Goal: Task Accomplishment & Management: Manage account settings

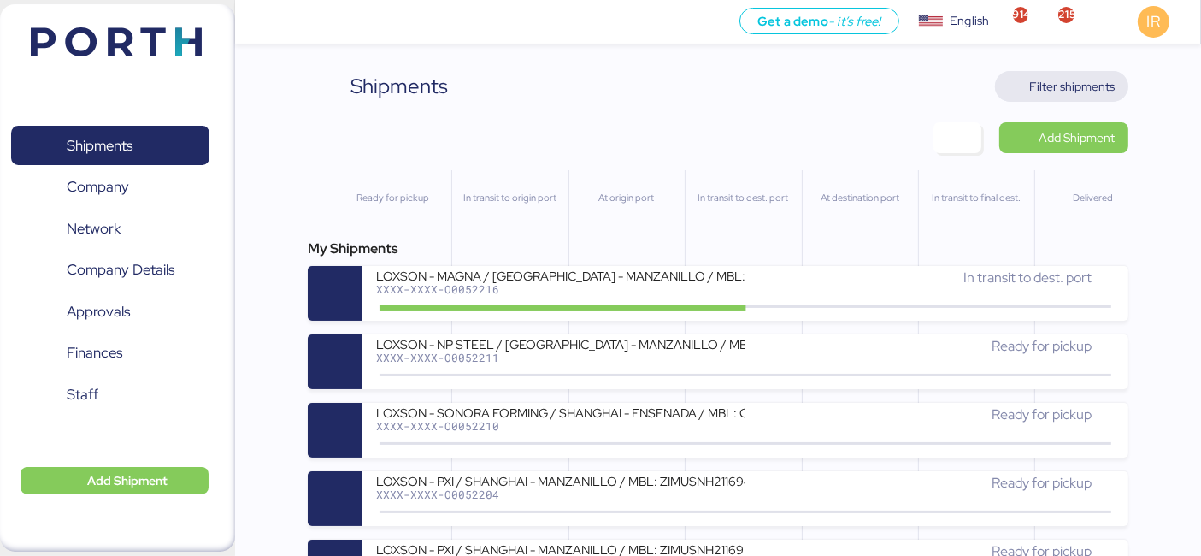
click at [1038, 89] on span "Filter shipments" at bounding box center [1071, 86] width 85 height 21
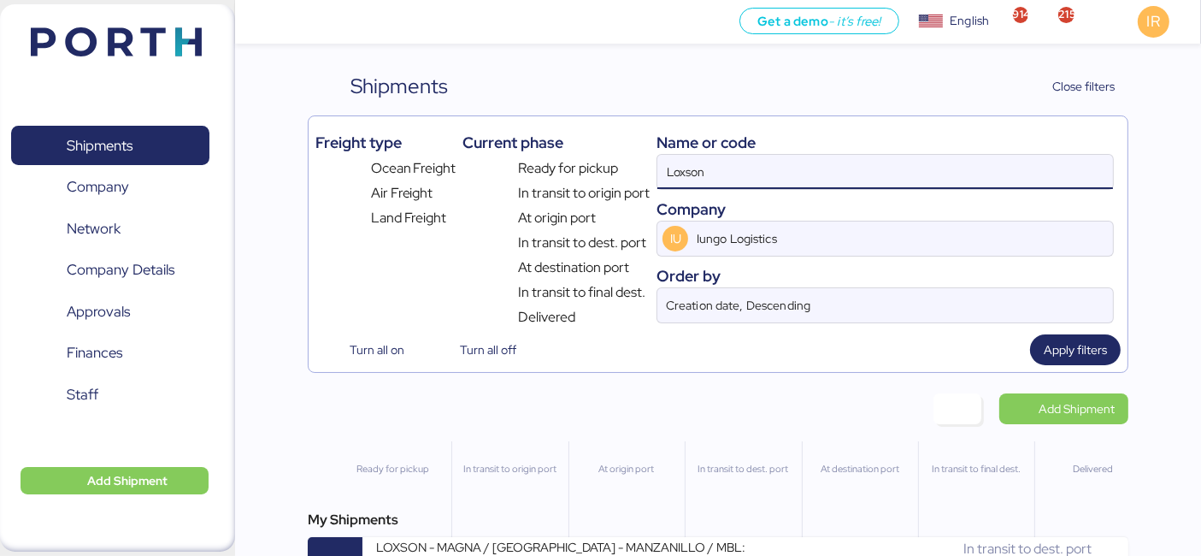
click at [797, 167] on input "Loxson" at bounding box center [885, 172] width 456 height 34
paste input "O0052050"
type input "O0052050"
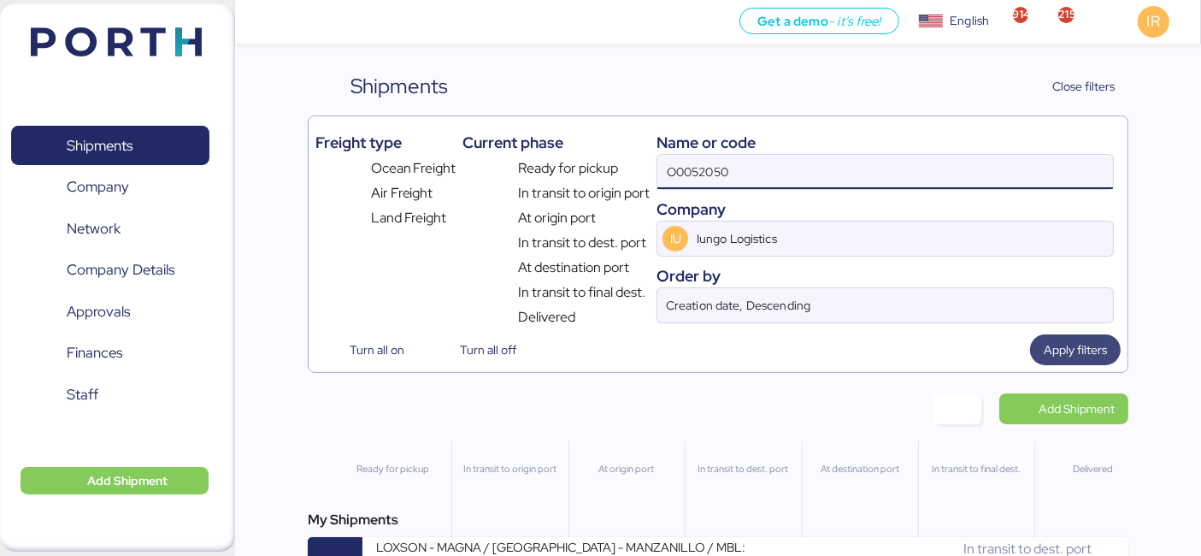
click at [1079, 351] on span "Apply filters" at bounding box center [1075, 349] width 63 height 21
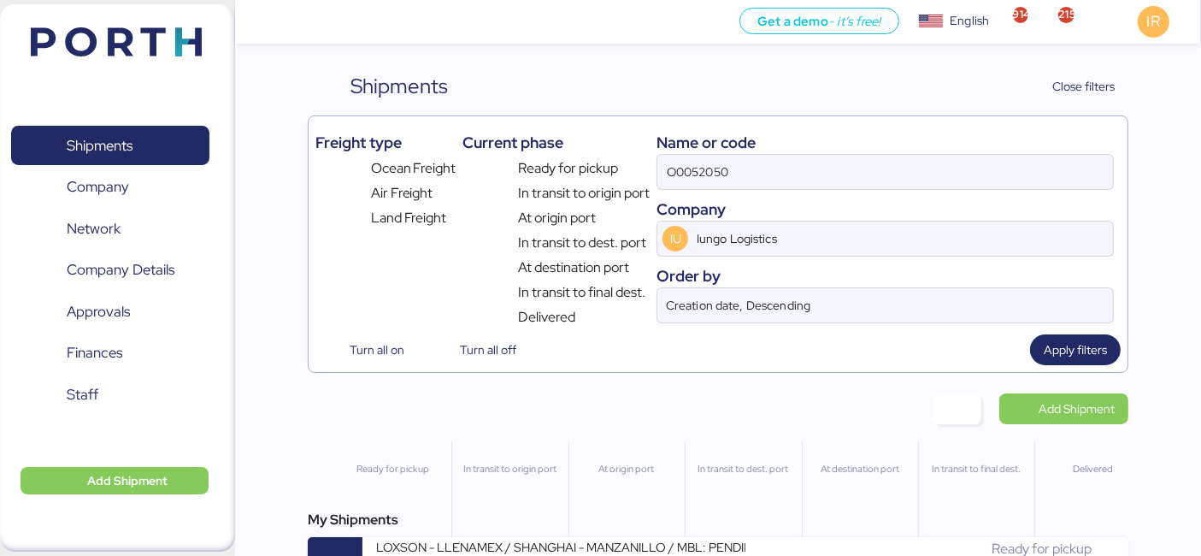
scroll to position [49, 0]
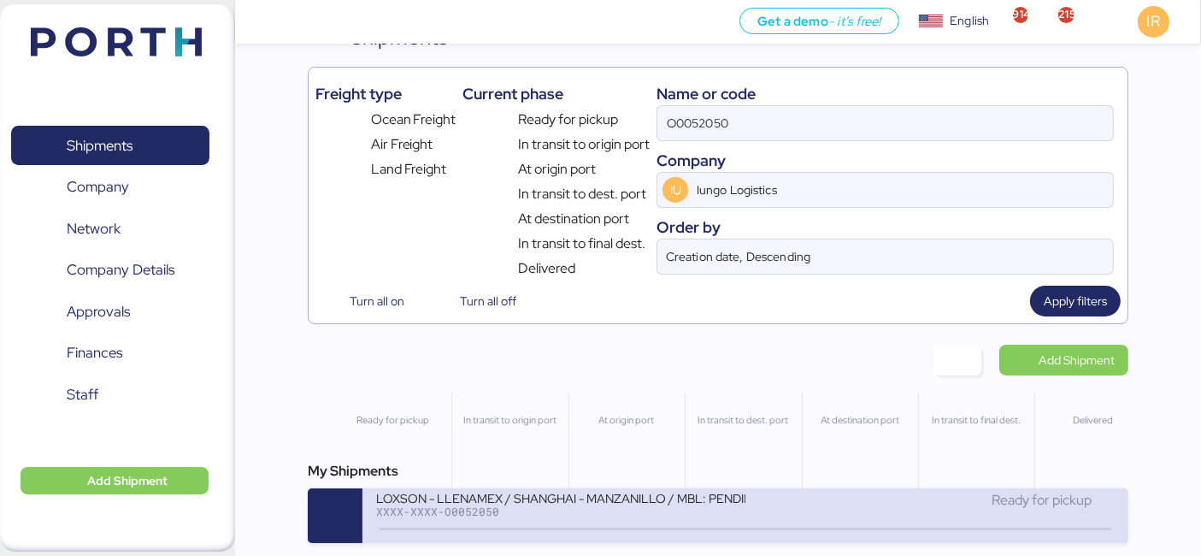
click at [520, 514] on div "XXXX-XXXX-O0052050" at bounding box center [560, 511] width 369 height 12
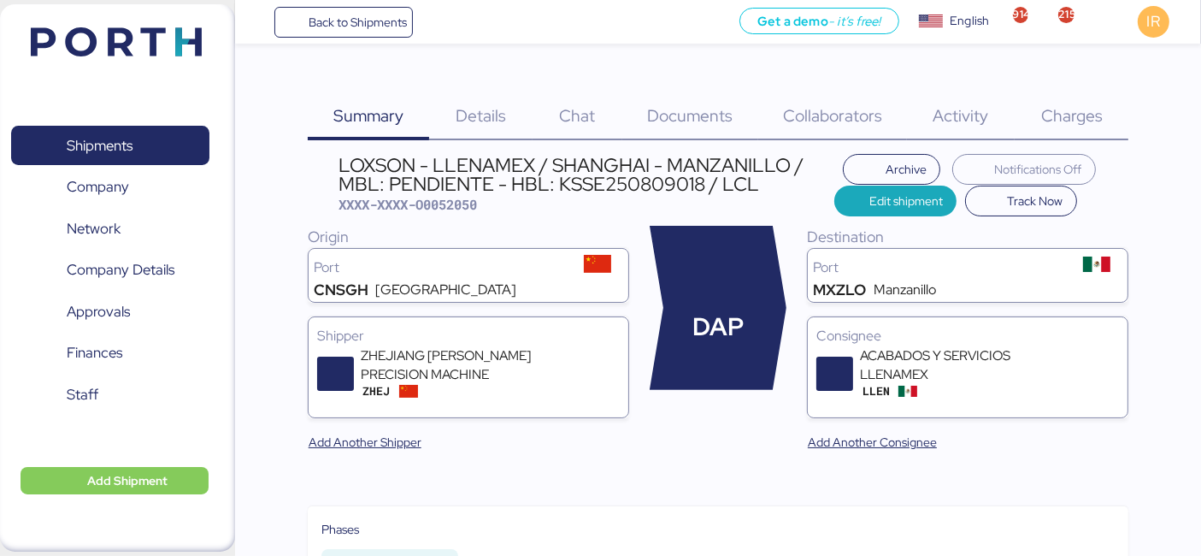
click at [1077, 124] on span "Charges" at bounding box center [1072, 115] width 62 height 22
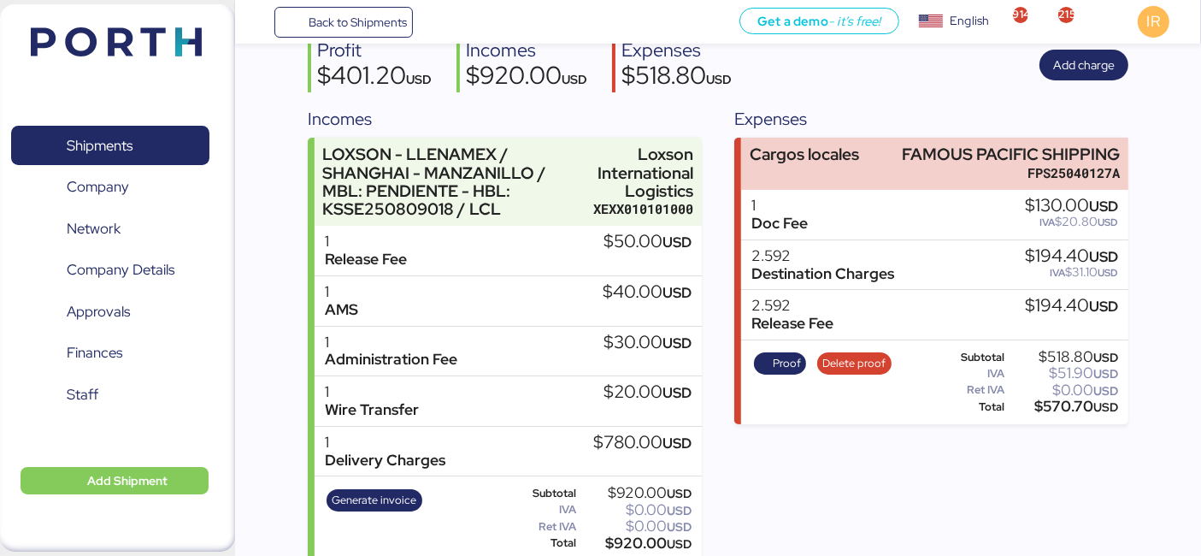
scroll to position [202, 0]
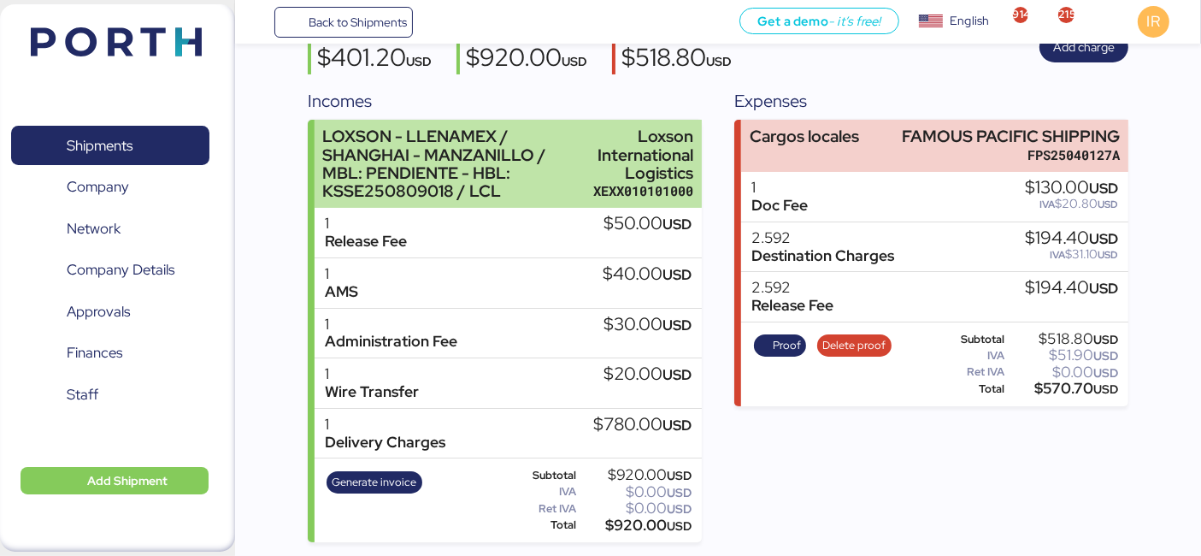
click at [614, 147] on div "Loxson International Logistics" at bounding box center [643, 154] width 100 height 54
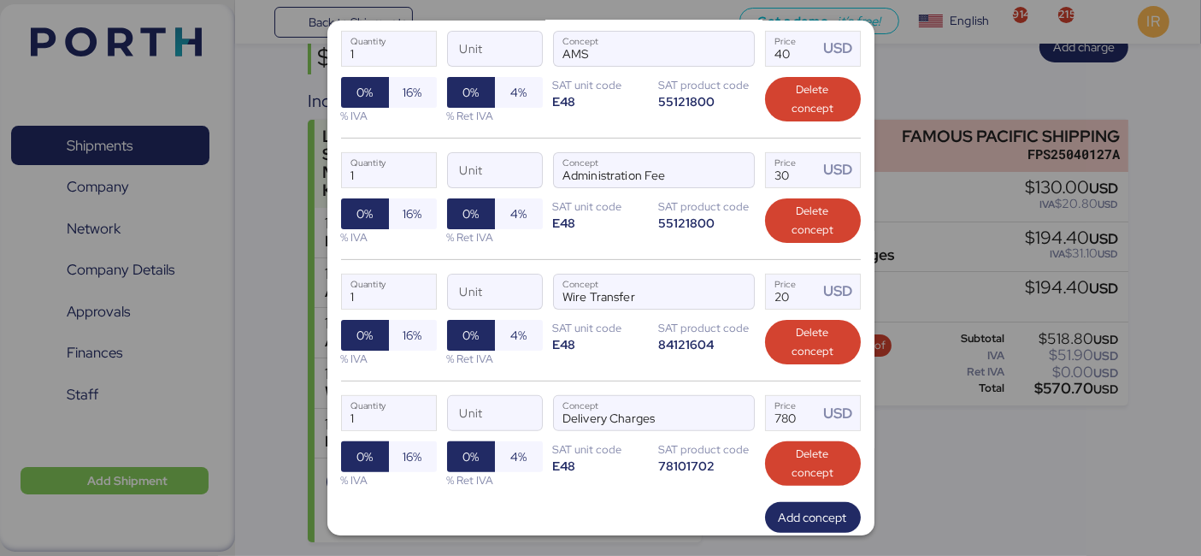
scroll to position [538, 0]
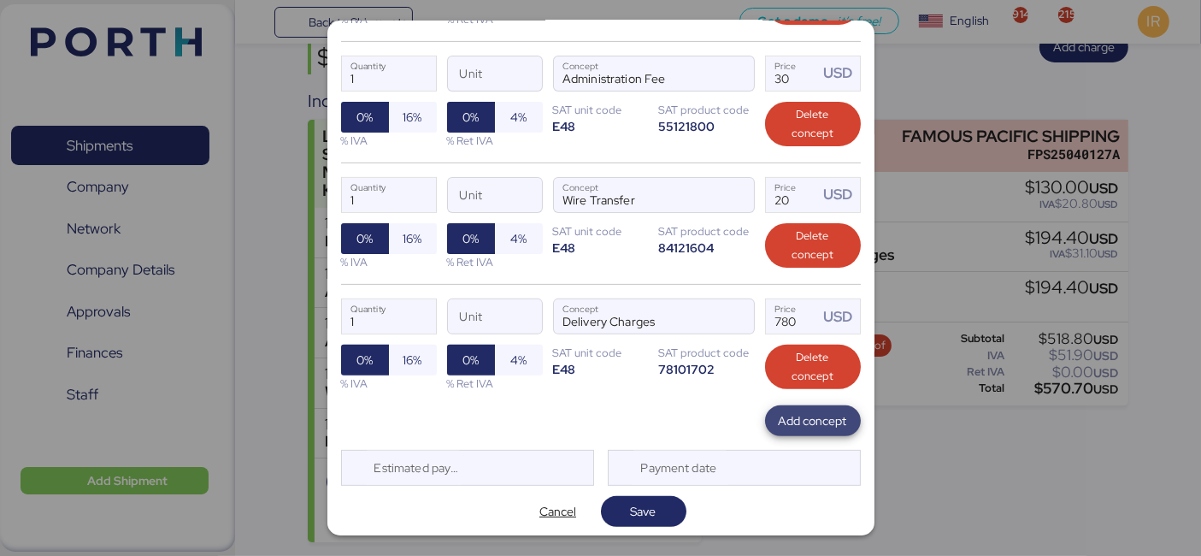
click at [779, 426] on span "Add concept" at bounding box center [813, 420] width 68 height 21
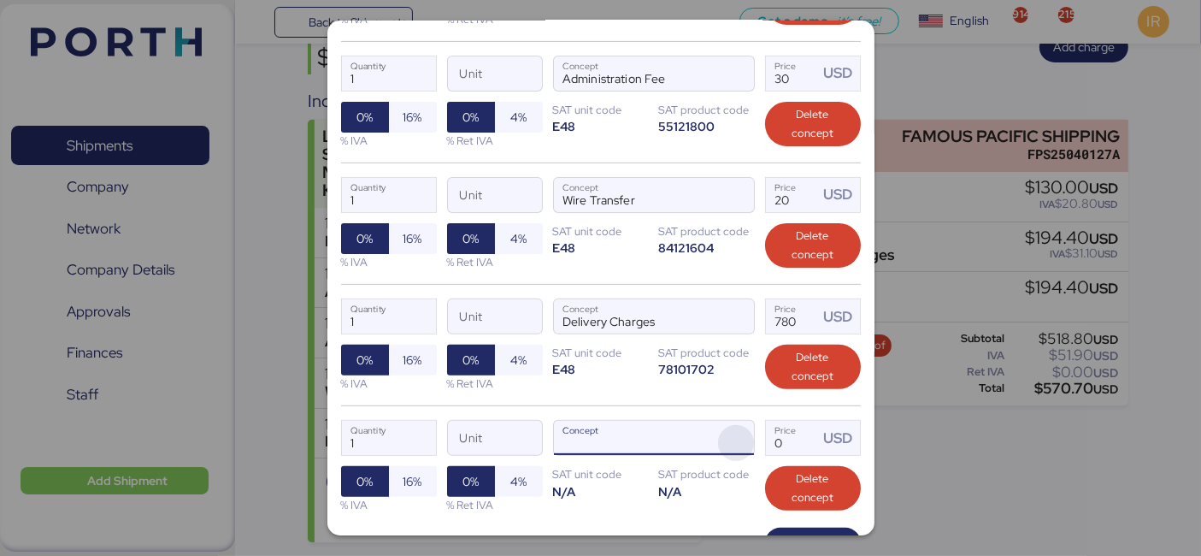
click at [732, 430] on span "button" at bounding box center [736, 443] width 36 height 36
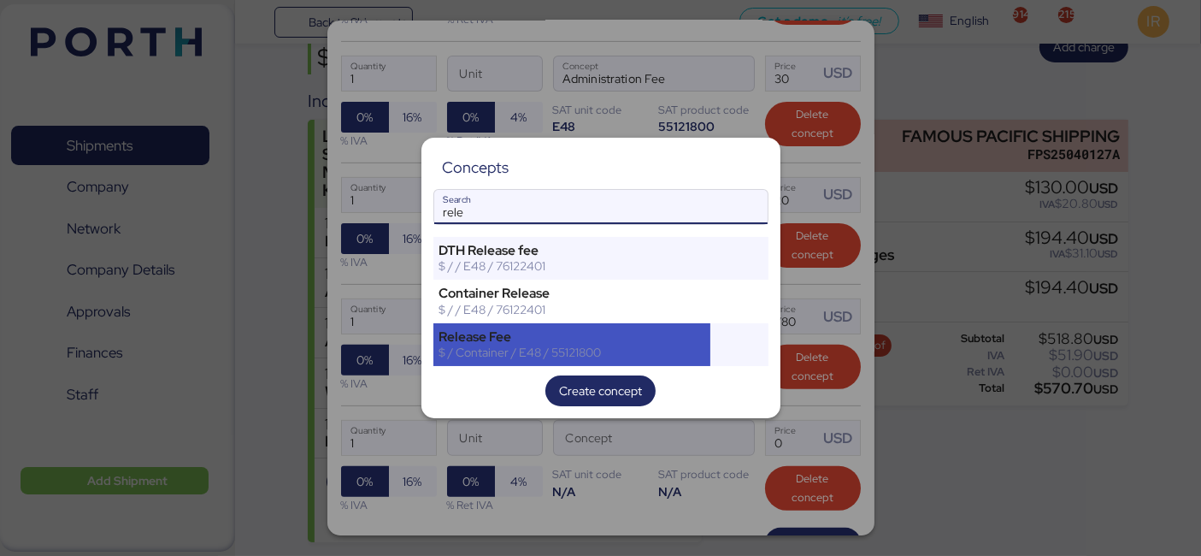
type input "rele"
click at [496, 346] on div "$ / Container / E48 / 55121800" at bounding box center [572, 351] width 266 height 15
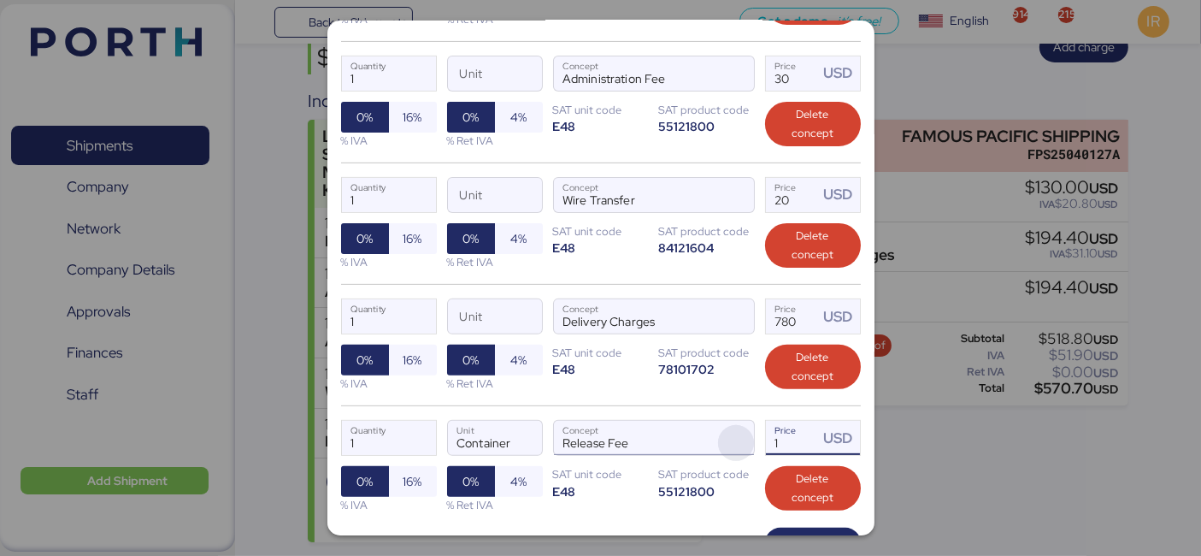
drag, startPoint x: 784, startPoint y: 426, endPoint x: 729, endPoint y: 428, distance: 54.8
click at [729, 428] on div "1 Quantity Container Unit Release Fee Concept 1 Price USD 0% 16% % IVA 0% 4% % …" at bounding box center [601, 465] width 520 height 121
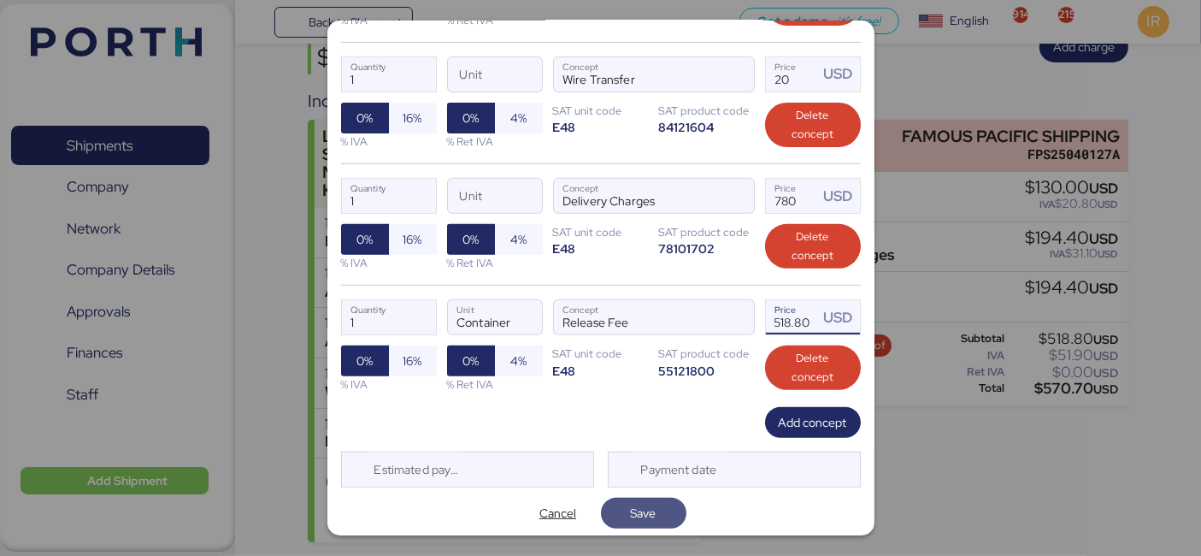
type input "518.8"
click at [651, 501] on span "Save" at bounding box center [643, 513] width 58 height 24
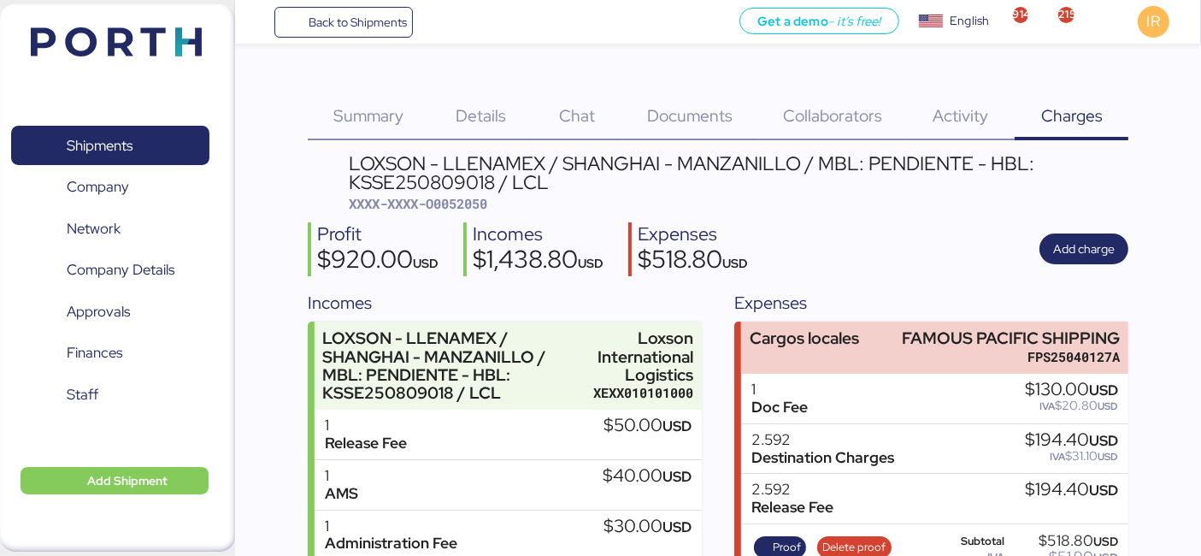
click at [478, 198] on span "XXXX-XXXX-O0052050" at bounding box center [419, 203] width 138 height 17
copy span "O0052050"
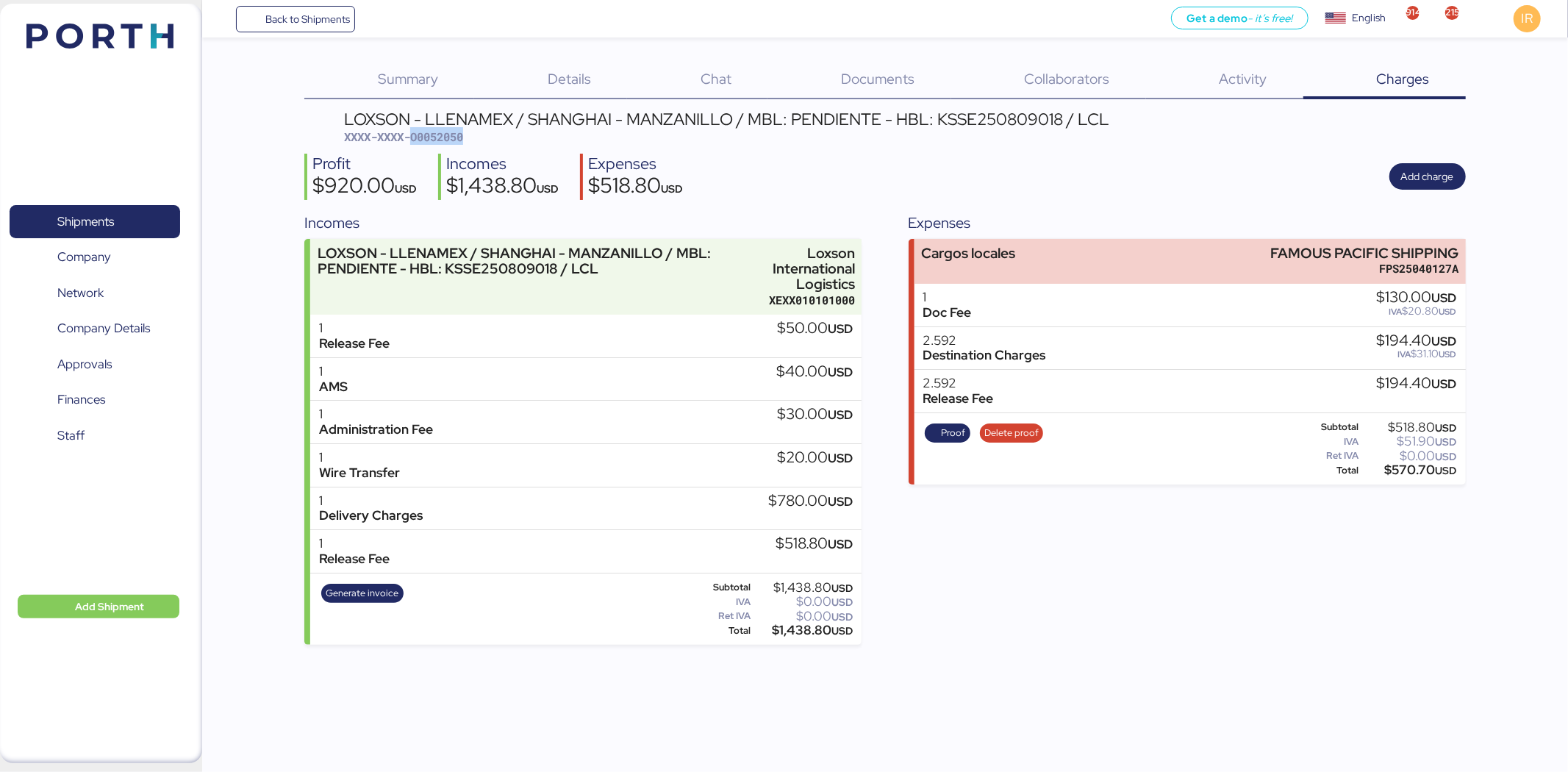
click at [452, 139] on span "XXXX-XXXX-O0052050" at bounding box center [403, 136] width 119 height 15
click at [145, 211] on span "Shipments" at bounding box center [95, 221] width 158 height 22
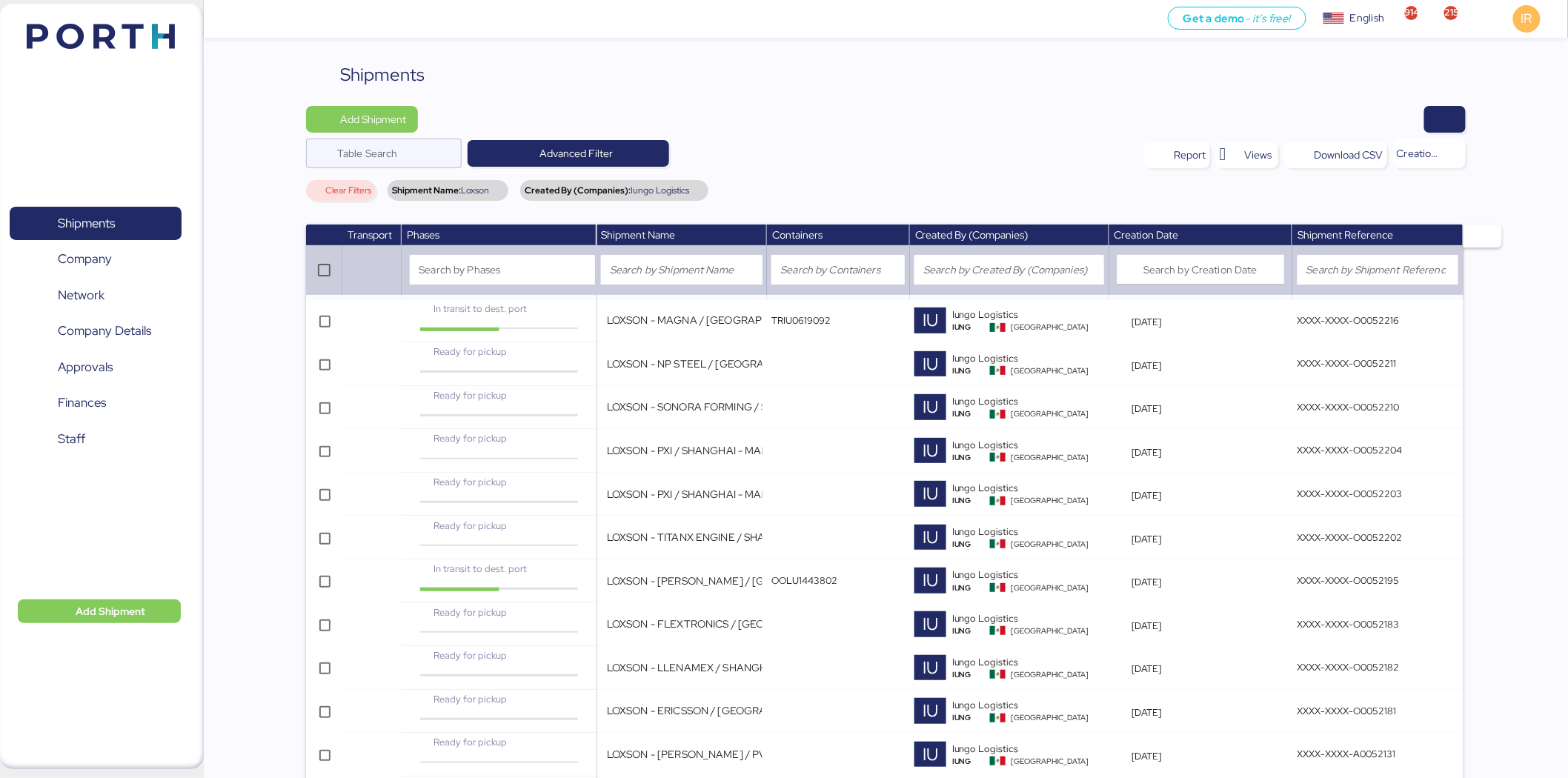
scroll to position [843, 0]
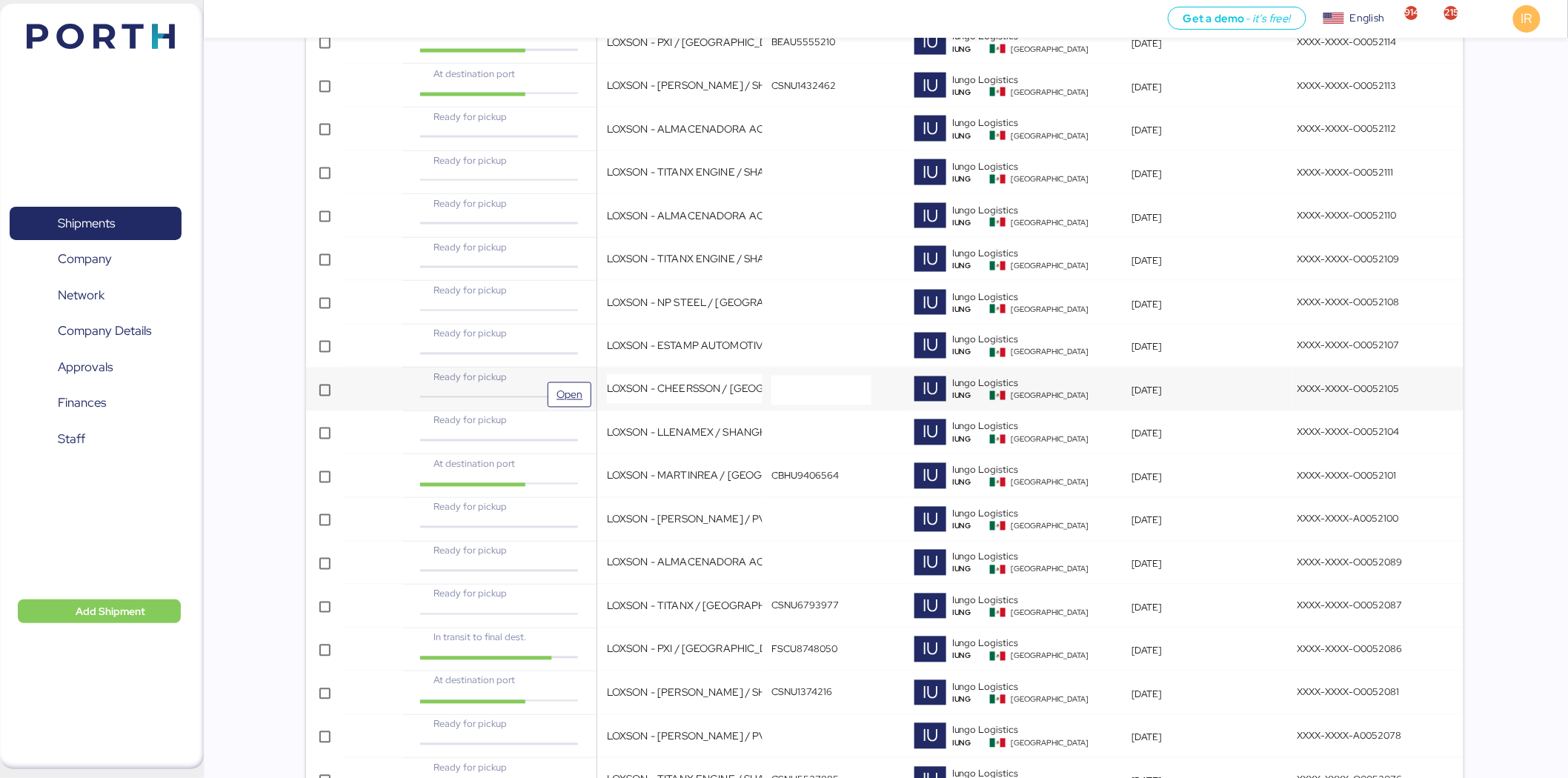
click at [562, 379] on div "Ready for pickup" at bounding box center [499, 377] width 161 height 14
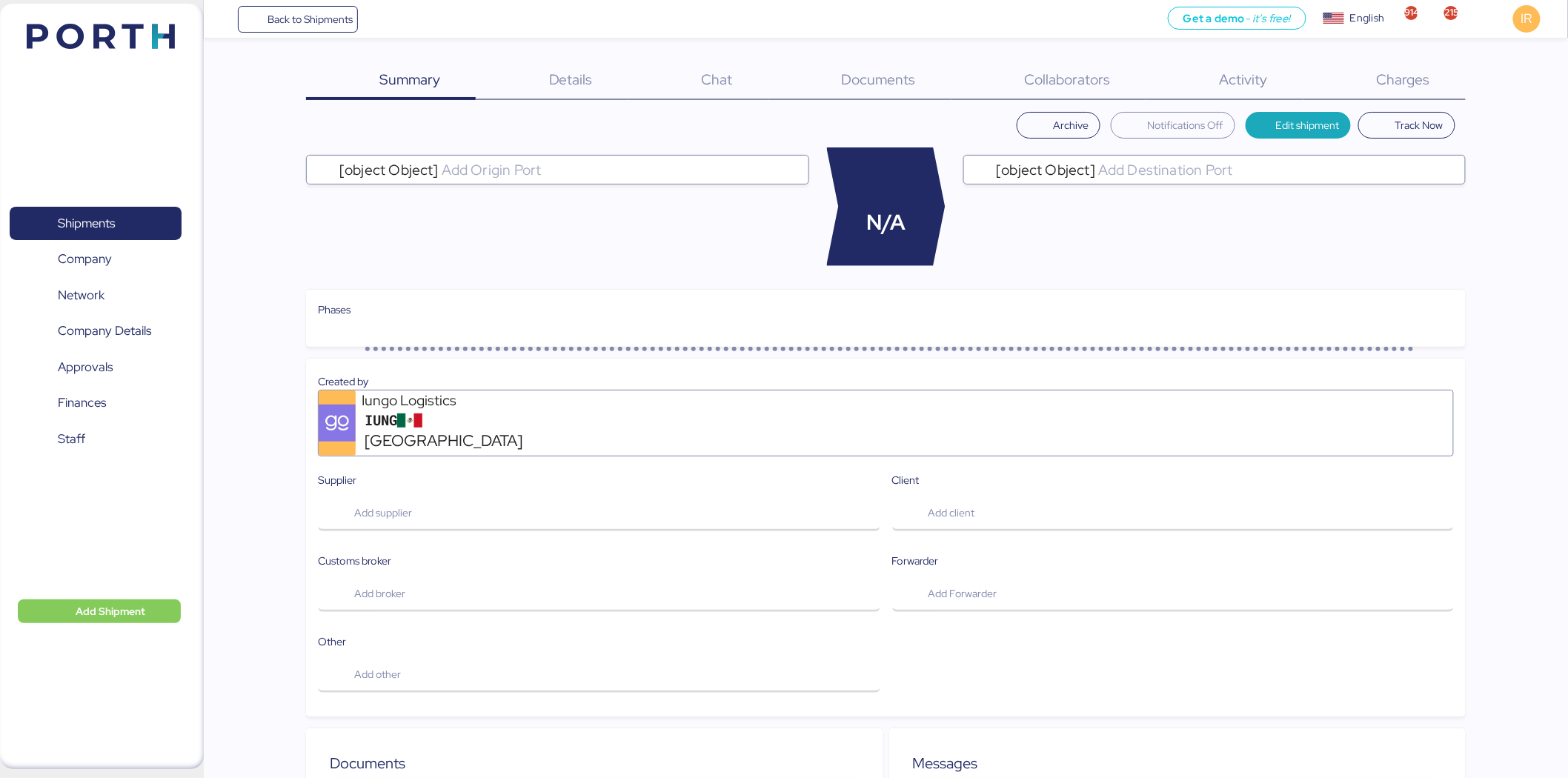
click at [1053, 79] on span "Charges" at bounding box center [1404, 79] width 54 height 19
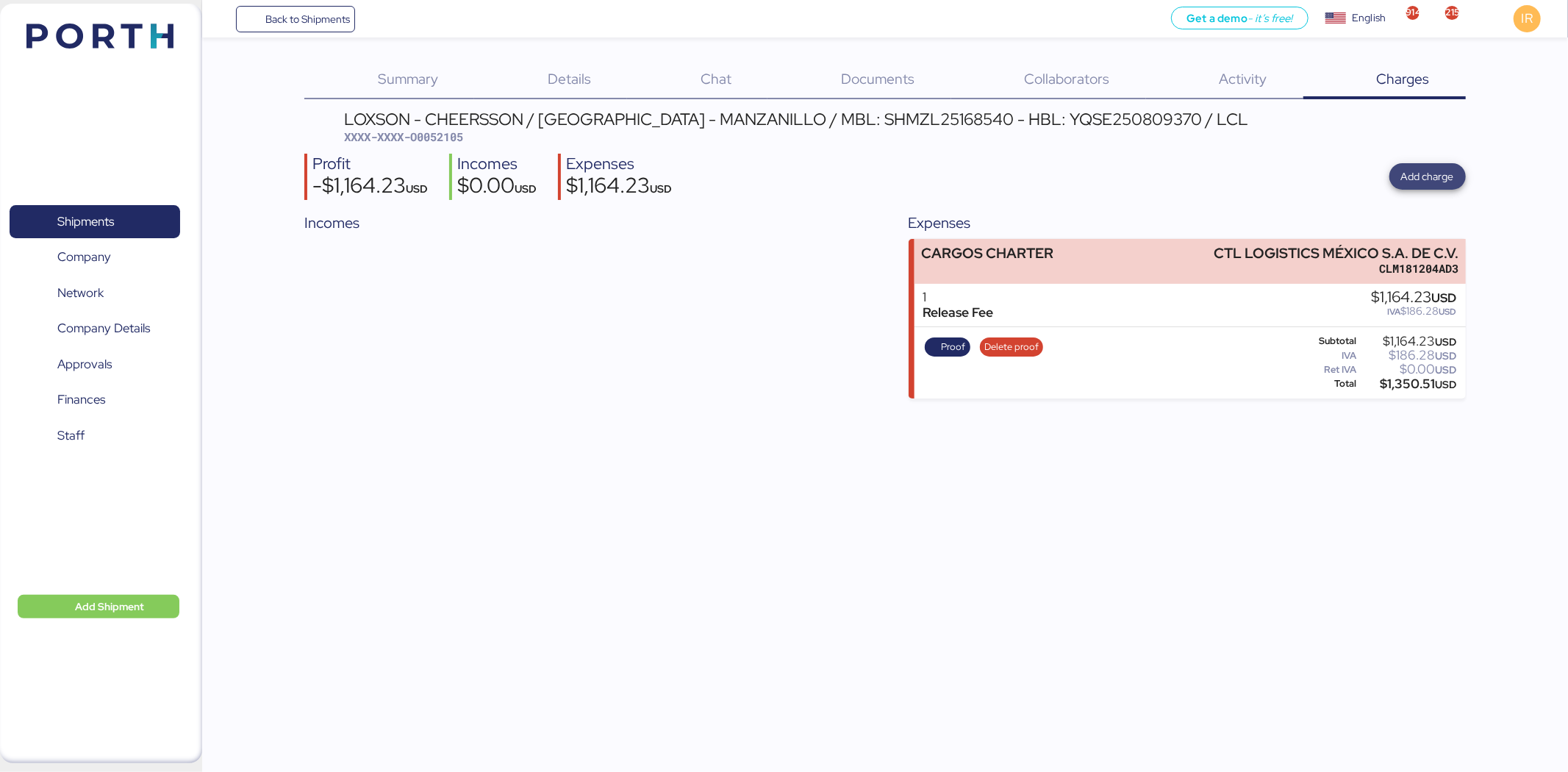
click at [1044, 185] on span "Add charge" at bounding box center [1428, 176] width 53 height 18
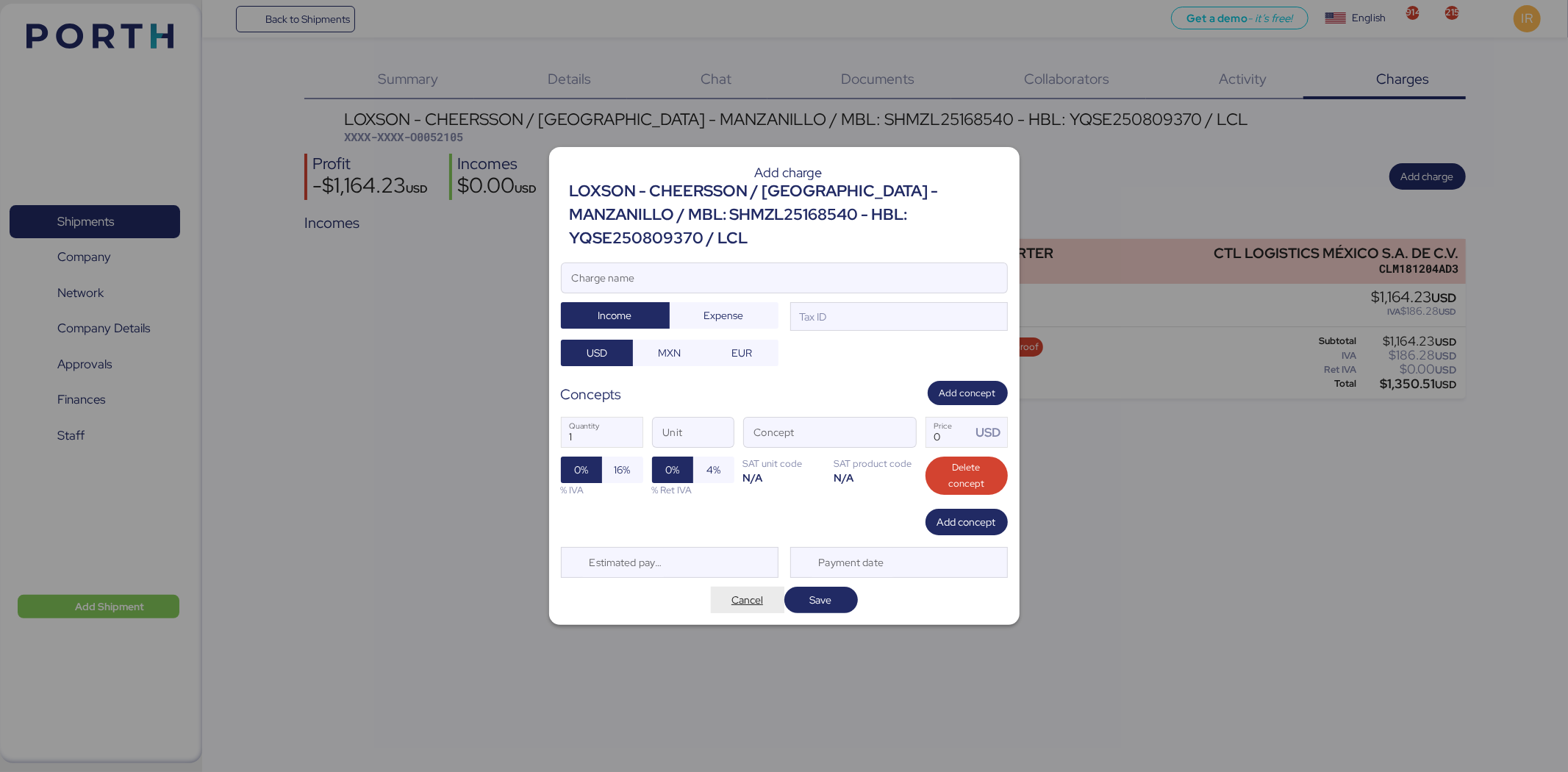
click at [735, 478] on span "Cancel" at bounding box center [747, 600] width 32 height 18
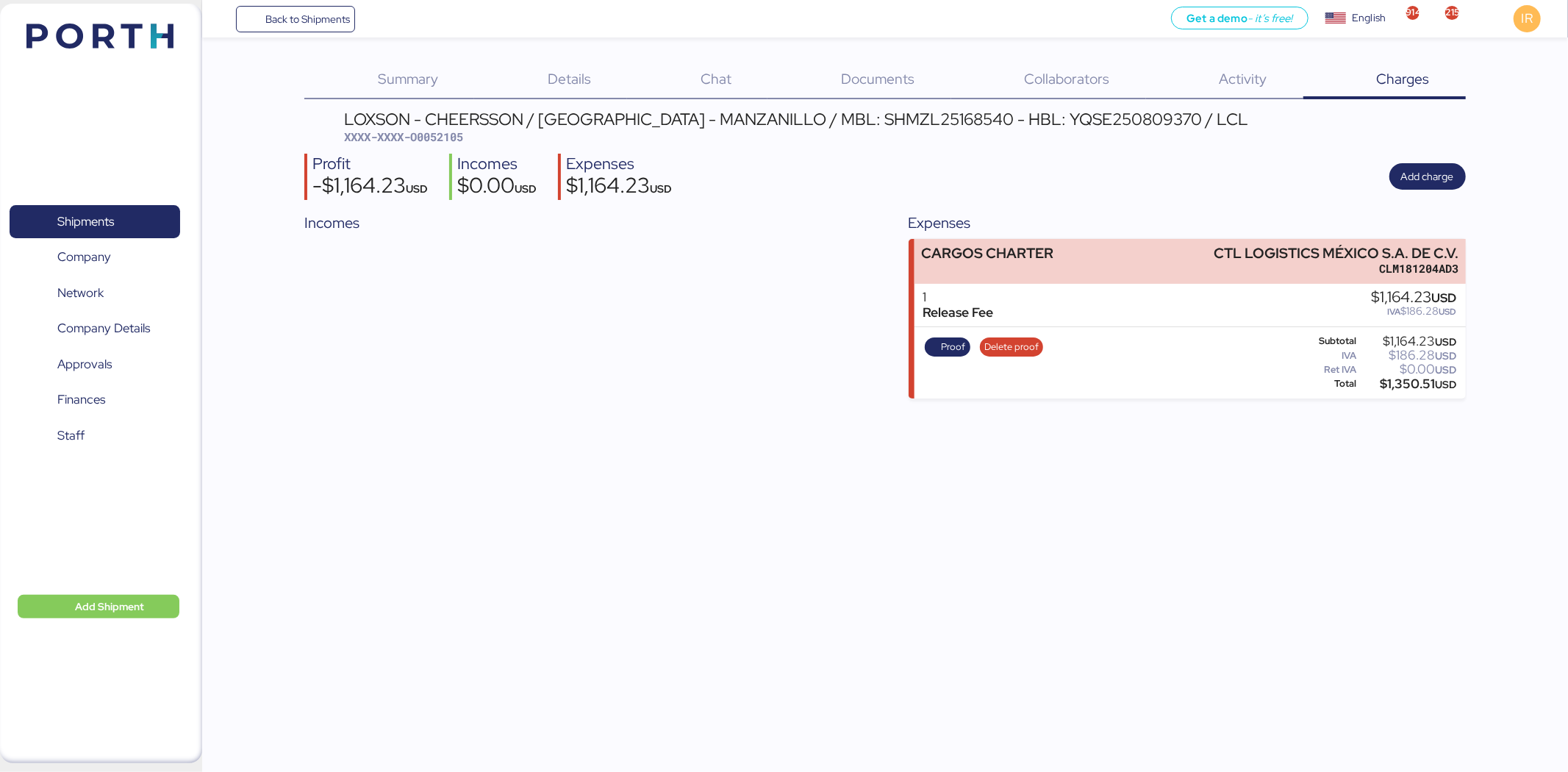
click at [454, 137] on span "XXXX-XXXX-O0052105" at bounding box center [403, 136] width 119 height 15
copy span "O0052105"
click at [1044, 177] on span "Add charge" at bounding box center [1428, 176] width 53 height 18
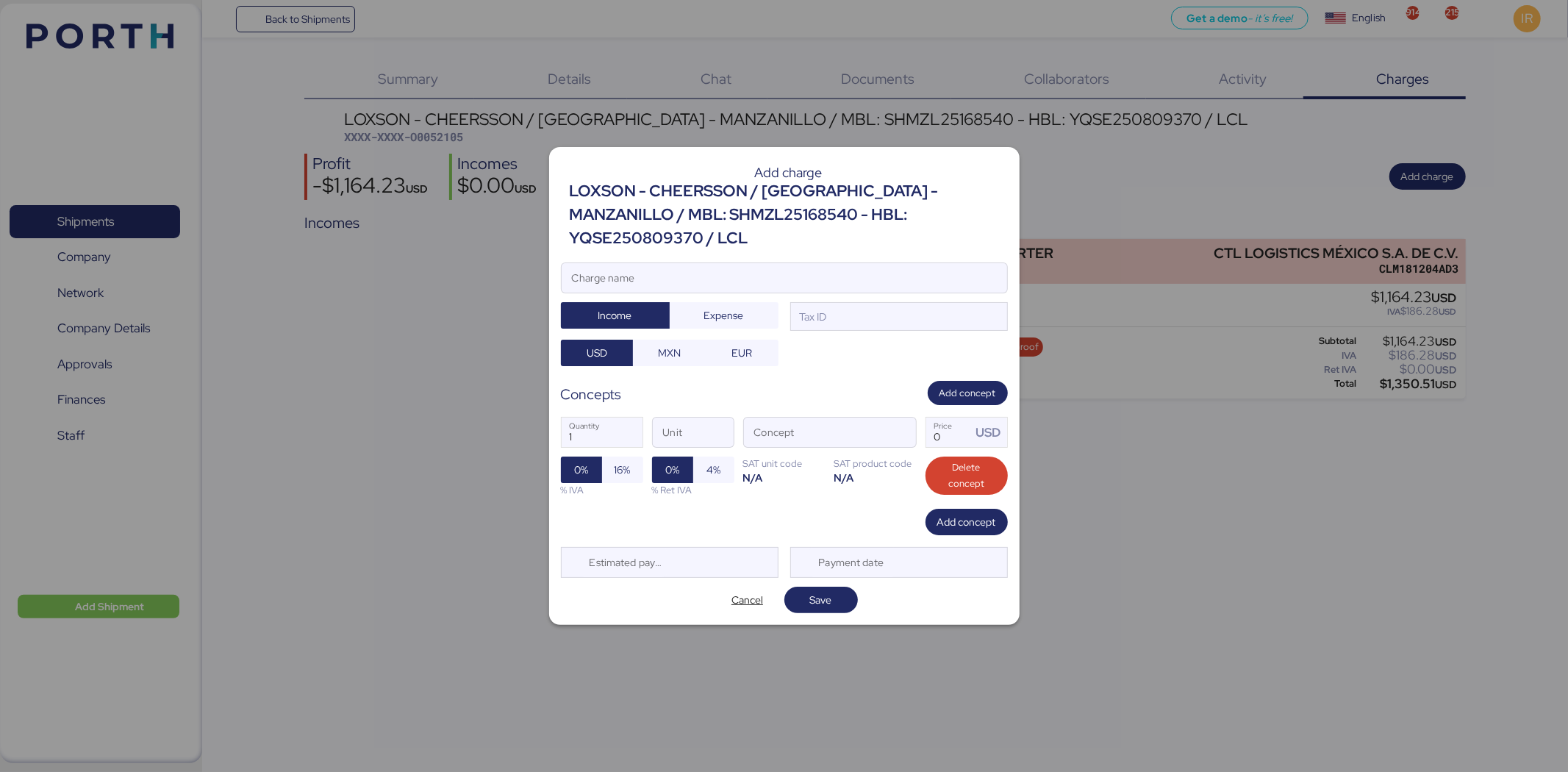
click at [784, 195] on div "LOXSON - CHEERSSON / SHANGHAI - MANZANILLO / MBL: SHMZL25168540 - HBL: YQSE2508…" at bounding box center [788, 215] width 438 height 71
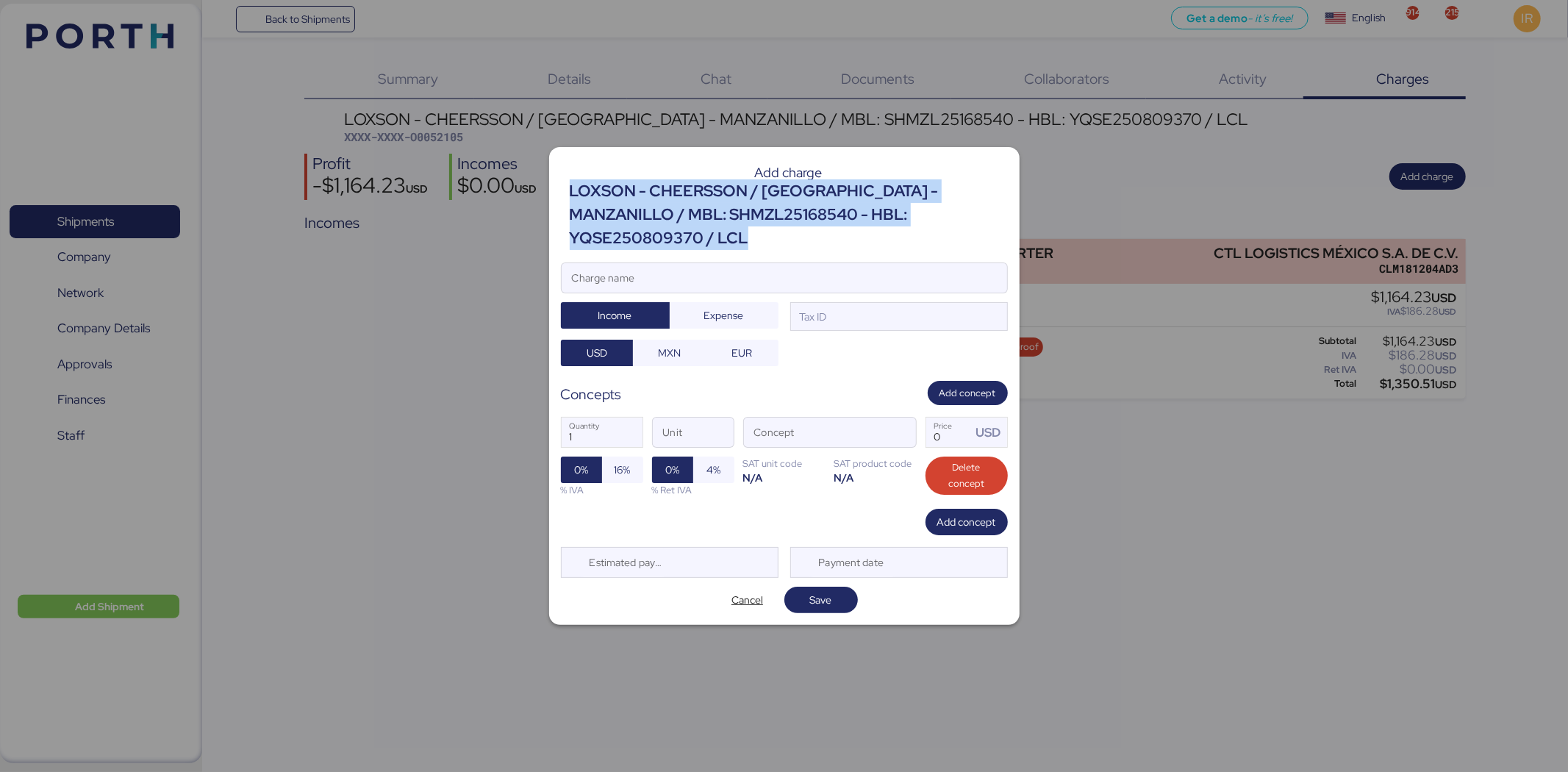
click at [784, 195] on div "LOXSON - CHEERSSON / SHANGHAI - MANZANILLO / MBL: SHMZL25168540 - HBL: YQSE2508…" at bounding box center [788, 215] width 438 height 71
copy div "LOXSON - CHEERSSON / SHANGHAI - MANZANILLO / MBL: SHMZL25168540 - HBL: YQSE2508…"
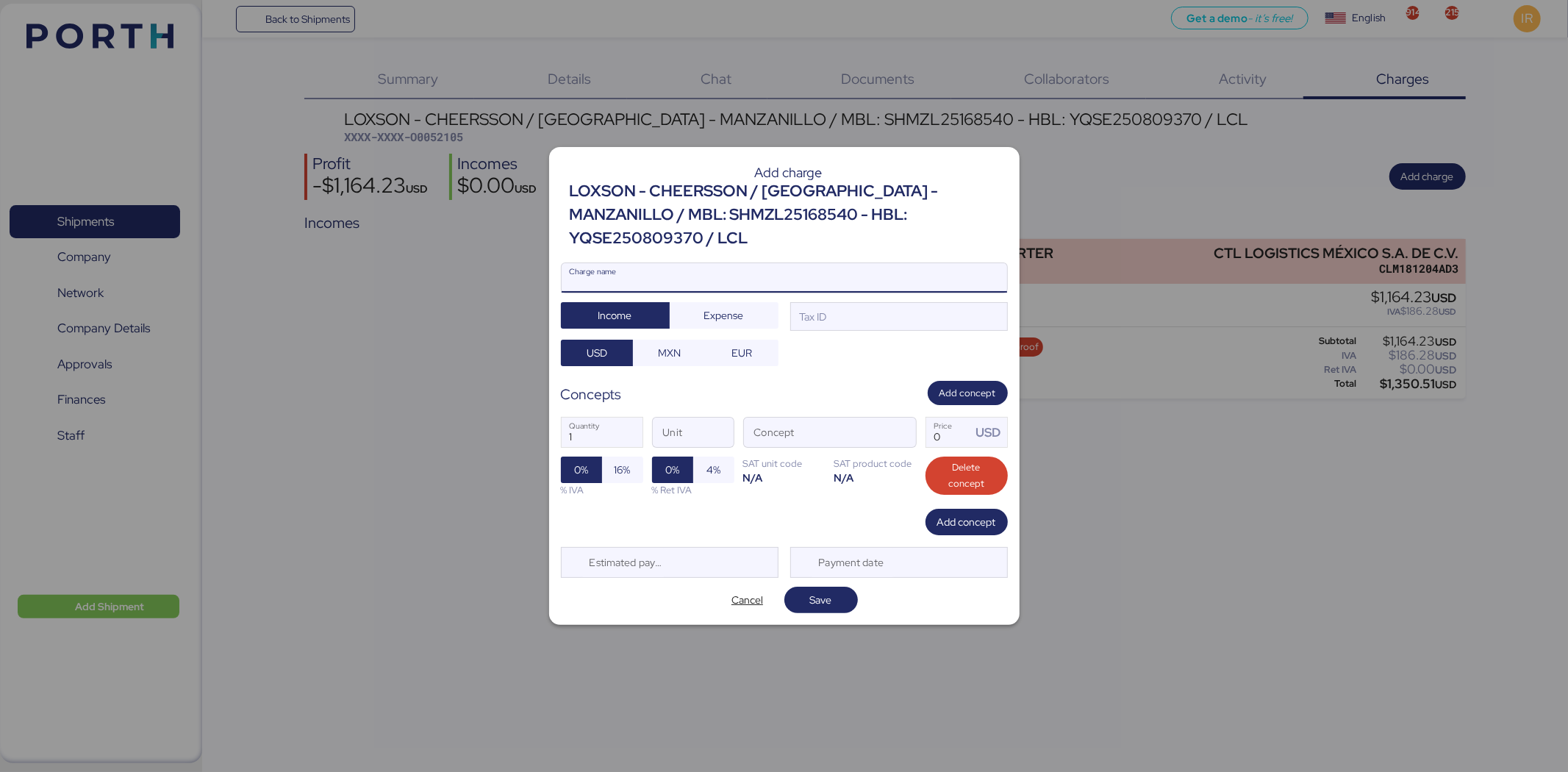
paste input "LOXSON - CHEERSSON / SHANGHAI - MANZANILLO / MBL: SHMZL25168540 - HBL: YQSE2508…"
click at [742, 275] on input "LOXSON - CHEERSSON / SHANGHAI - MANZANILLO / MBL: SHMZL25168540 - HBL: YQSE2508…" at bounding box center [784, 278] width 446 height 29
type input "LOXSON - CHEERSSON / SHANGHAI - MANZANILLO / MBL: SHMZL25168540 - HBL: YQSE2508…"
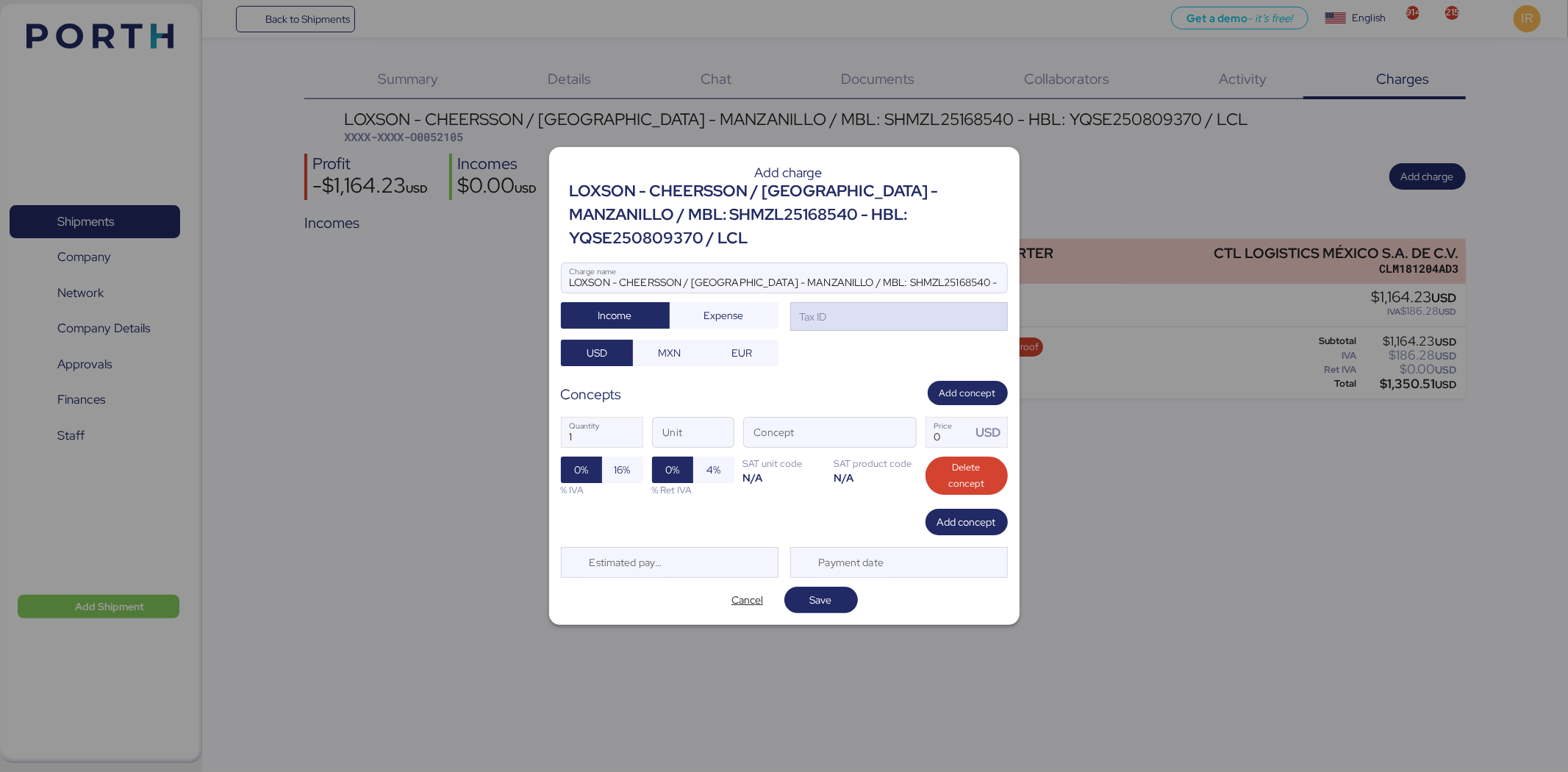
click at [850, 303] on div "Tax ID" at bounding box center [899, 317] width 218 height 29
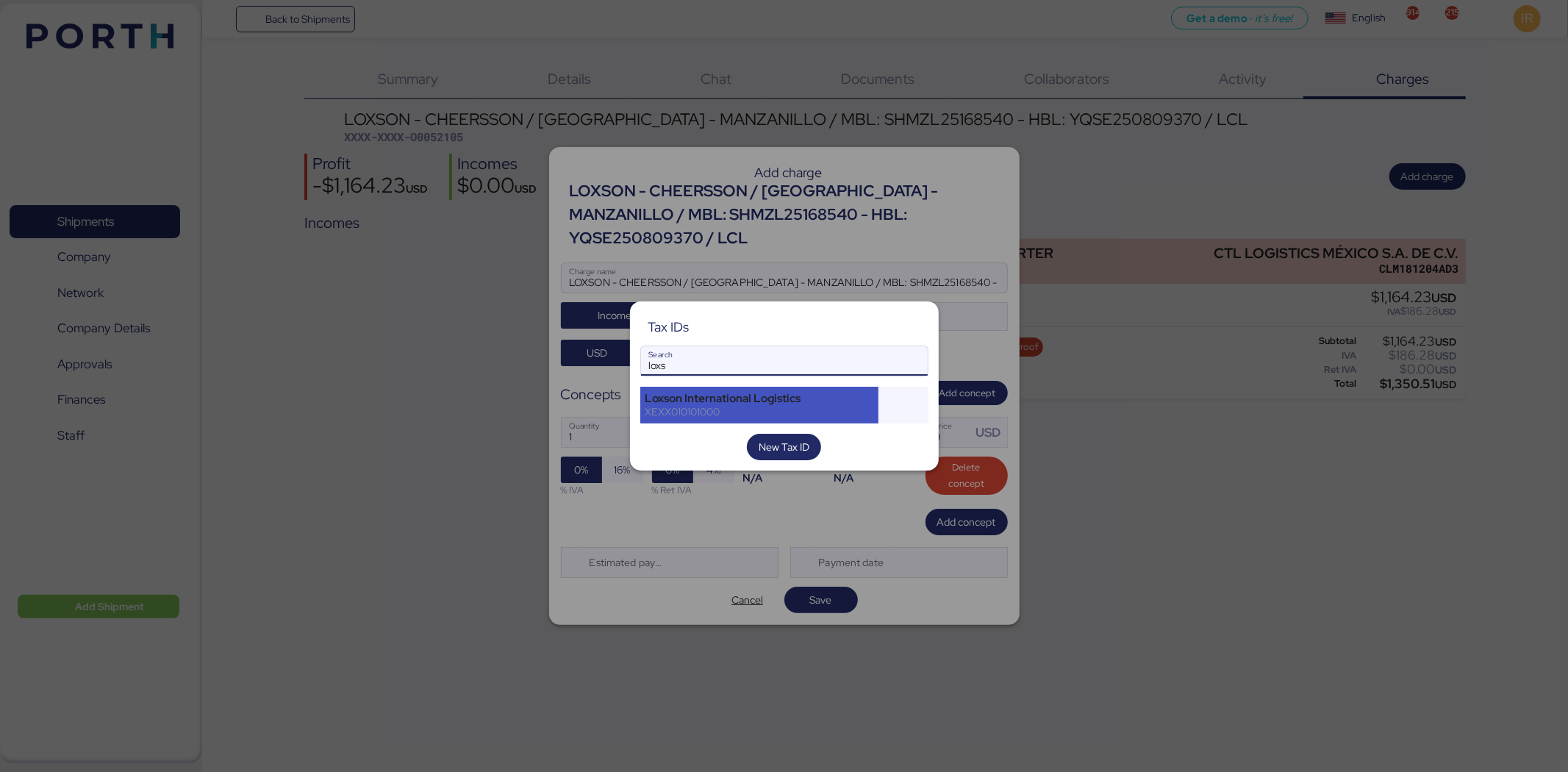
type input "loxs"
click at [722, 417] on div "XEXX010101000" at bounding box center [759, 411] width 229 height 13
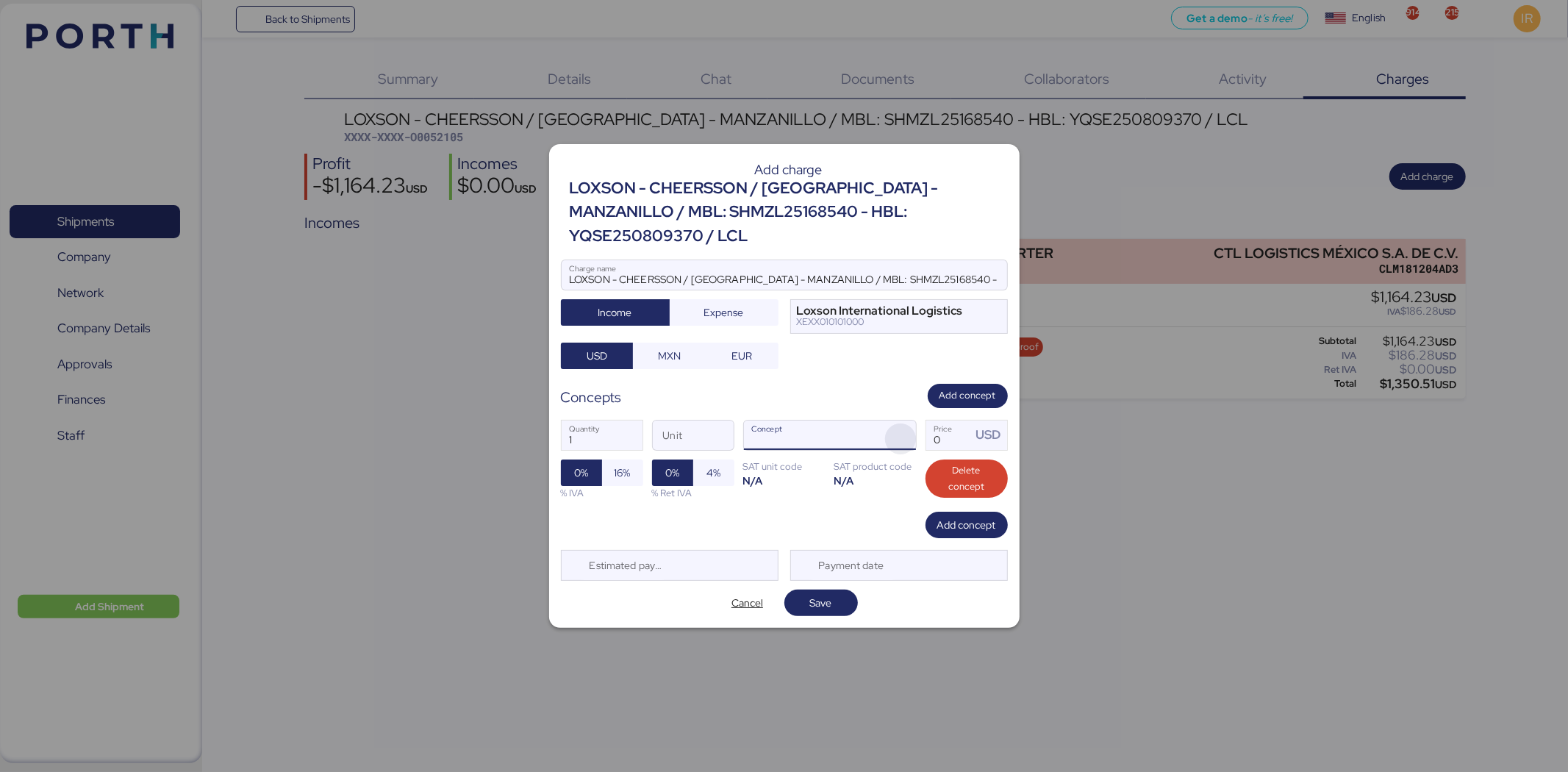
click at [888, 423] on span "button" at bounding box center [901, 439] width 31 height 31
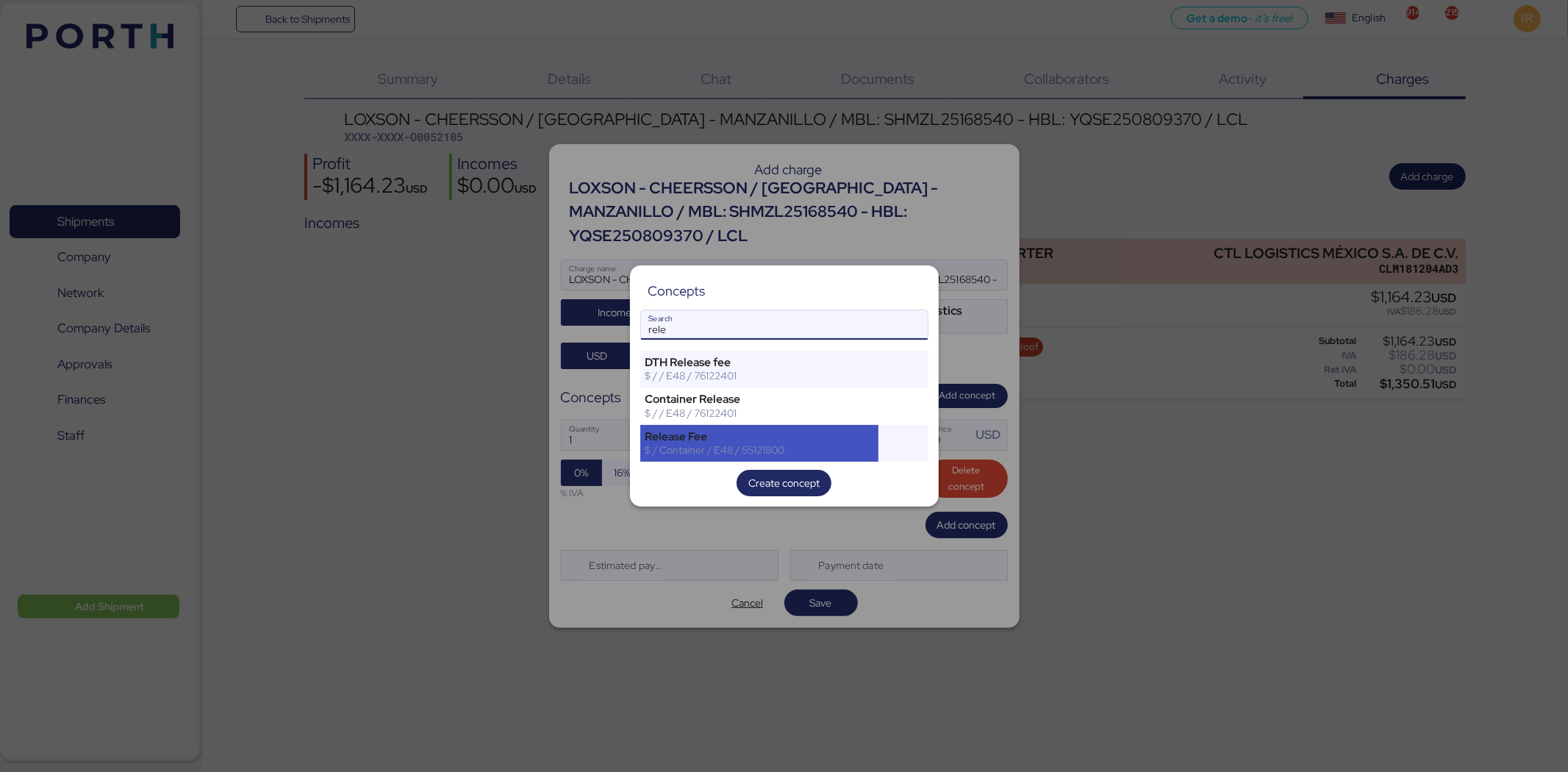
type input "rele"
click at [698, 436] on div "Release Fee" at bounding box center [759, 436] width 229 height 13
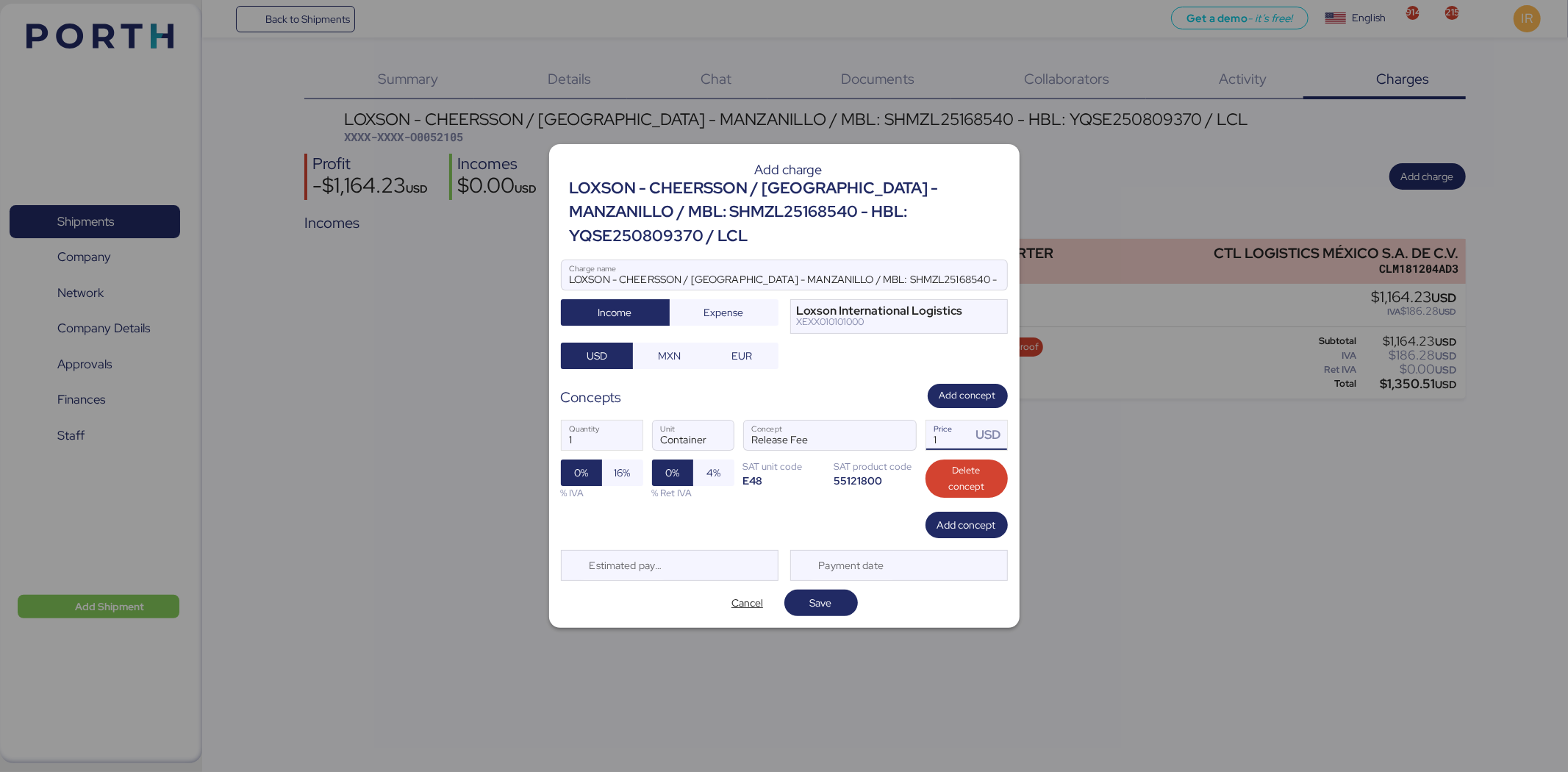
drag, startPoint x: 943, startPoint y: 428, endPoint x: 916, endPoint y: 428, distance: 27.0
click at [916, 428] on div "1 Quantity Container Unit Release Fee Concept 1 Price USD 0% 16% % IVA 0% 4% % …" at bounding box center [784, 460] width 447 height 104
type input "50"
click at [945, 478] on span "Add concept" at bounding box center [967, 525] width 58 height 18
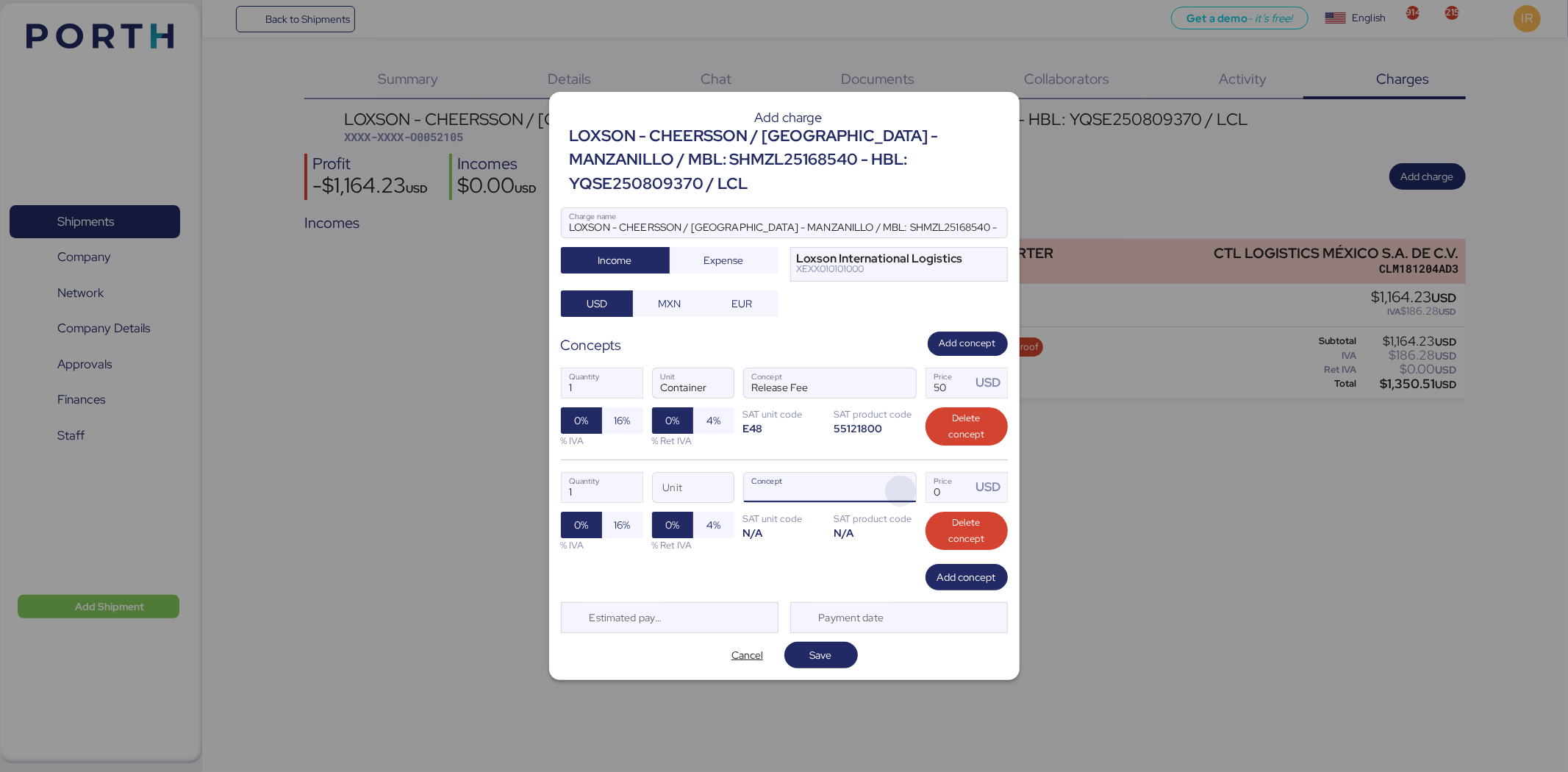
click at [895, 476] on span "button" at bounding box center [901, 491] width 31 height 31
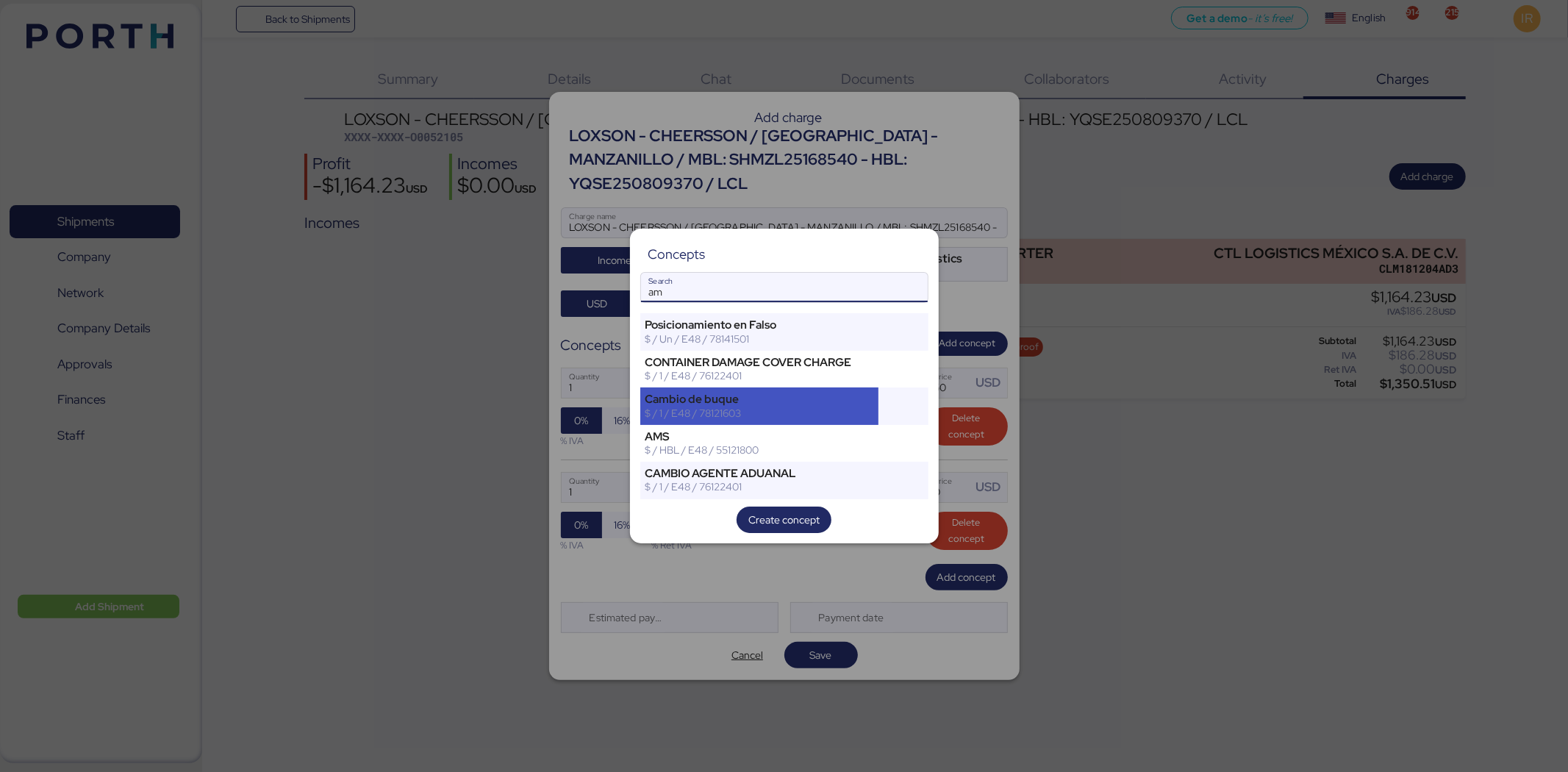
type input "am"
click at [750, 422] on div "Cambio de buque $ / 1 / E48 / 78121603" at bounding box center [759, 405] width 239 height 37
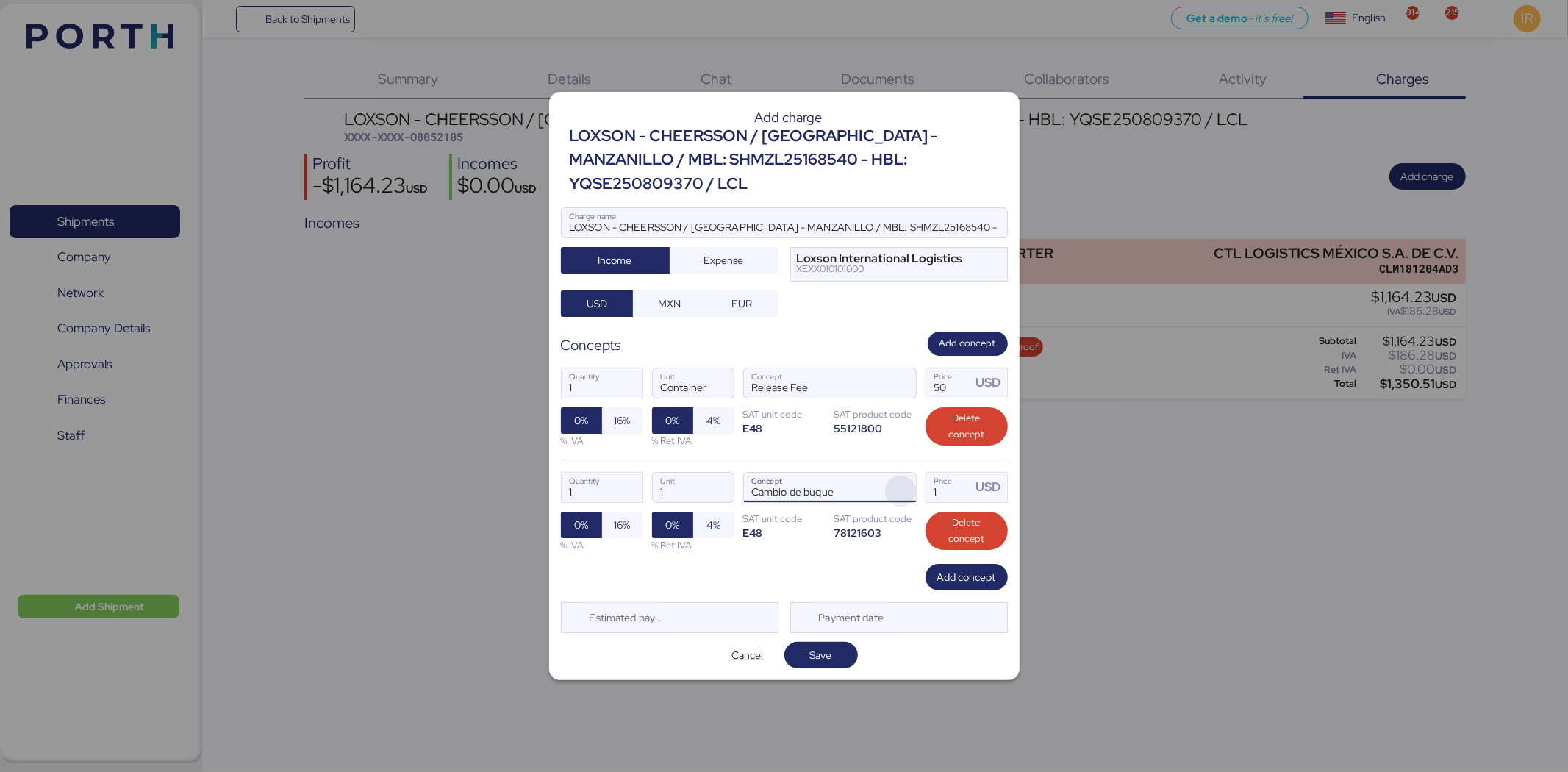
click at [913, 477] on span "button" at bounding box center [901, 491] width 31 height 31
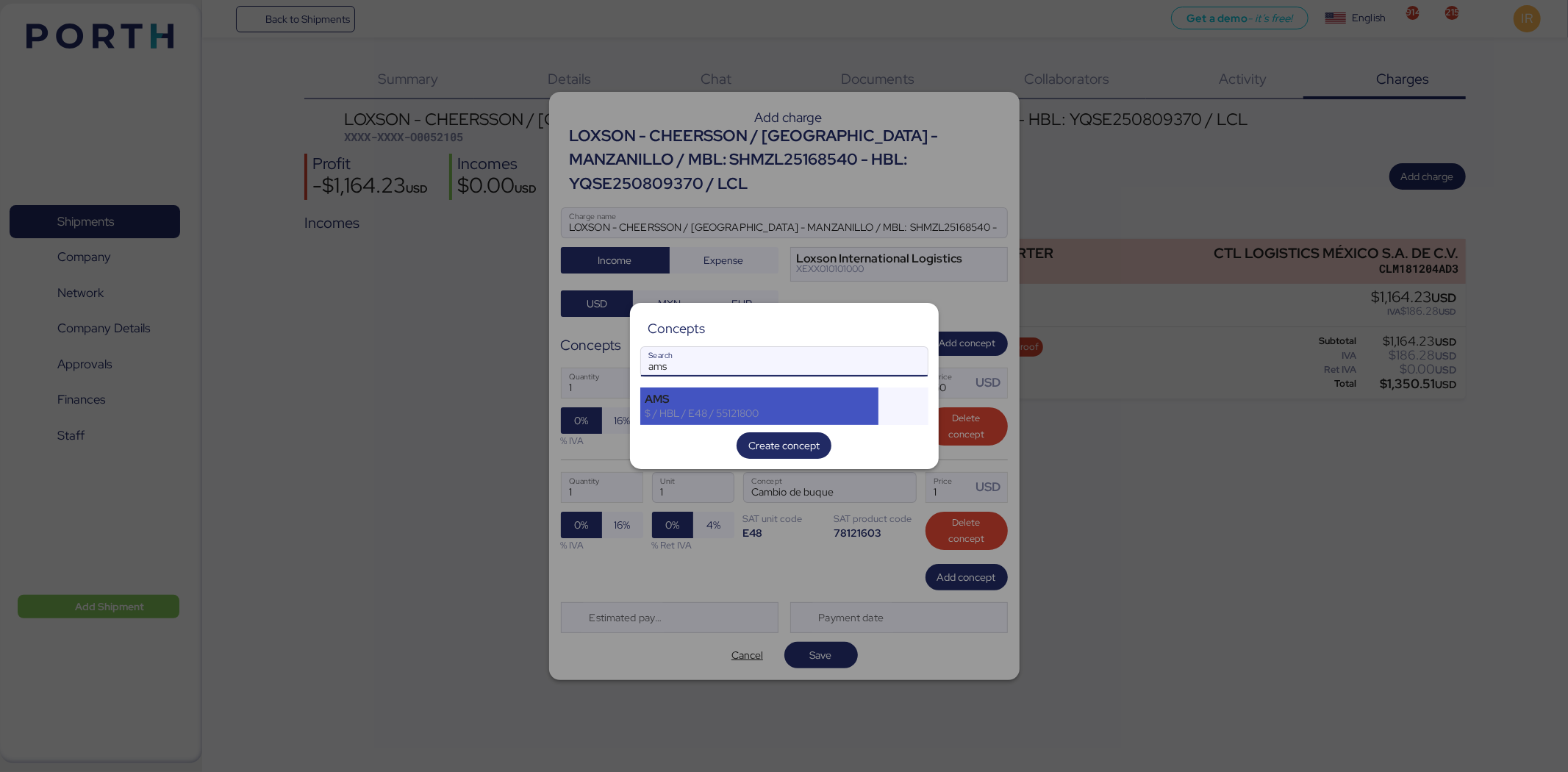
type input "ams"
click at [721, 395] on div "AMS" at bounding box center [759, 398] width 229 height 13
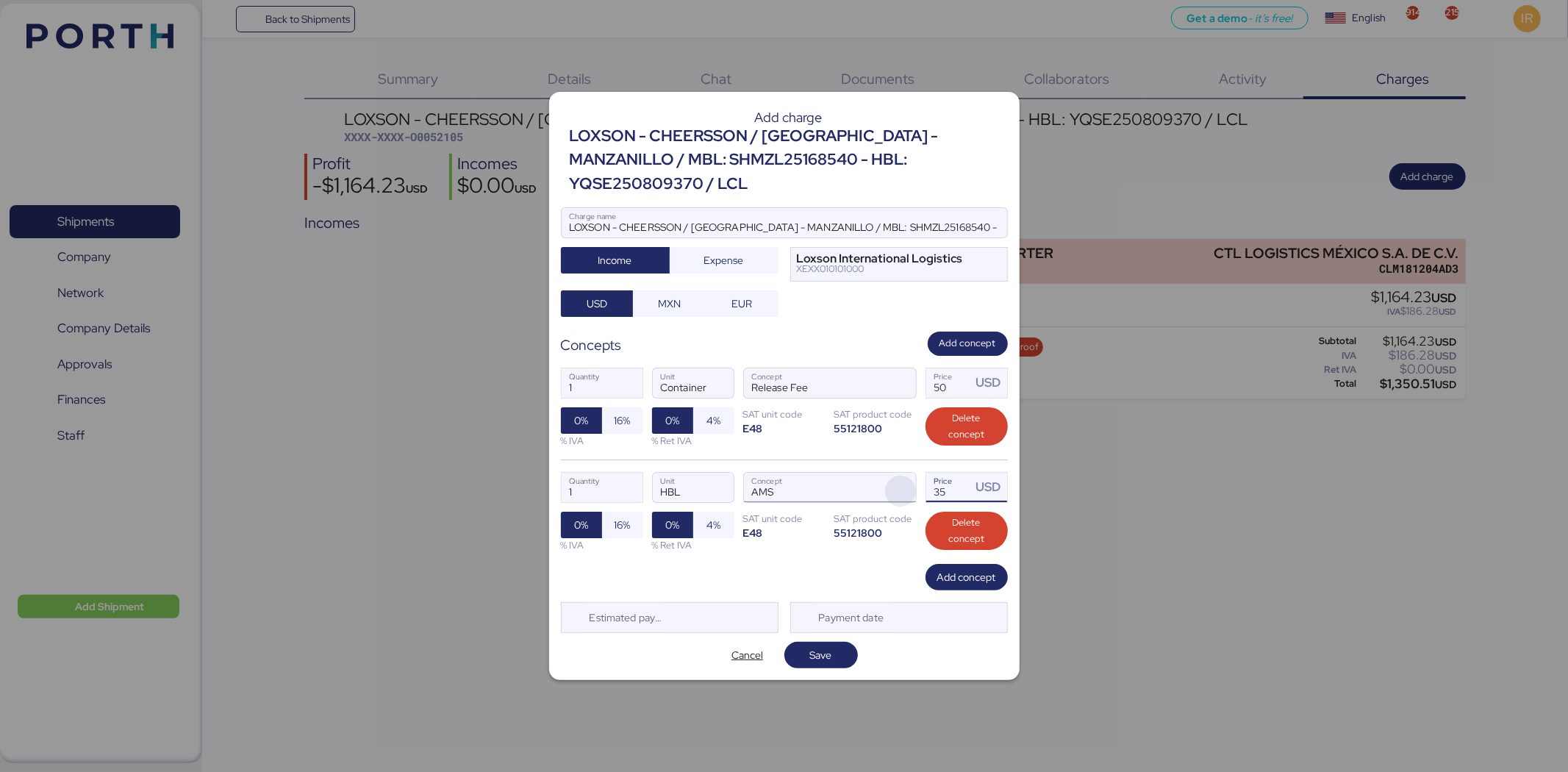
drag, startPoint x: 948, startPoint y: 479, endPoint x: 913, endPoint y: 484, distance: 35.4
click at [913, 478] on div "1 Quantity HBL Unit AMS Concept 35 Price USD 0% 16% % IVA 0% 4% % Ret IVA SAT u…" at bounding box center [784, 511] width 447 height 104
type input "40"
click at [953, 478] on span "Add concept" at bounding box center [967, 577] width 58 height 18
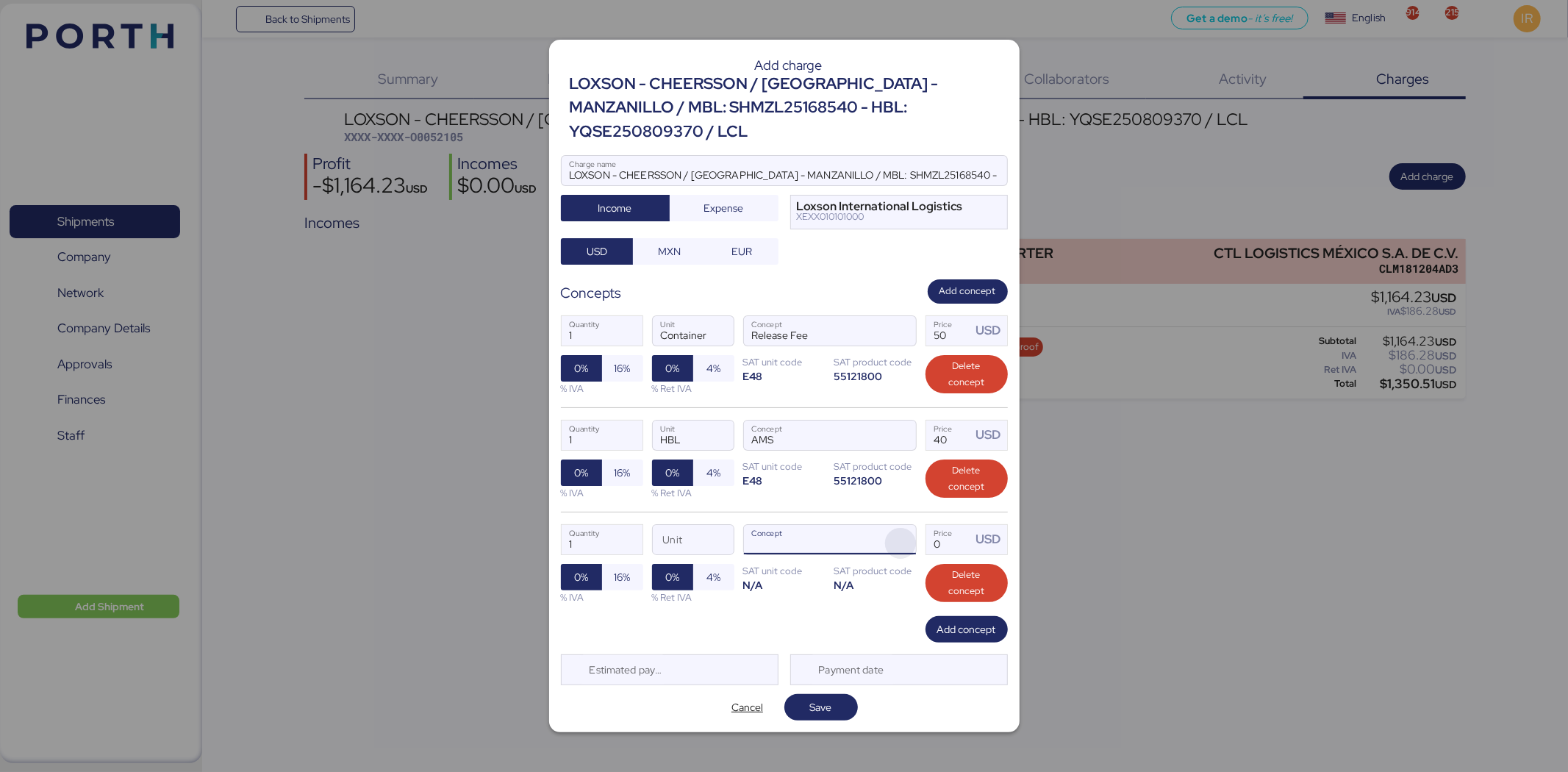
click at [902, 478] on span "button" at bounding box center [901, 544] width 31 height 31
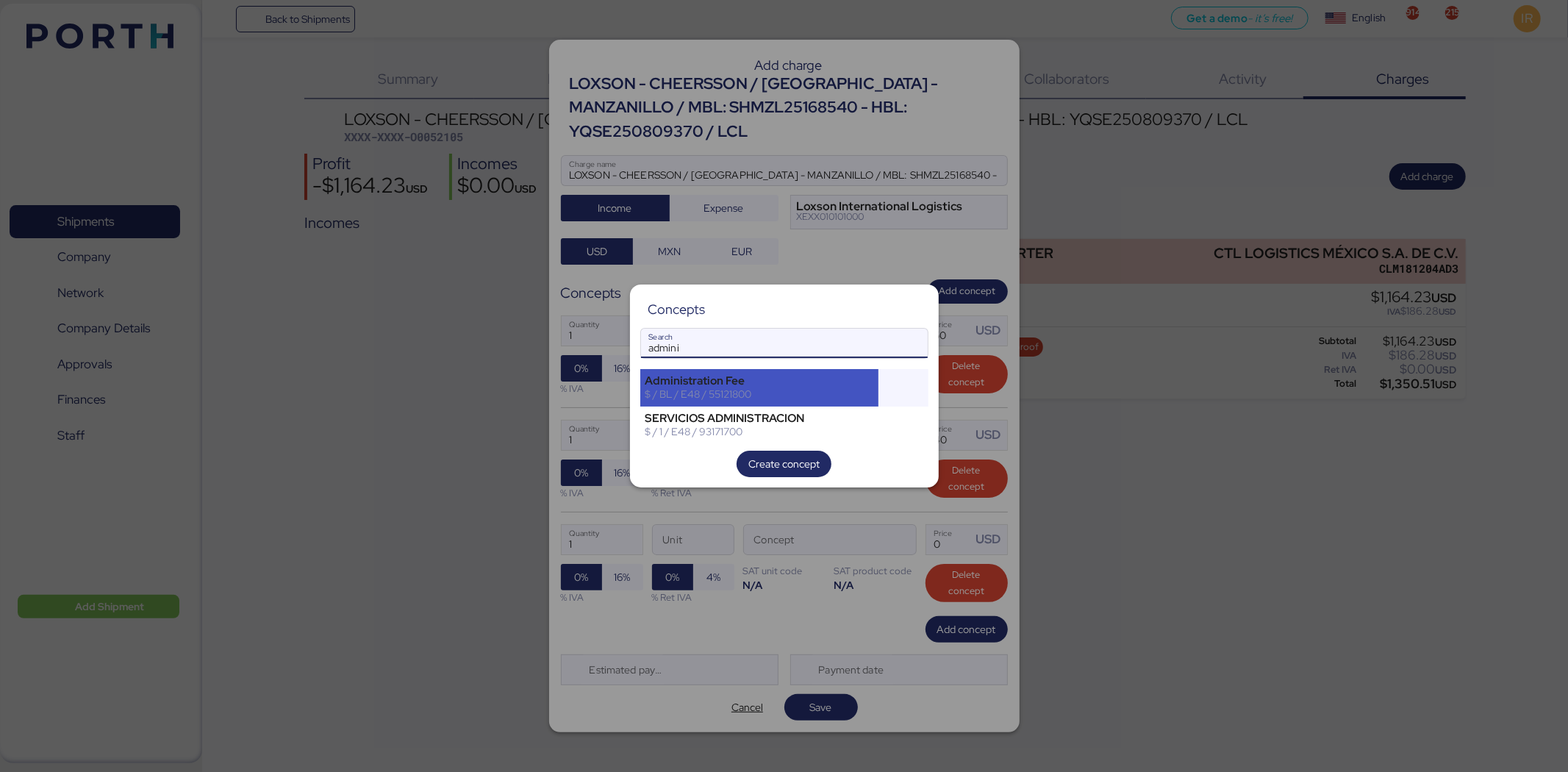
type input "admini"
click at [725, 383] on div "Administration Fee" at bounding box center [759, 380] width 229 height 13
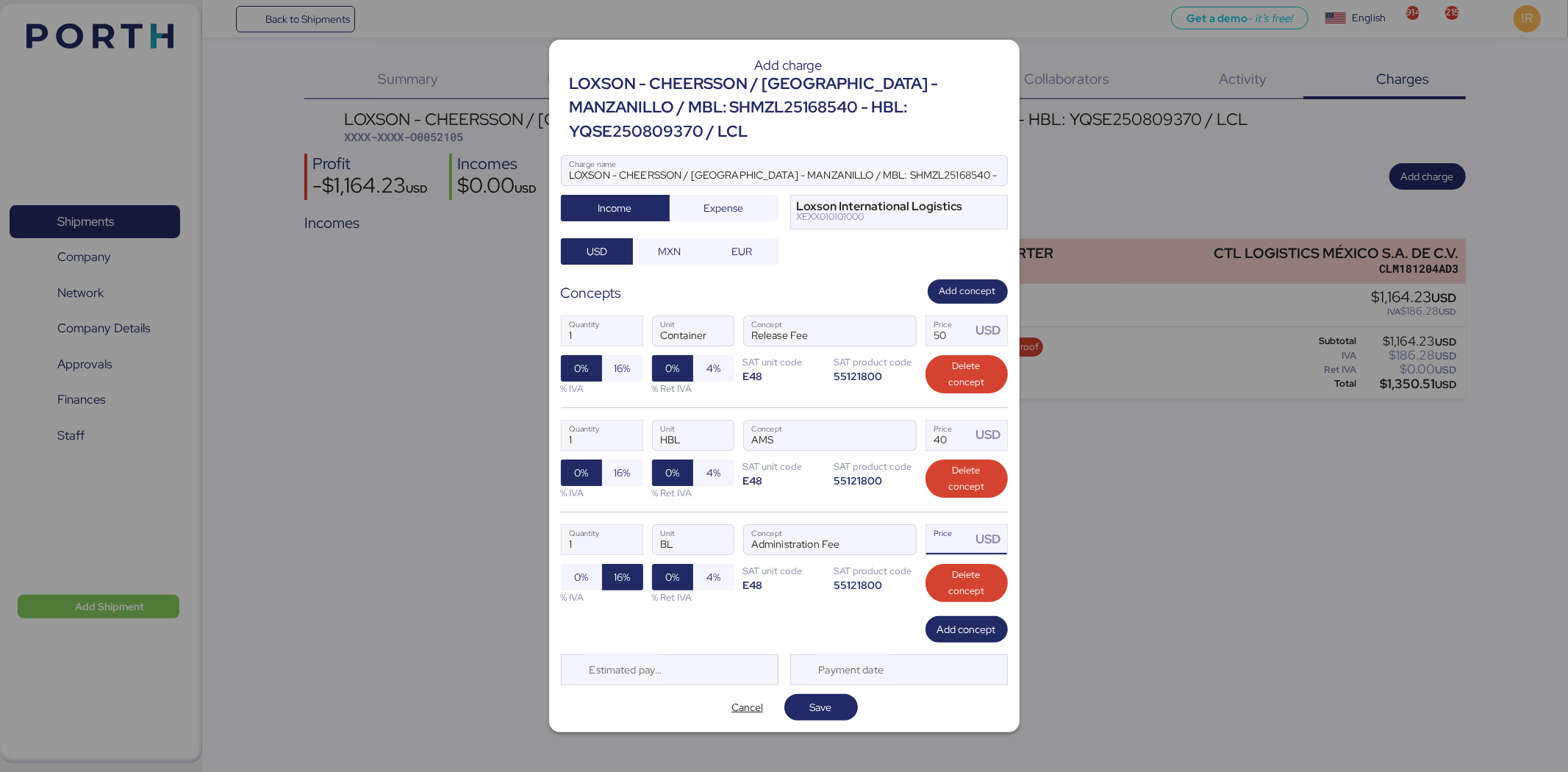
click at [947, 478] on input "Price USD" at bounding box center [949, 540] width 46 height 29
type input "30"
click at [598, 478] on span "0%" at bounding box center [581, 577] width 41 height 27
click at [970, 478] on span "Add concept" at bounding box center [967, 630] width 58 height 21
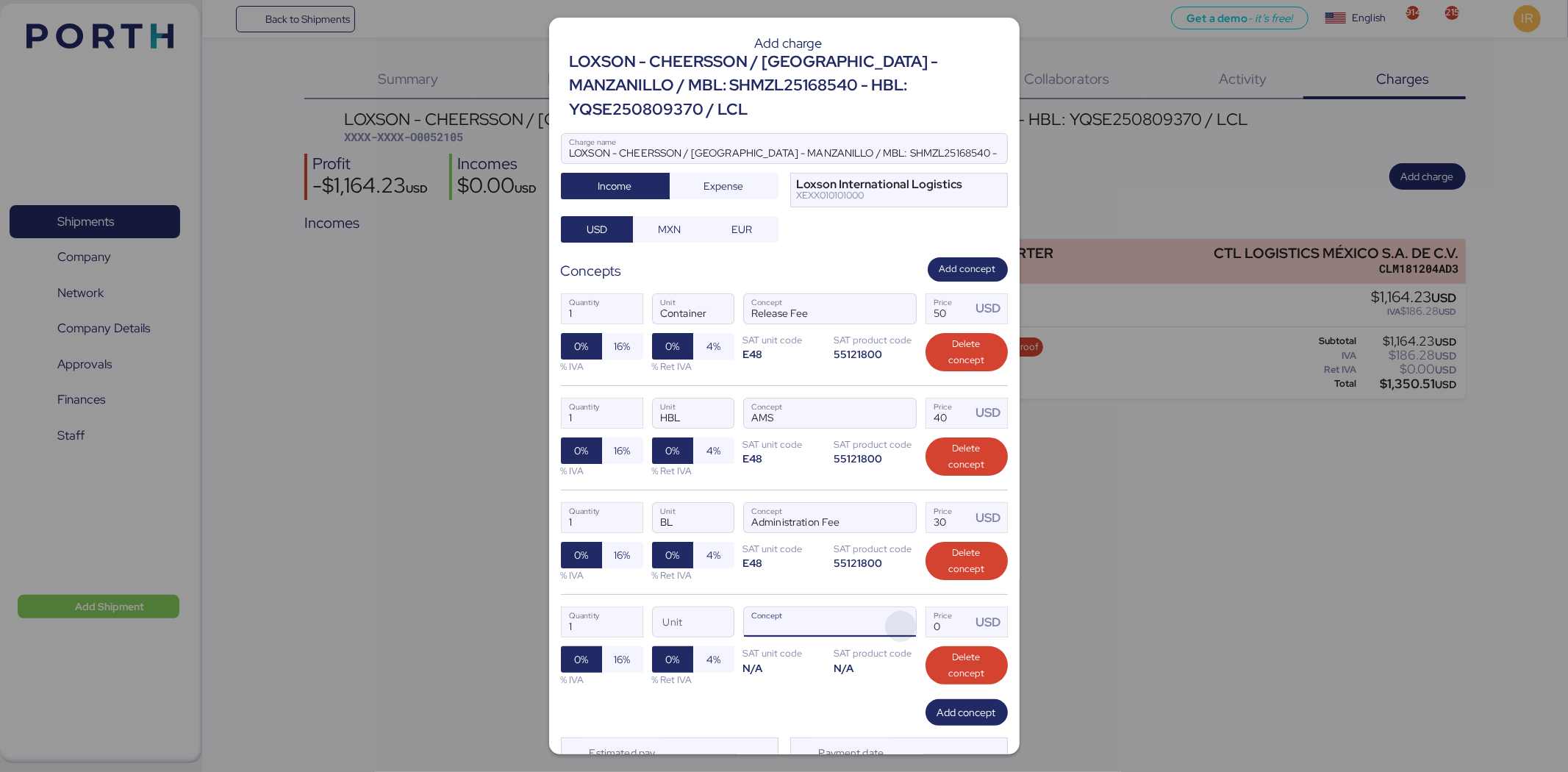
click at [885, 478] on span "button" at bounding box center [901, 627] width 31 height 31
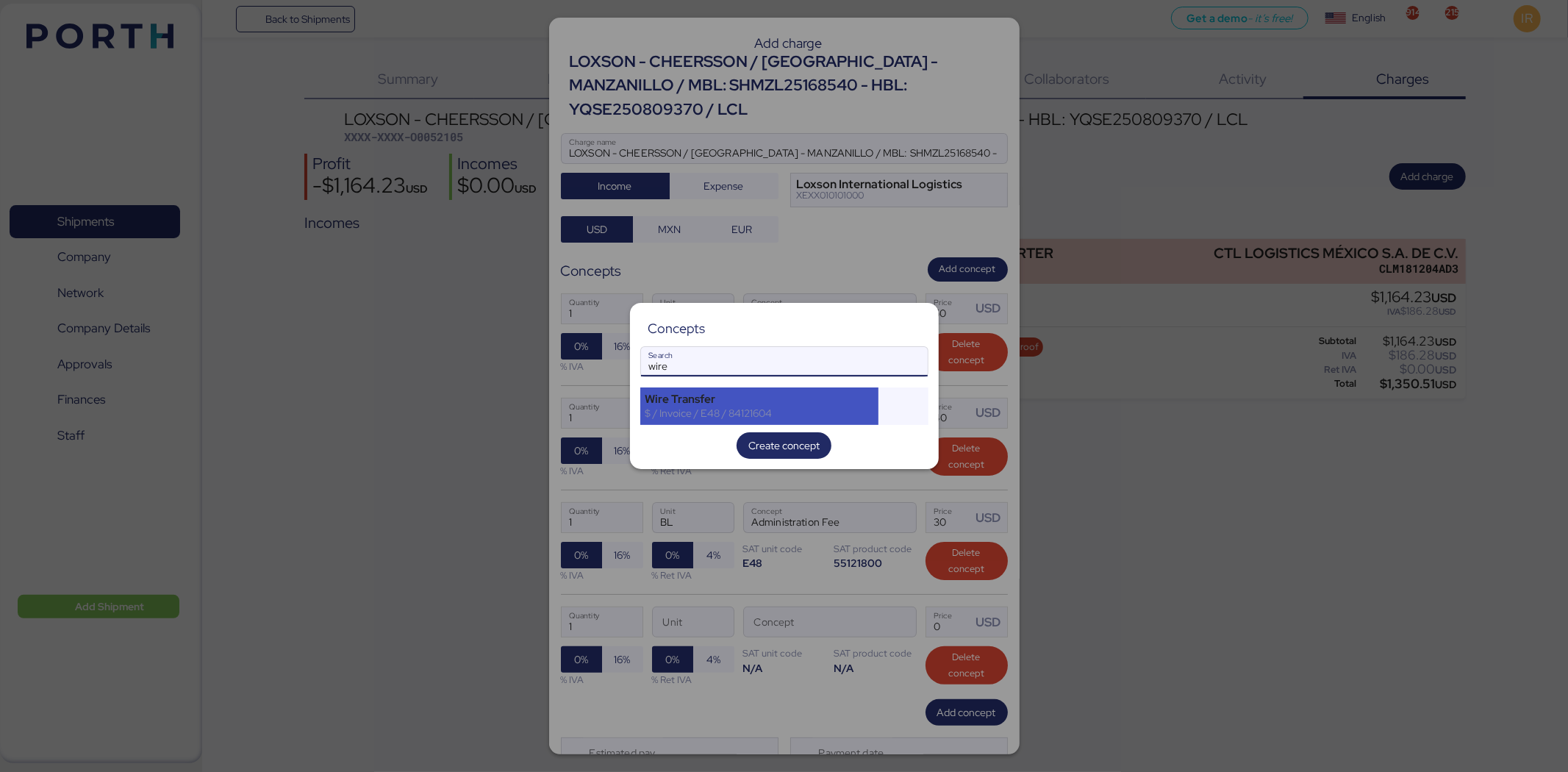
type input "wire"
click at [687, 413] on div "$ / Invoice / E48 / 84121604" at bounding box center [759, 413] width 229 height 13
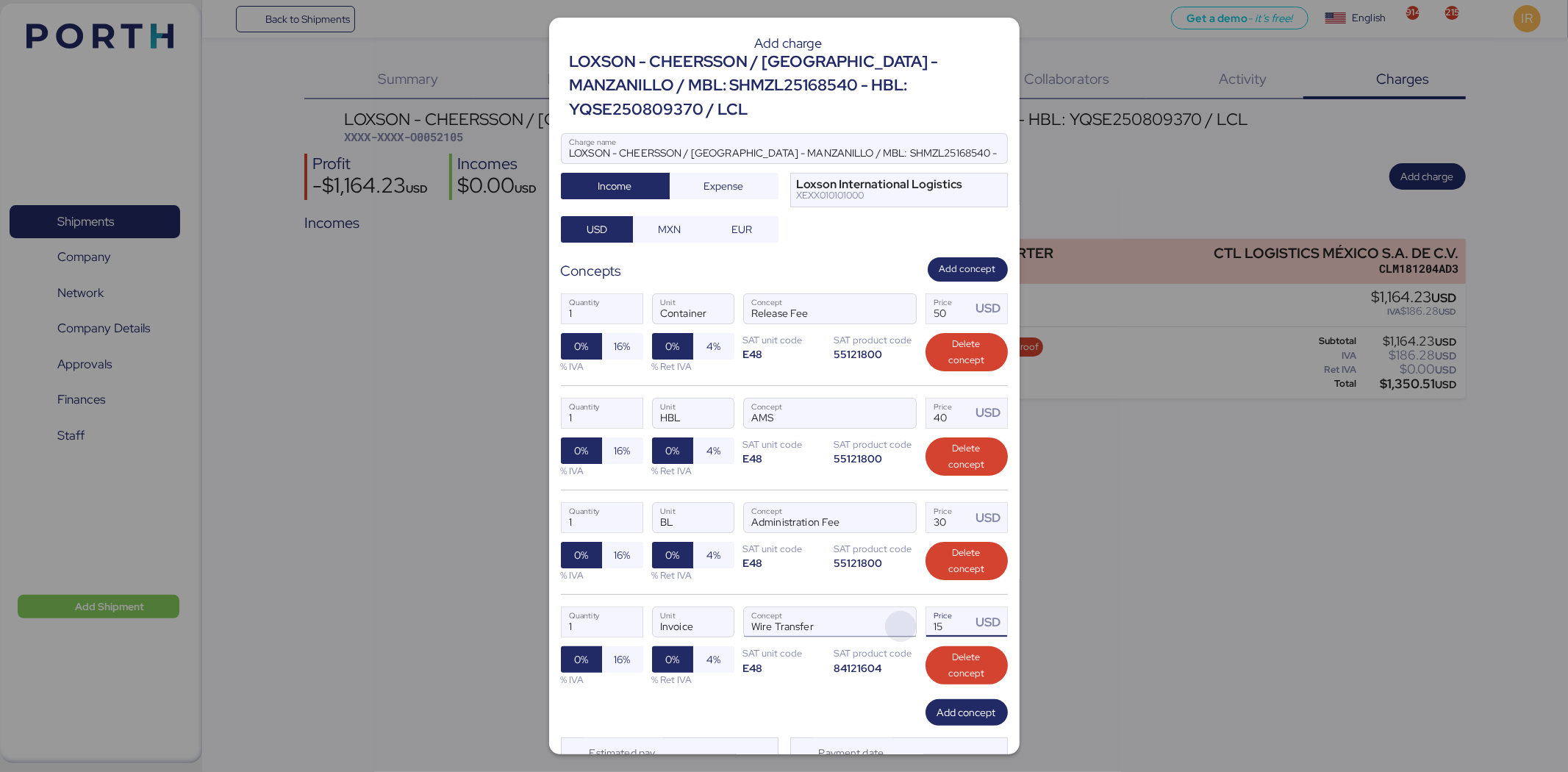
drag, startPoint x: 941, startPoint y: 600, endPoint x: 894, endPoint y: 615, distance: 49.3
click at [894, 478] on div "1 Quantity Invoice Unit Wire Transfer Concept 15 Price USD 0% 16% % IVA 0% 4% %…" at bounding box center [784, 646] width 447 height 104
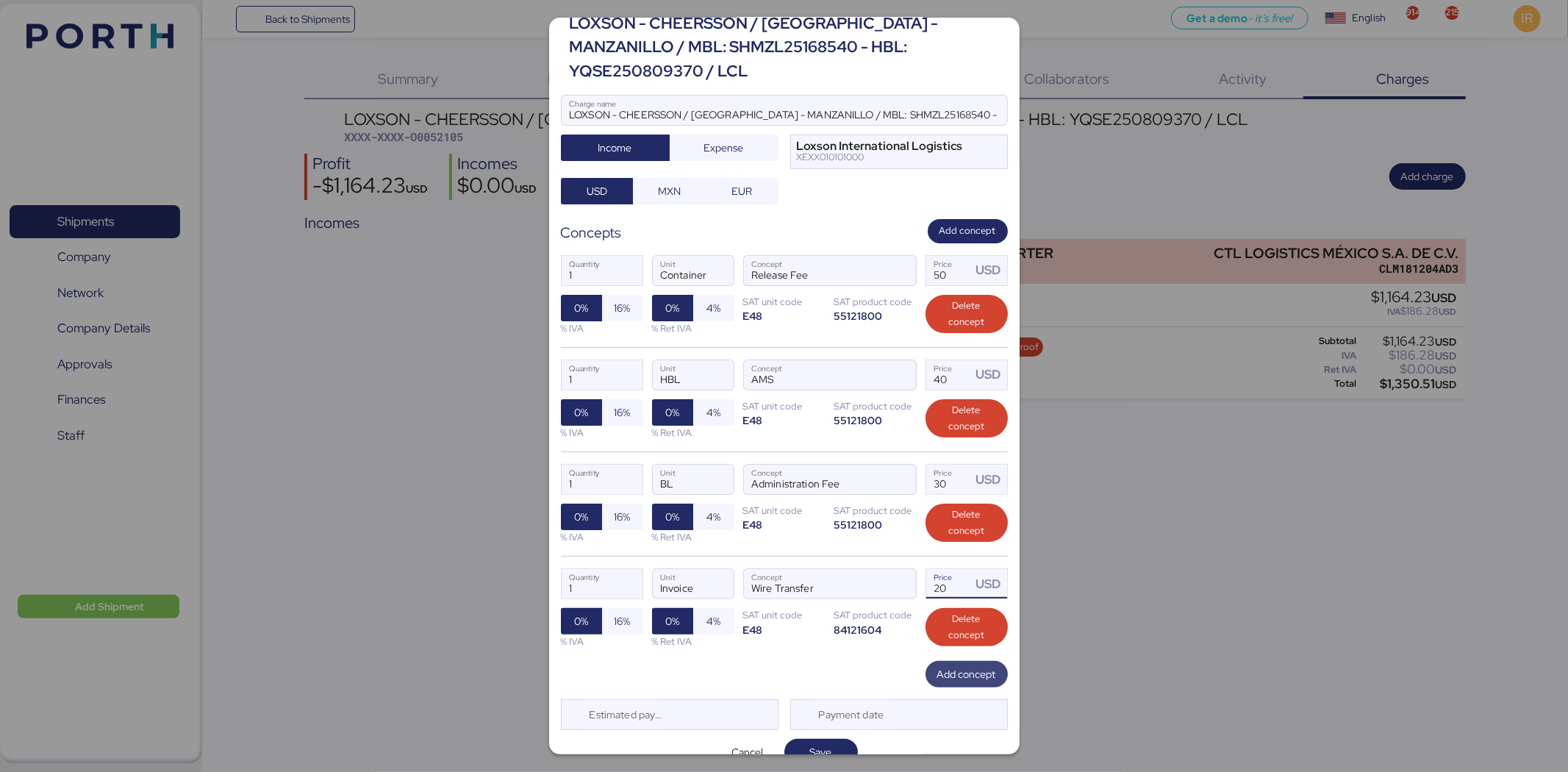
type input "20"
click at [966, 478] on span "Add concept" at bounding box center [967, 674] width 58 height 18
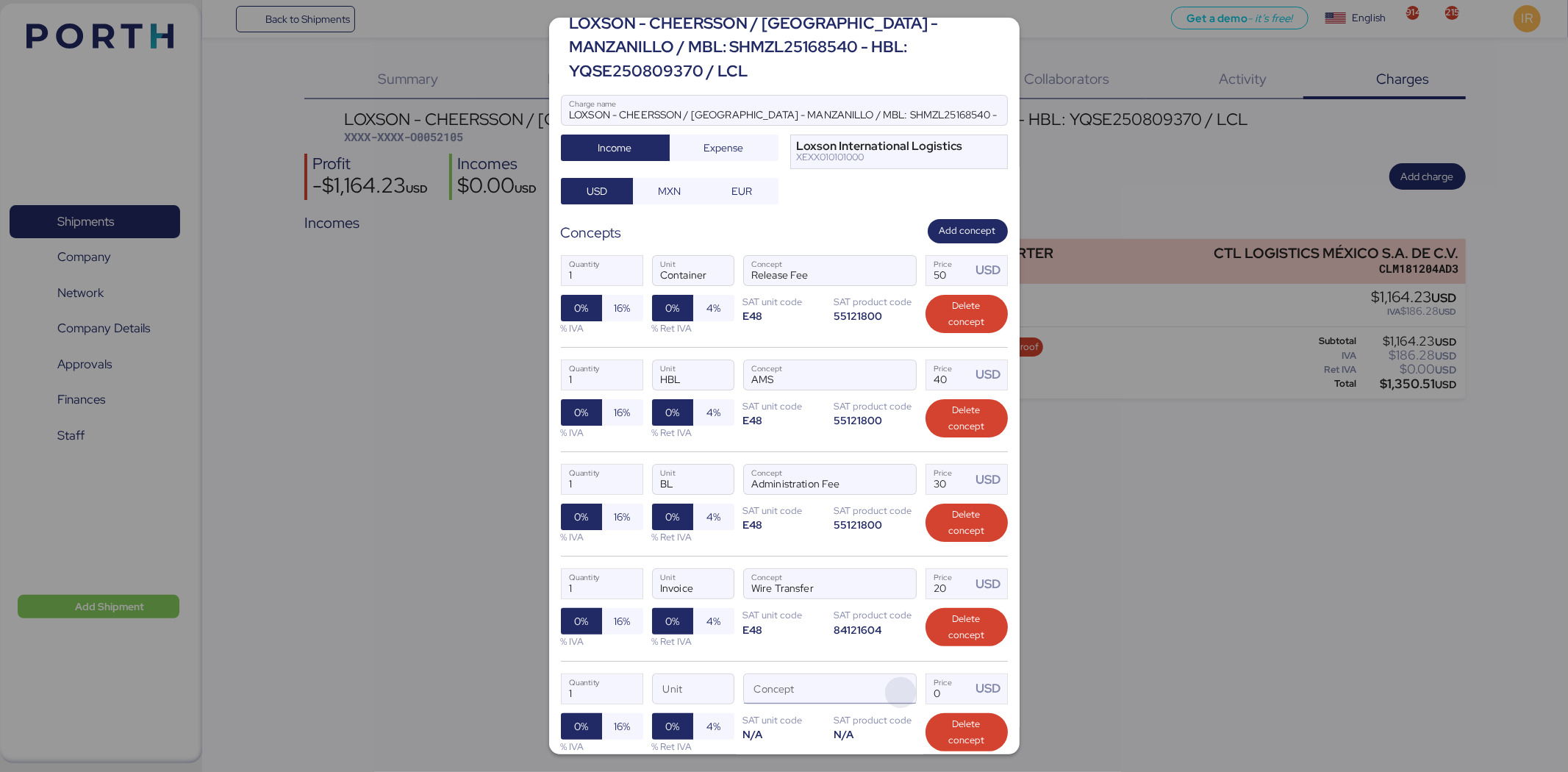
click at [893, 478] on span "button" at bounding box center [901, 693] width 31 height 31
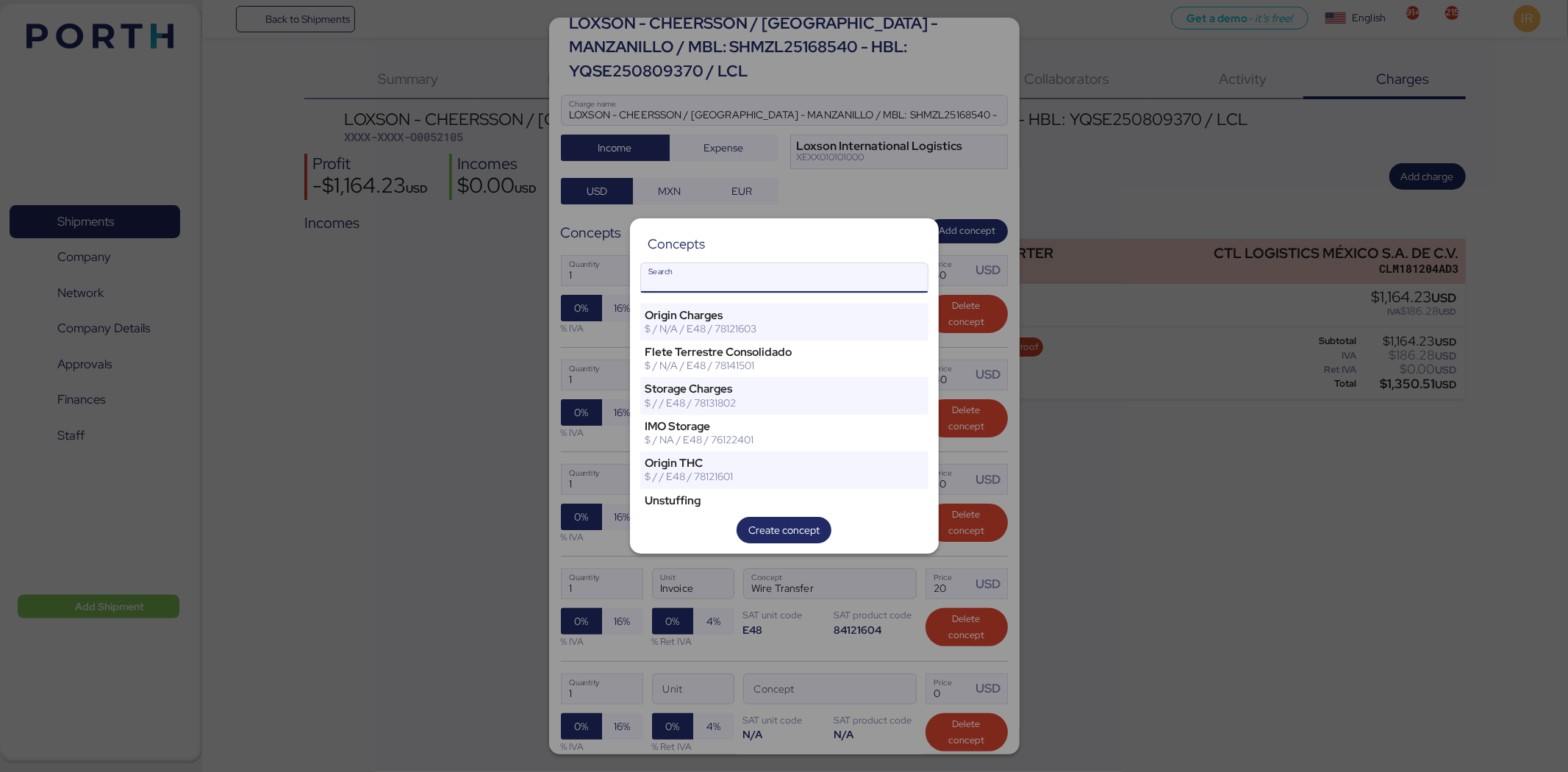
click at [723, 269] on input "Search" at bounding box center [784, 278] width 286 height 29
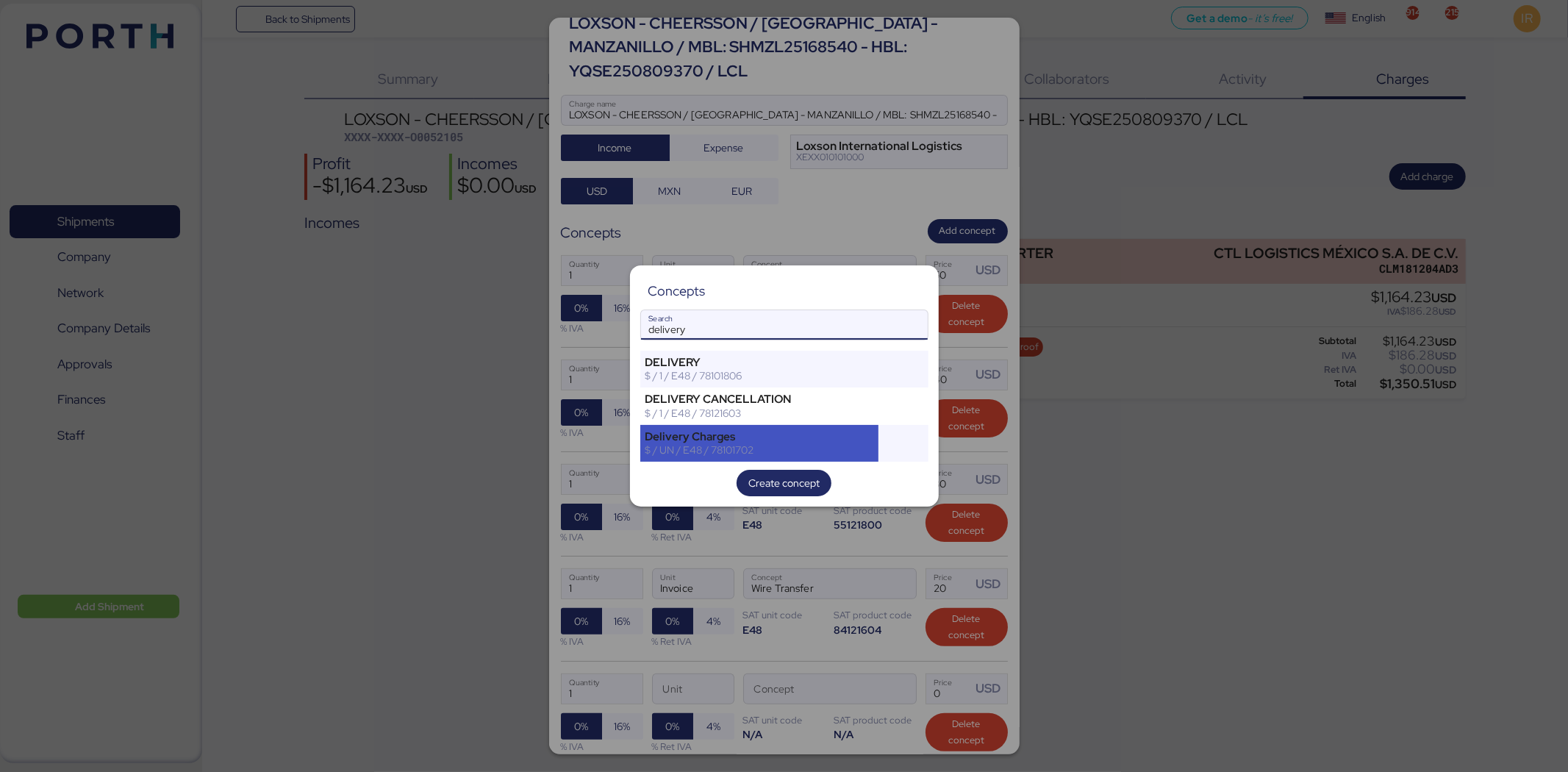
type input "delivery"
click at [686, 446] on div "$ / UN / E48 / 78101702" at bounding box center [759, 449] width 229 height 13
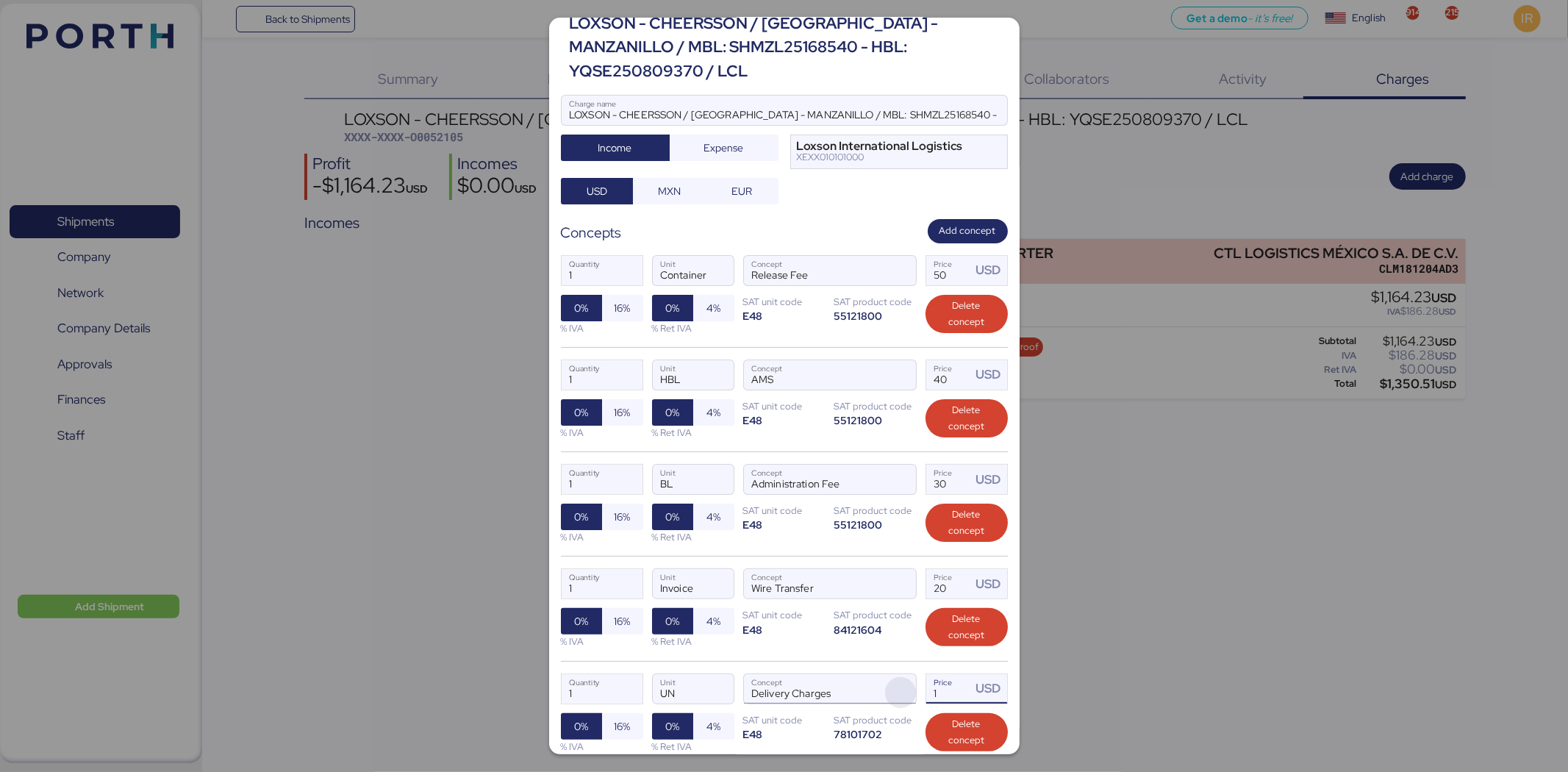
drag, startPoint x: 947, startPoint y: 671, endPoint x: 895, endPoint y: 664, distance: 52.5
click at [895, 478] on div "1 Quantity UN Unit Delivery Charges Concept 1 Price USD 0% 16% % IVA 0% 4% % Re…" at bounding box center [784, 713] width 447 height 104
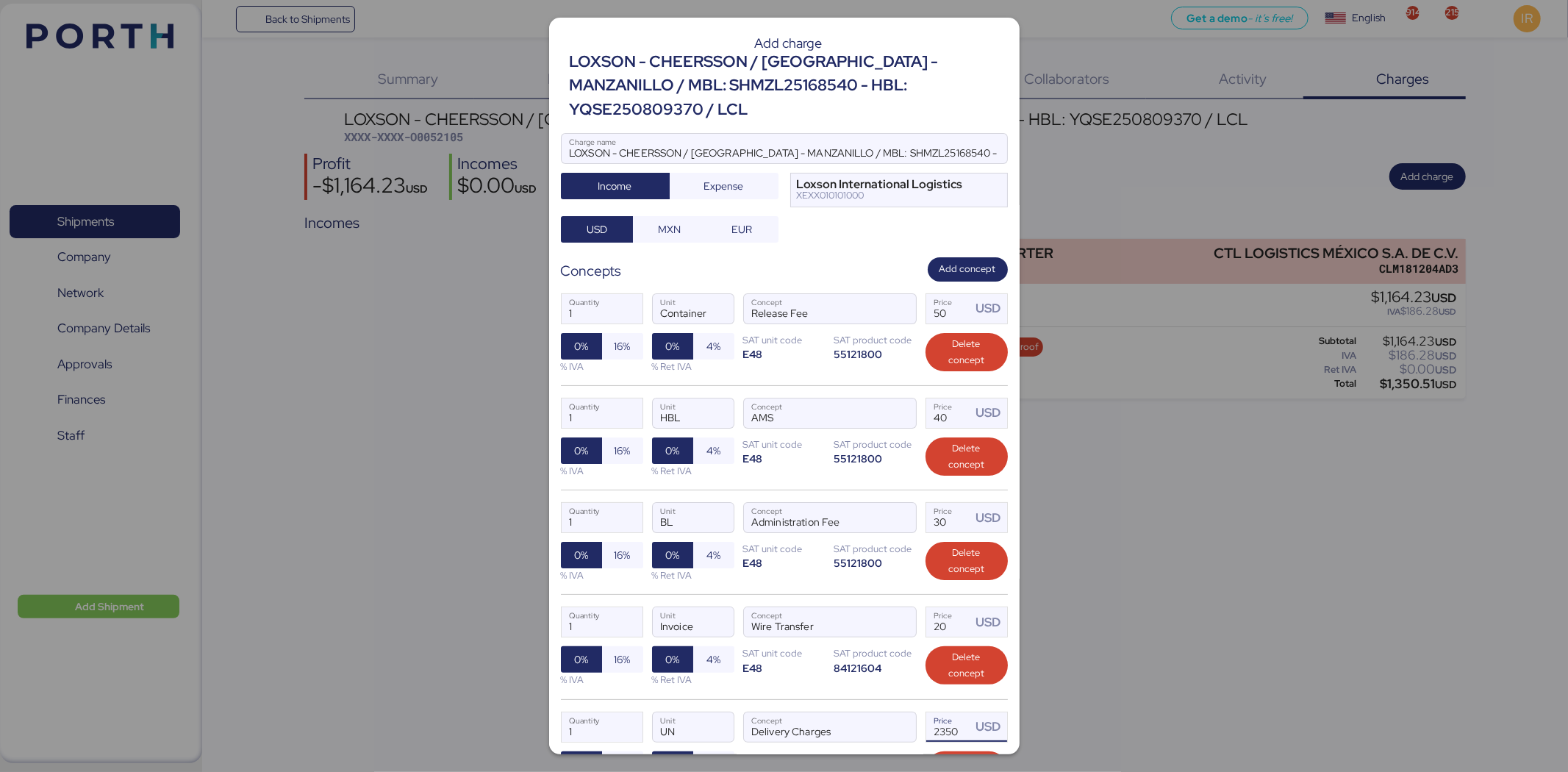
scroll to position [143, 0]
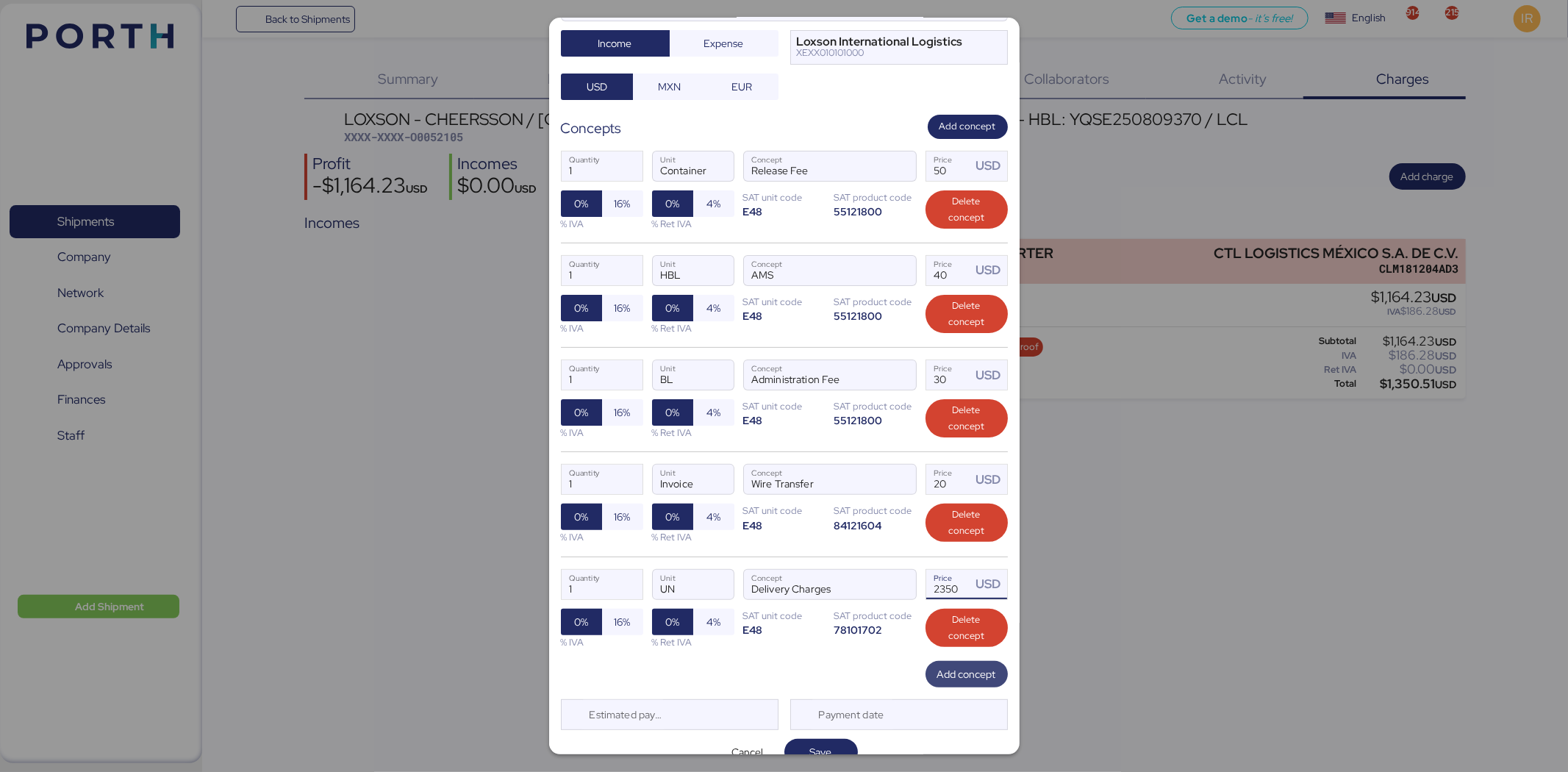
type input "2350"
click at [964, 478] on span "Add concept" at bounding box center [967, 674] width 83 height 27
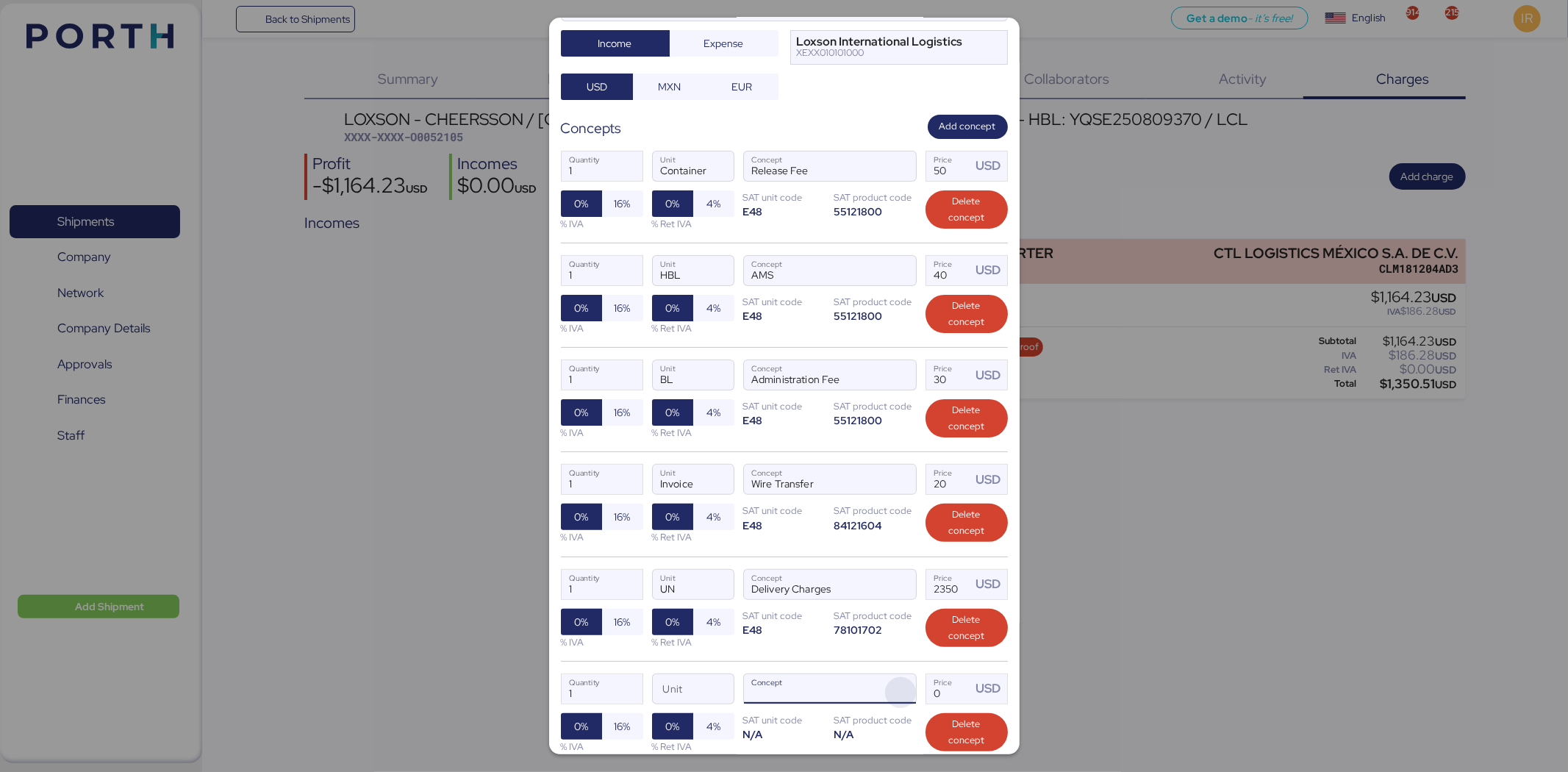
click at [885, 478] on span "button" at bounding box center [901, 693] width 31 height 31
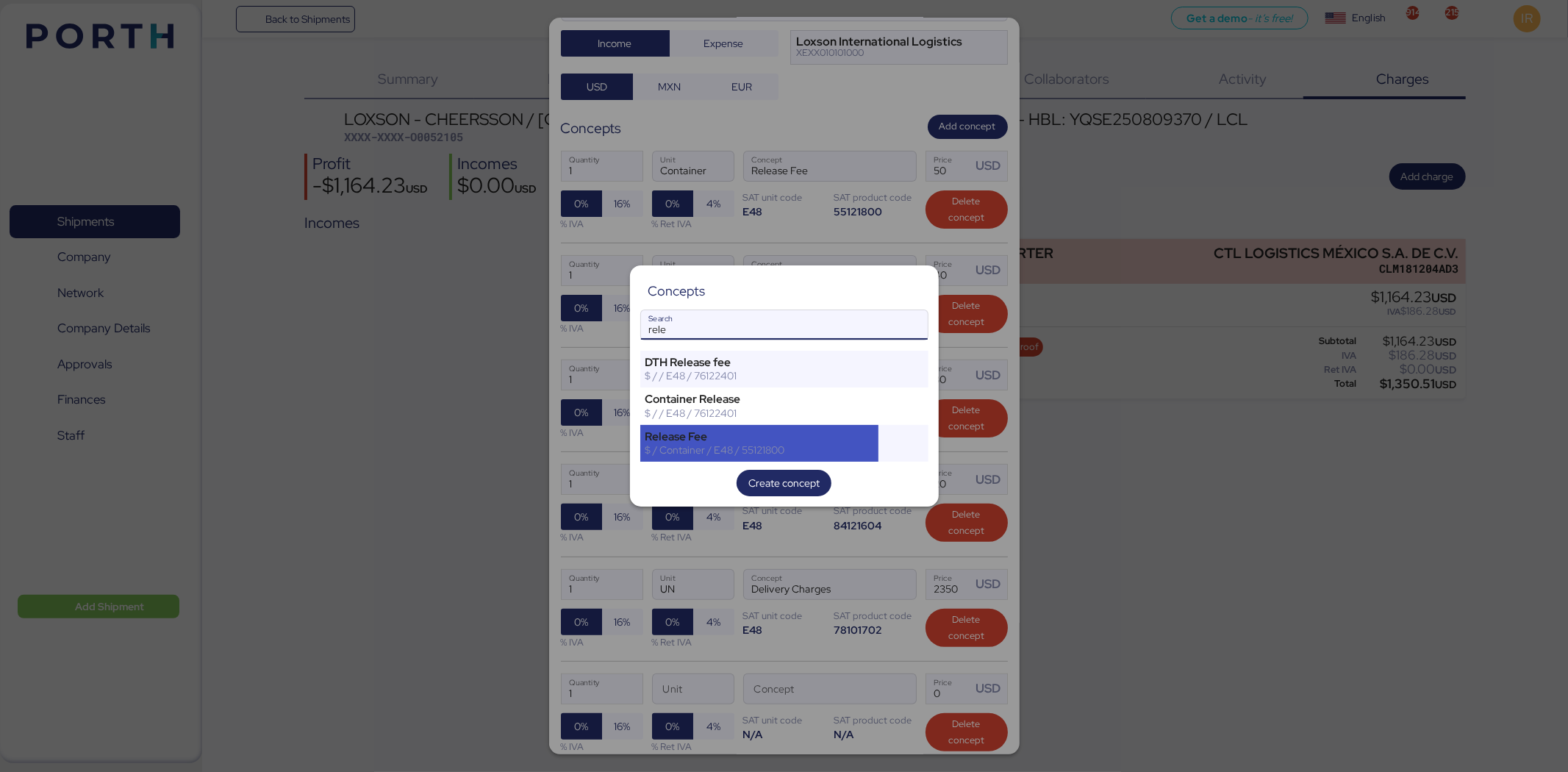
type input "rele"
click at [715, 435] on div "Release Fee" at bounding box center [759, 436] width 229 height 13
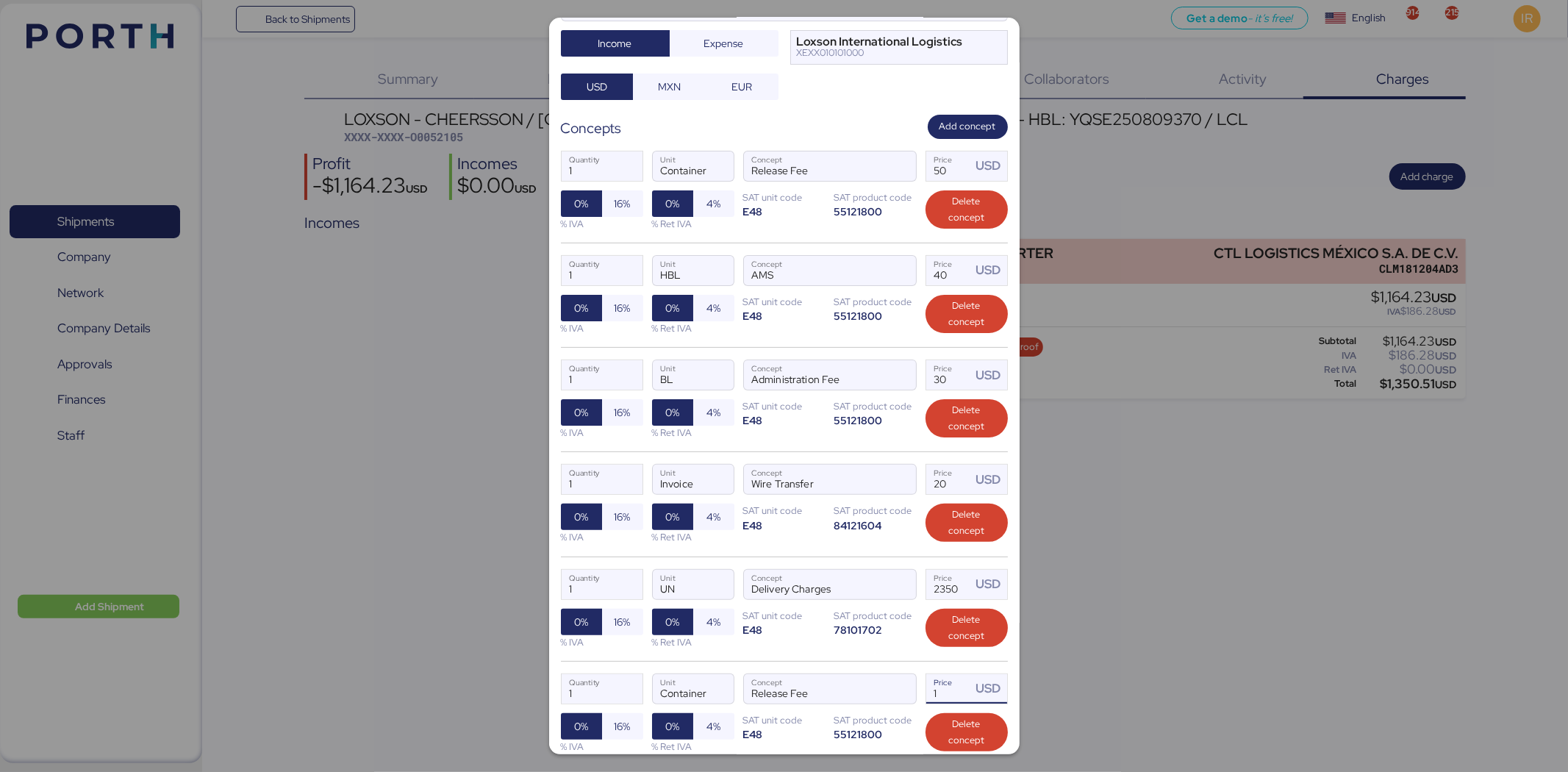
click at [941, 478] on input "1" at bounding box center [949, 689] width 46 height 29
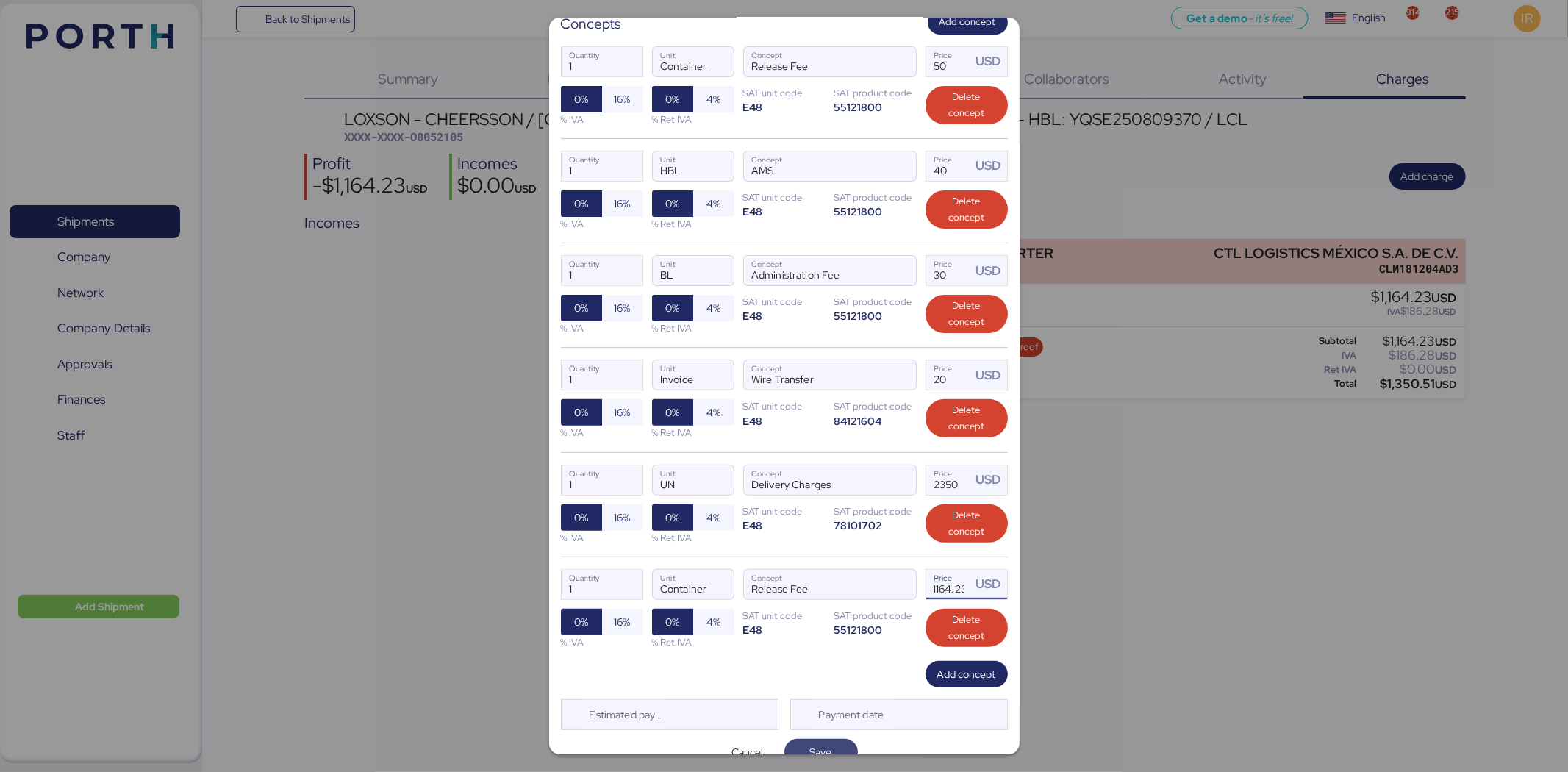
type input "1164.23"
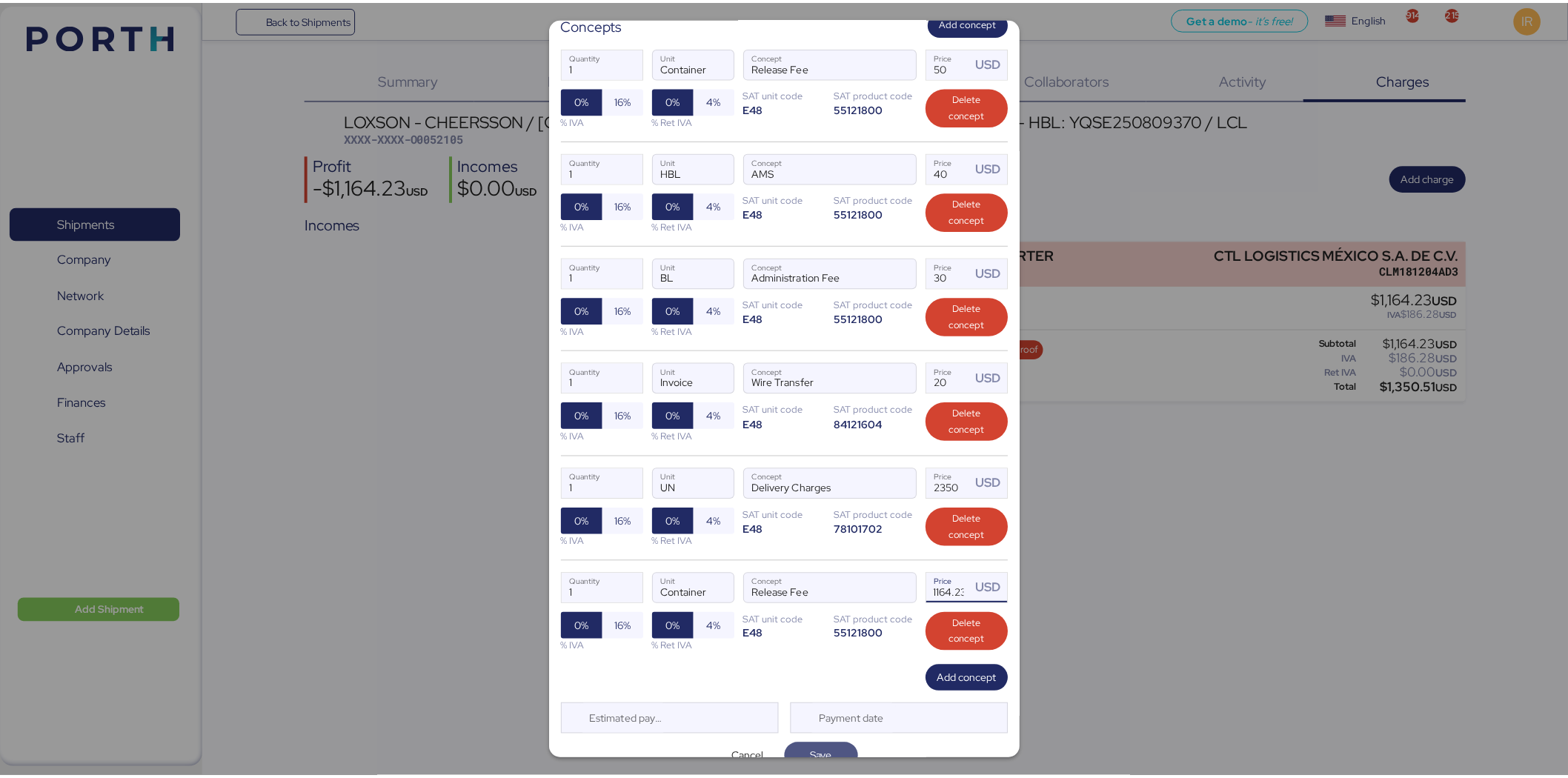
scroll to position [0, 0]
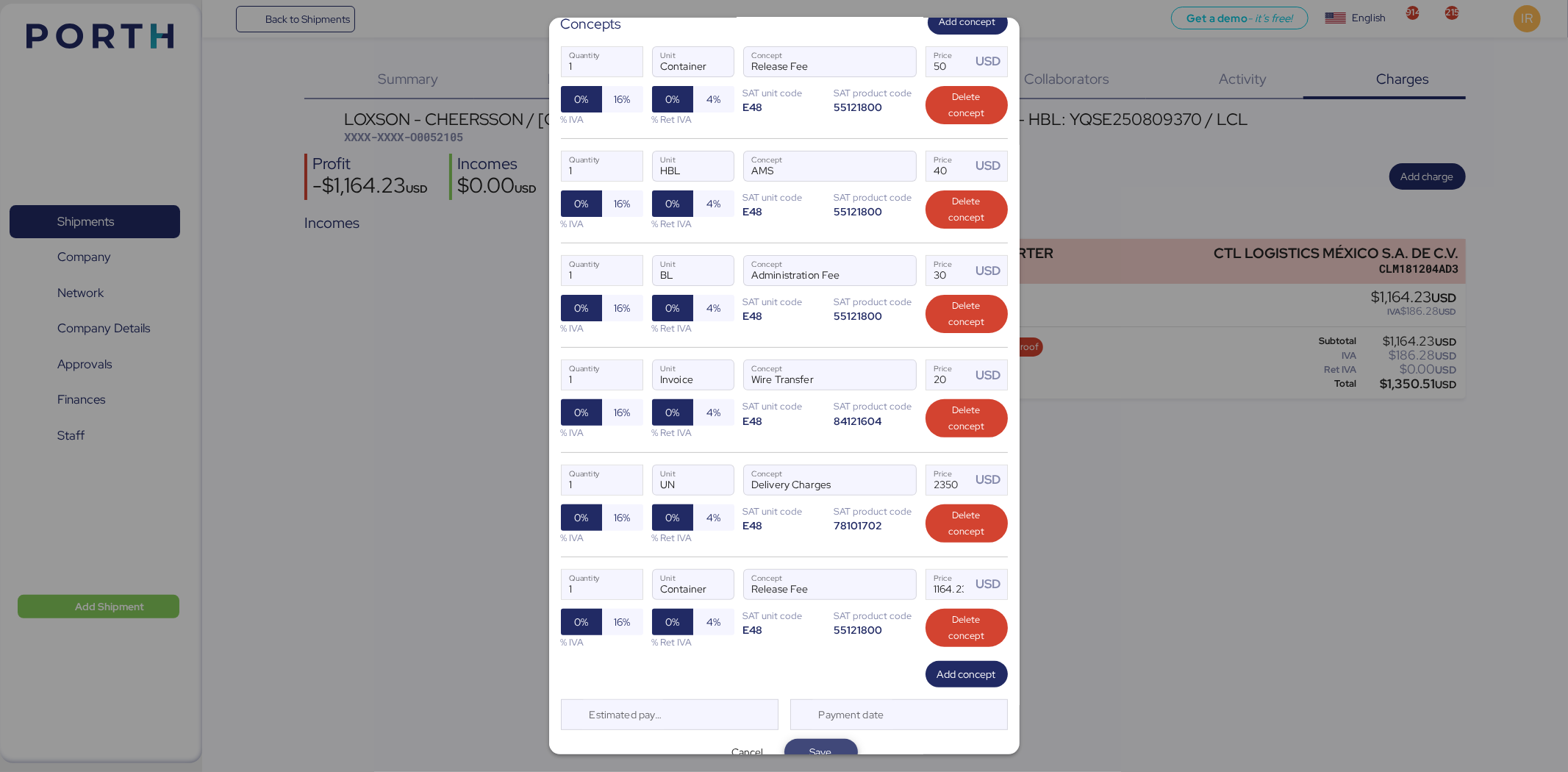
click at [834, 478] on span "Save" at bounding box center [821, 752] width 50 height 21
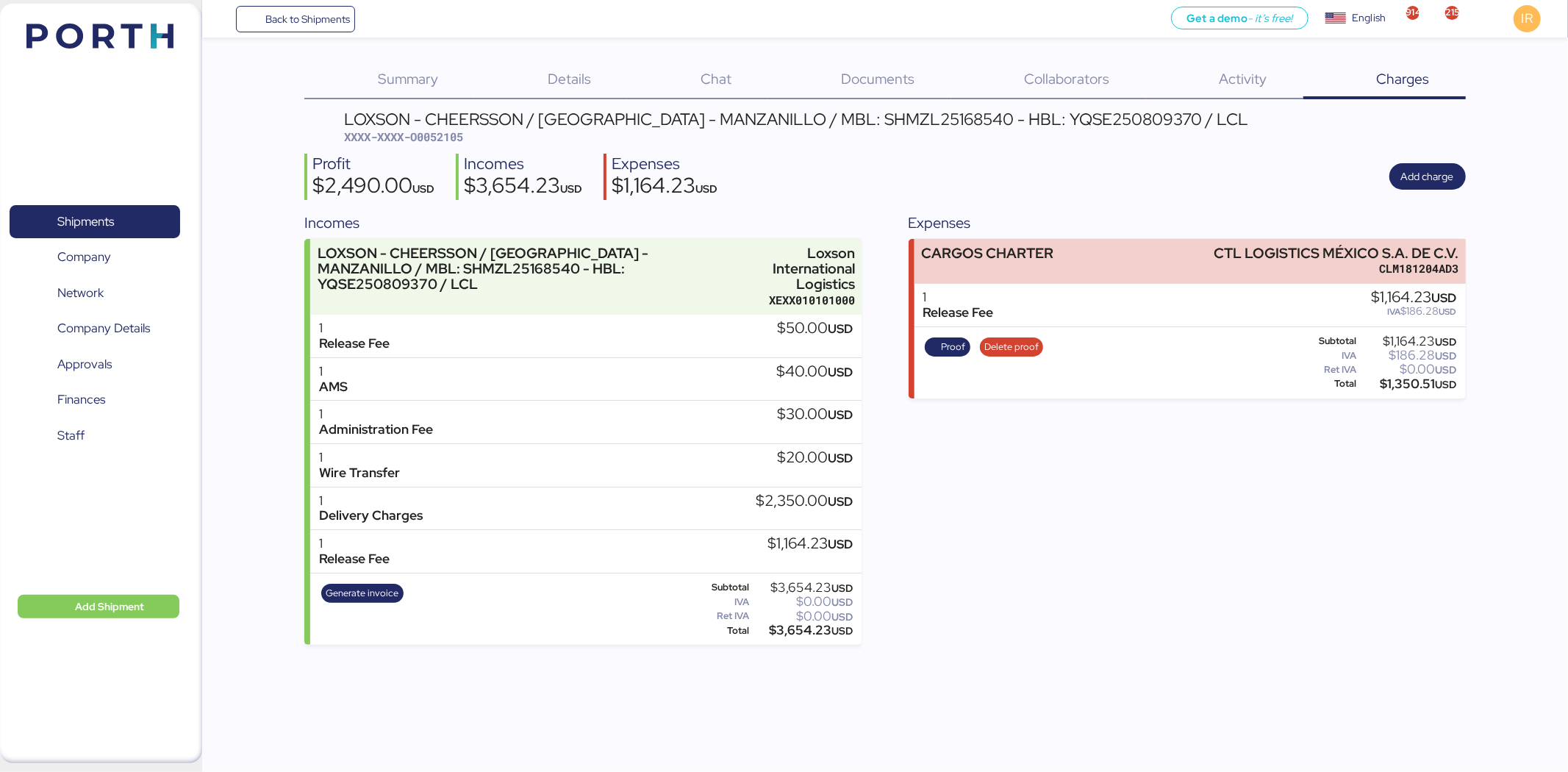
click at [441, 137] on span "XXXX-XXXX-O0052105" at bounding box center [403, 136] width 119 height 15
copy span "O0052105"
click at [935, 343] on span "Proof" at bounding box center [947, 347] width 36 height 16
click at [169, 215] on span "Shipments" at bounding box center [95, 221] width 158 height 22
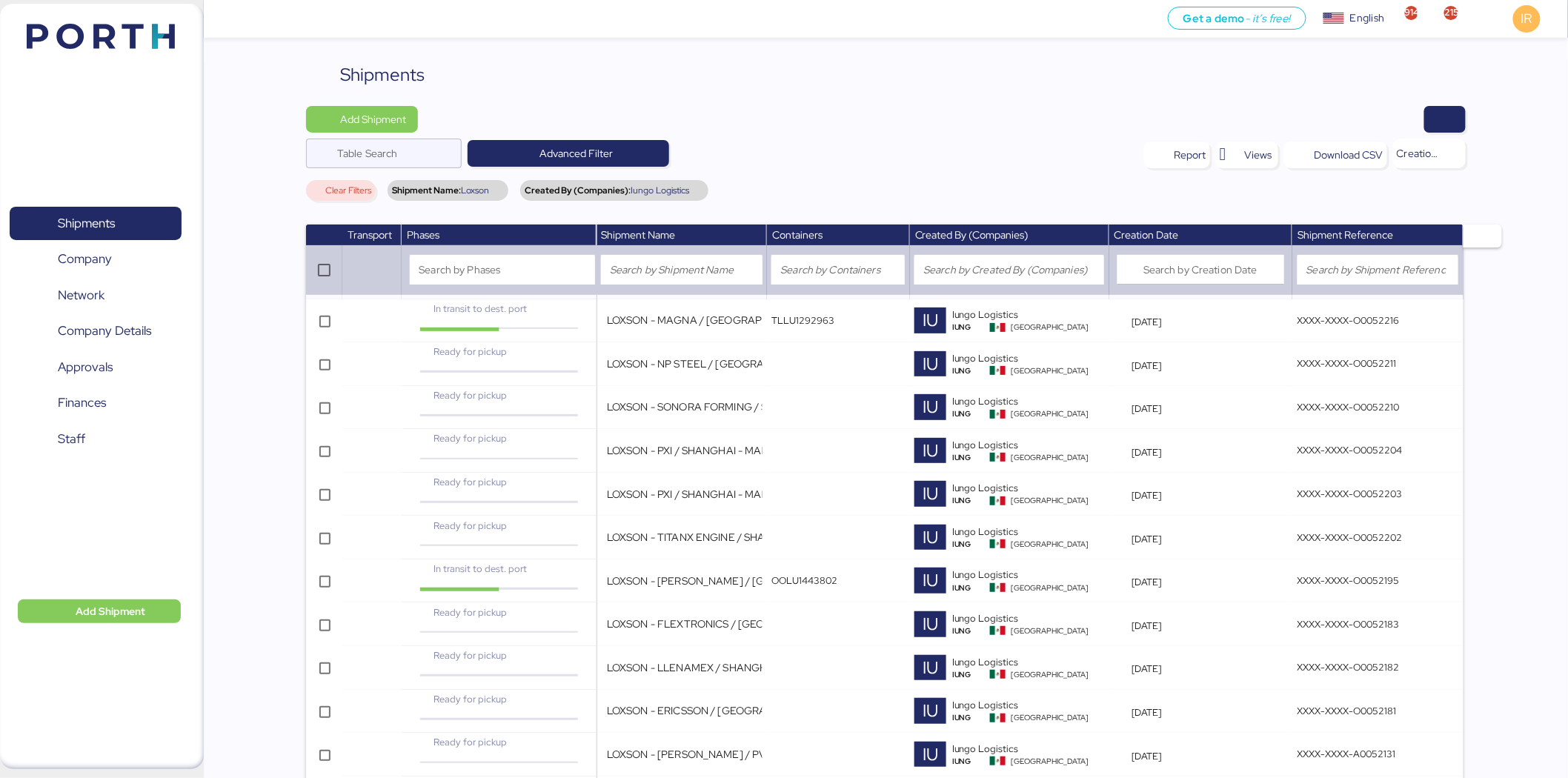
scroll to position [843, 0]
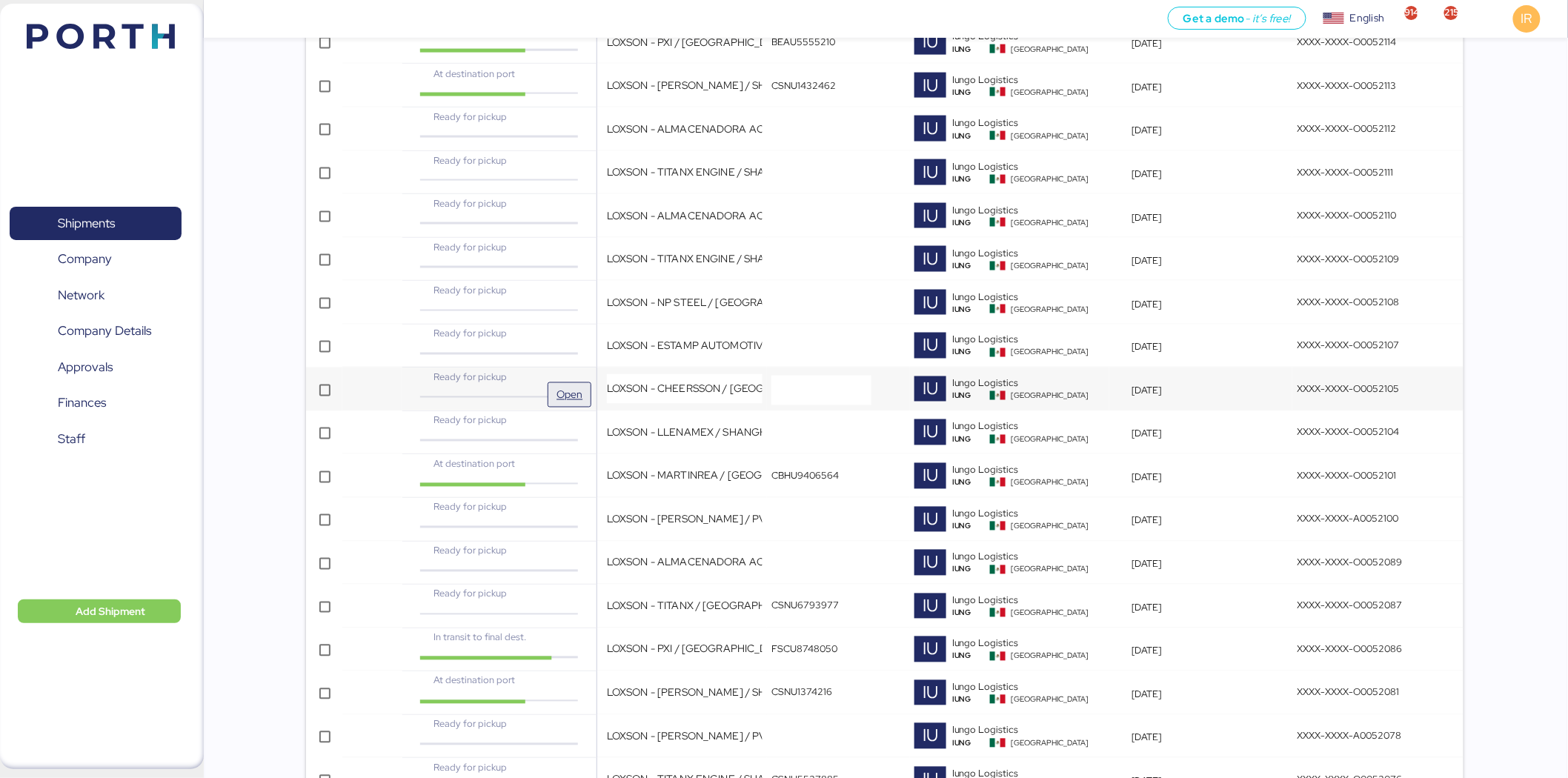
click at [553, 386] on span "Open" at bounding box center [569, 395] width 32 height 23
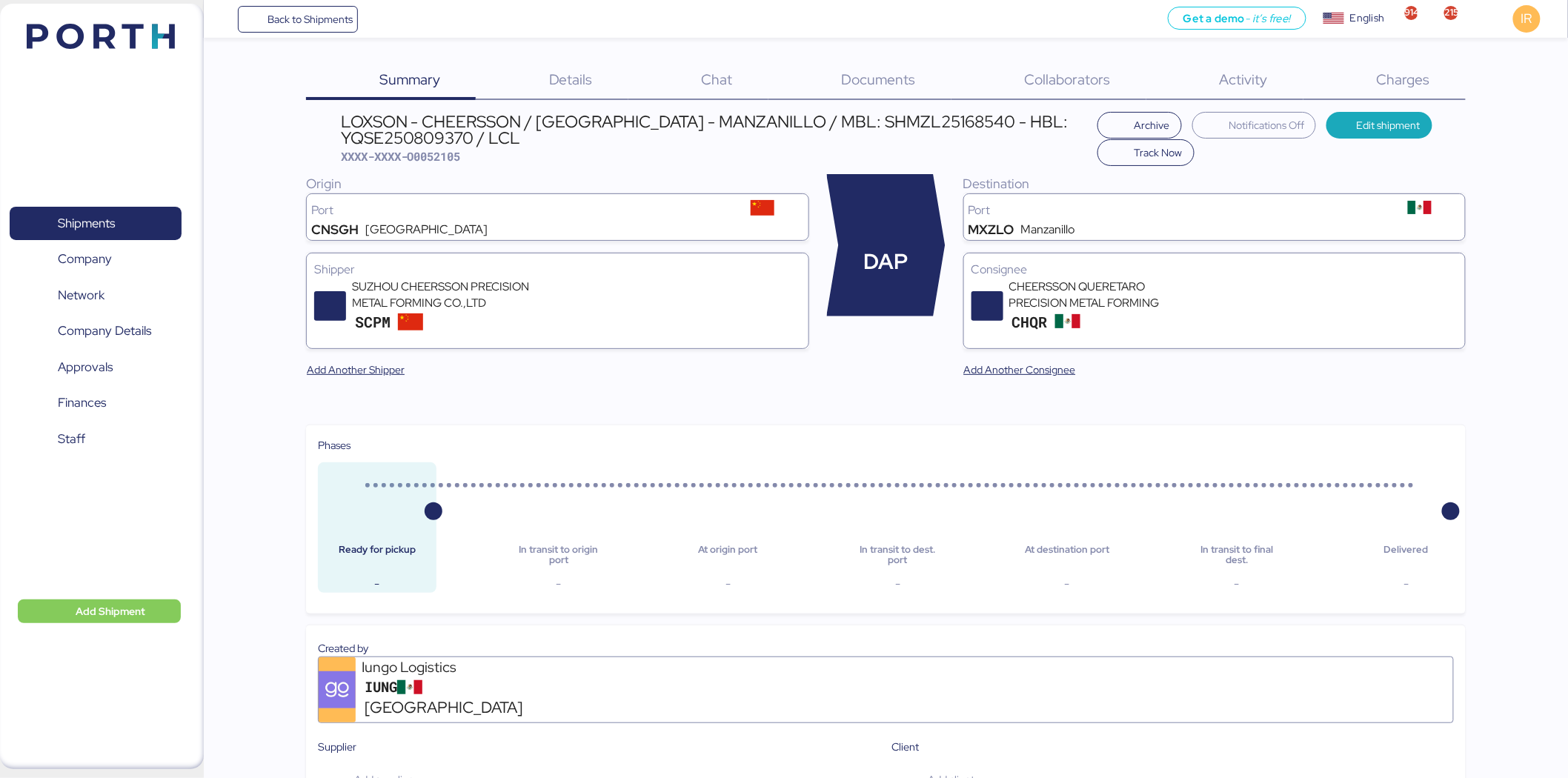
click at [1053, 74] on div "Charges 0" at bounding box center [1384, 81] width 162 height 38
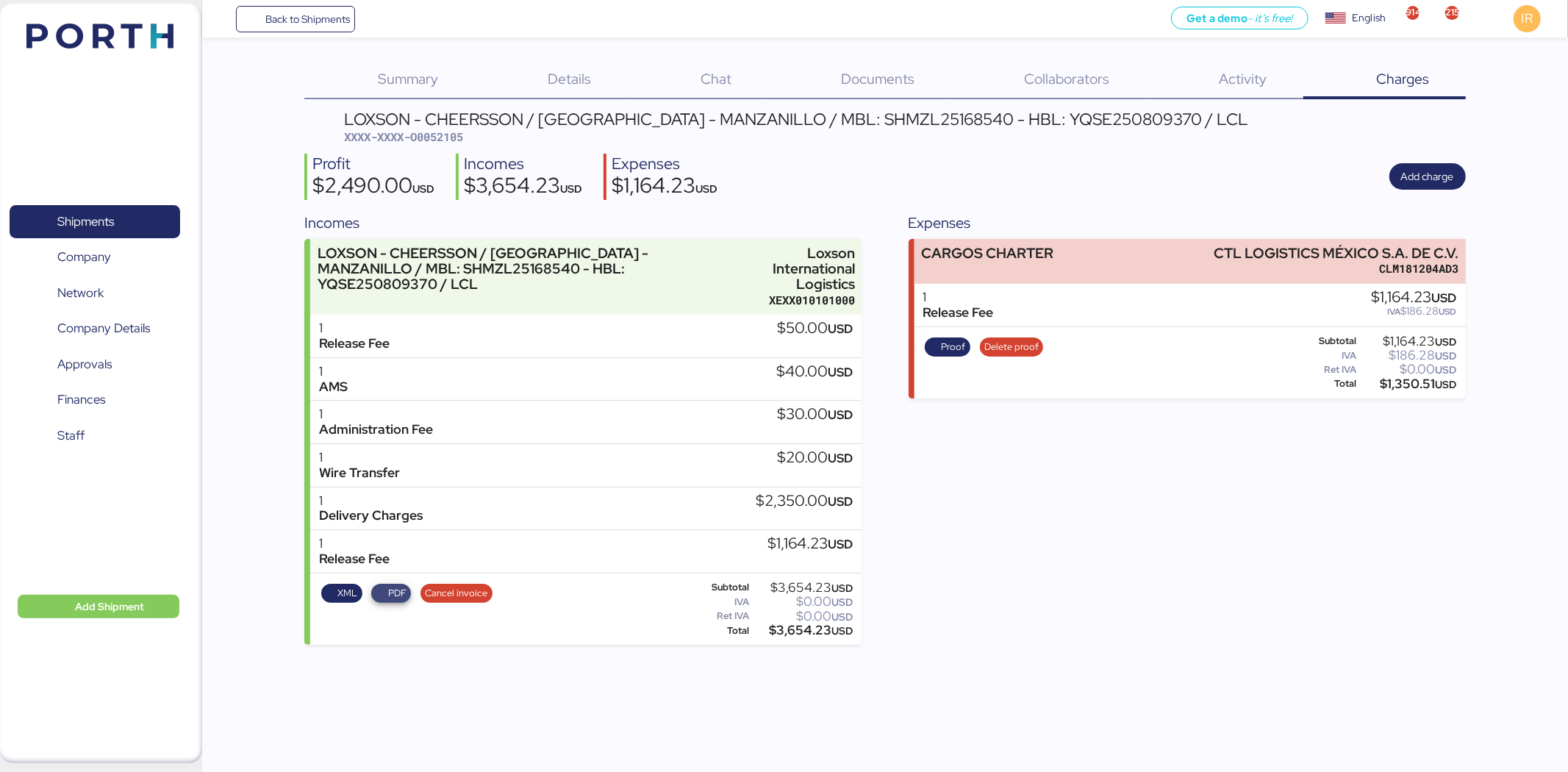
click at [390, 478] on span "PDF" at bounding box center [397, 593] width 18 height 16
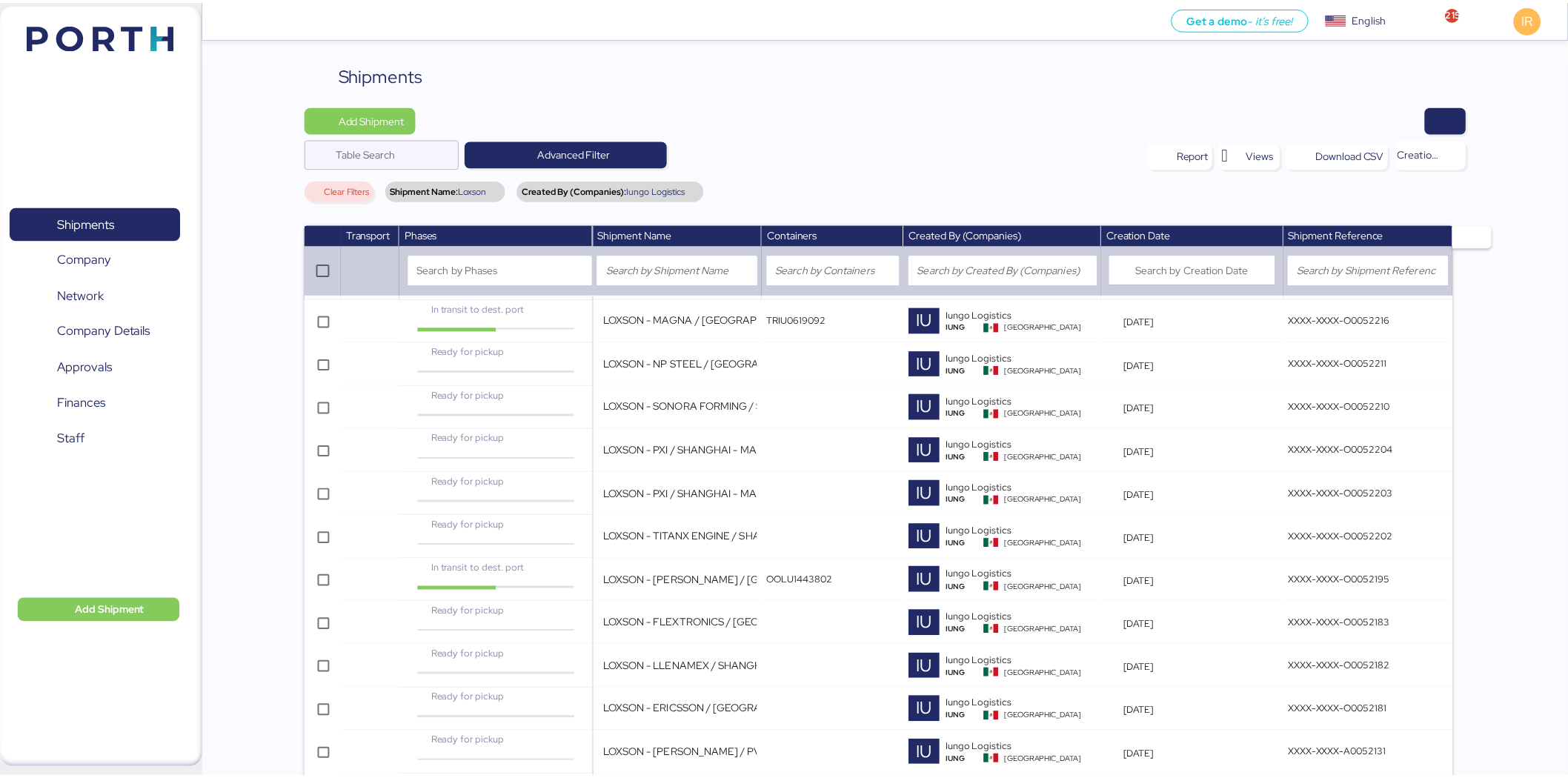
scroll to position [1583, 0]
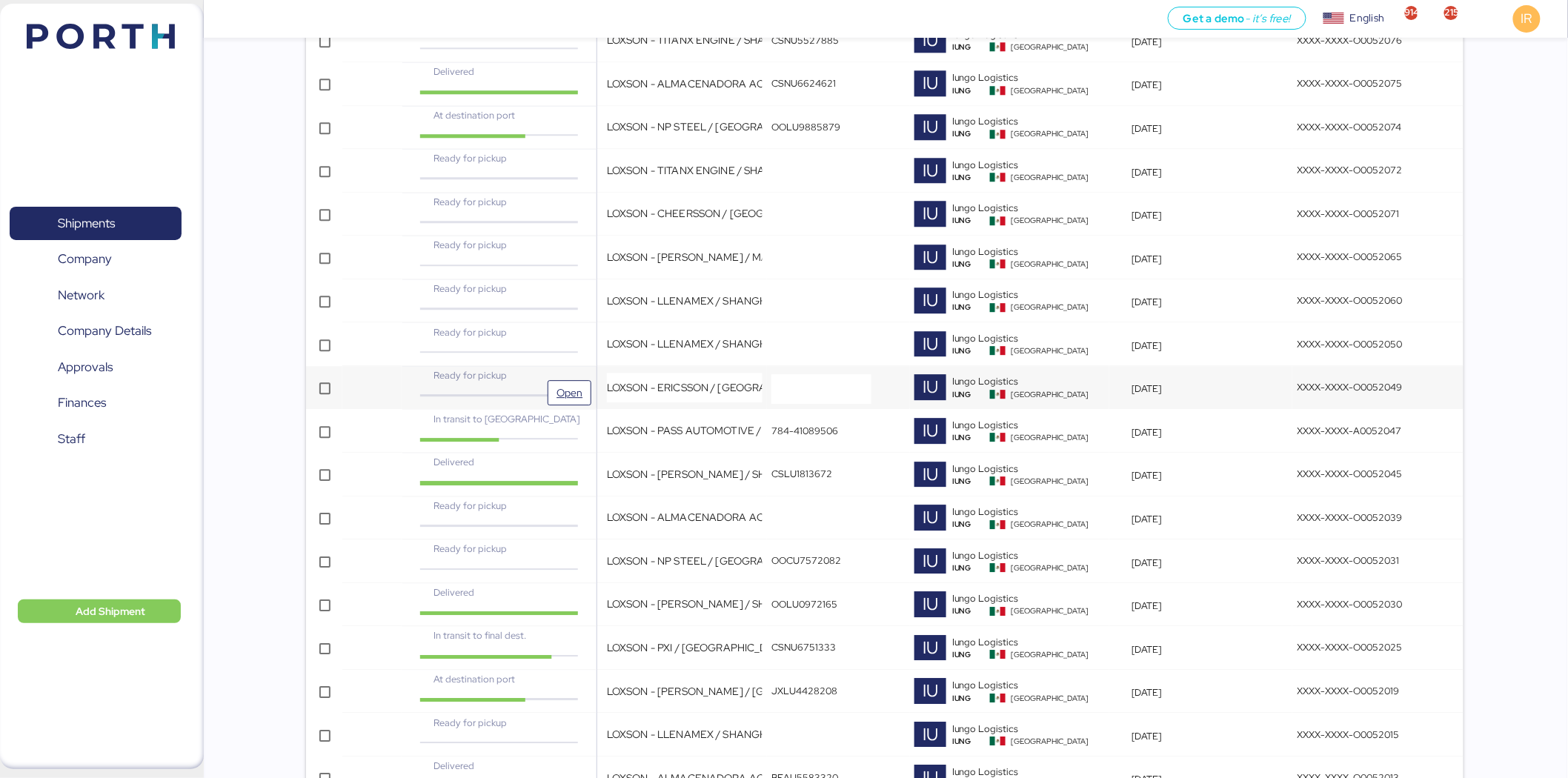
click at [553, 380] on div "Ready for pickup" at bounding box center [499, 376] width 161 height 14
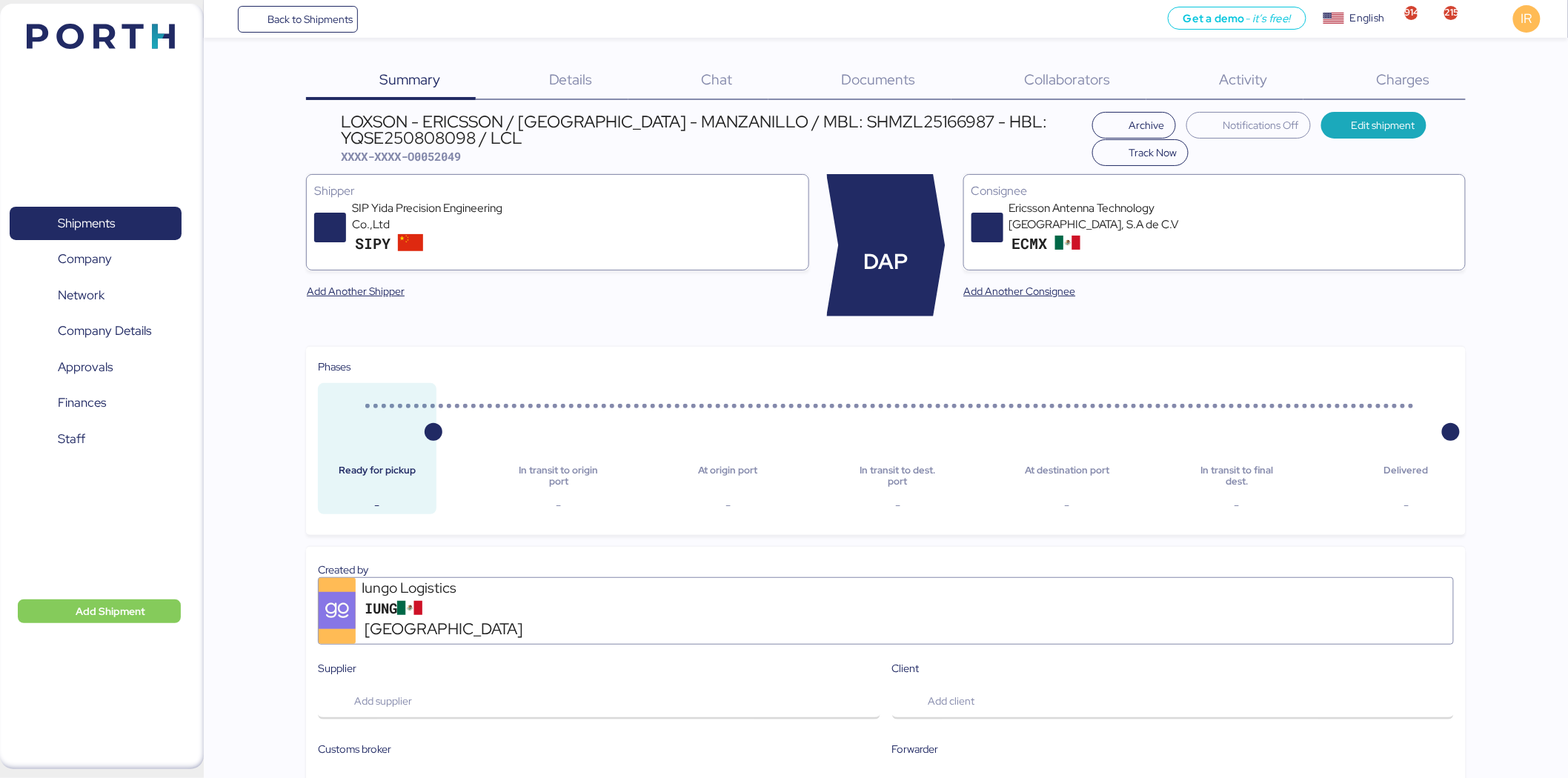
click at [1364, 90] on div "Charges 0" at bounding box center [1384, 81] width 162 height 38
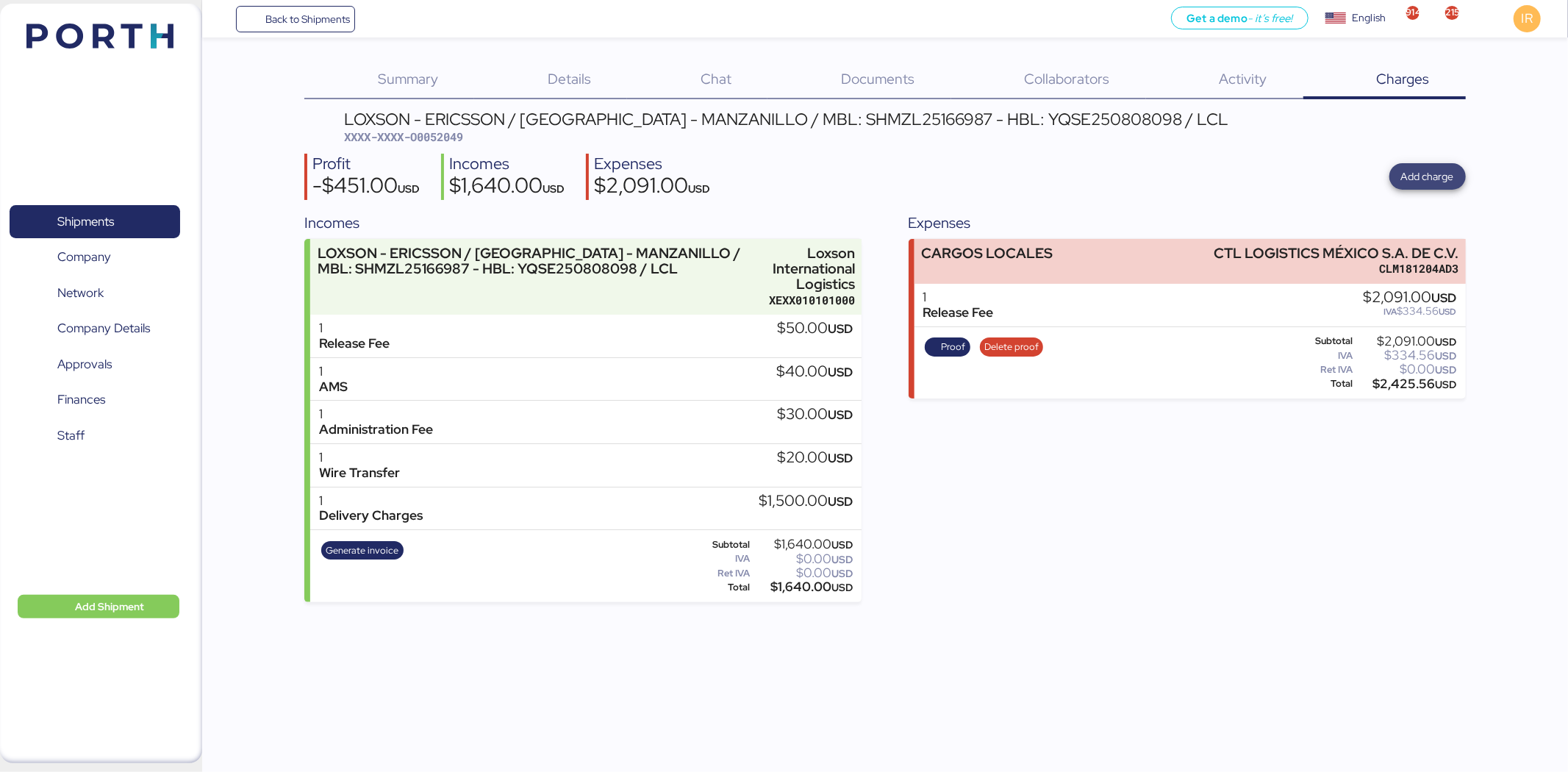
click at [1436, 171] on span "Add charge" at bounding box center [1428, 176] width 53 height 18
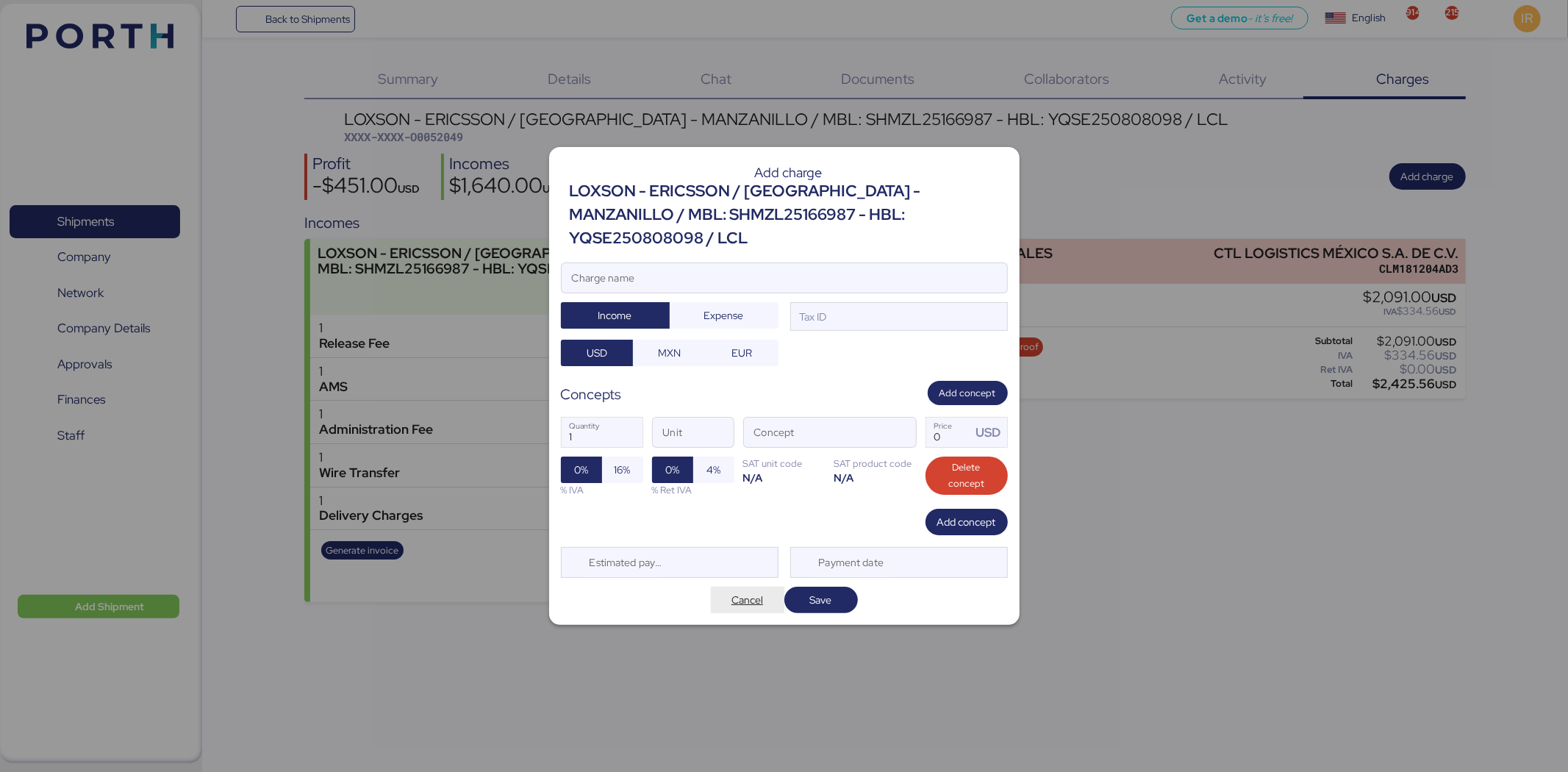
click at [741, 591] on span "Cancel" at bounding box center [747, 600] width 32 height 18
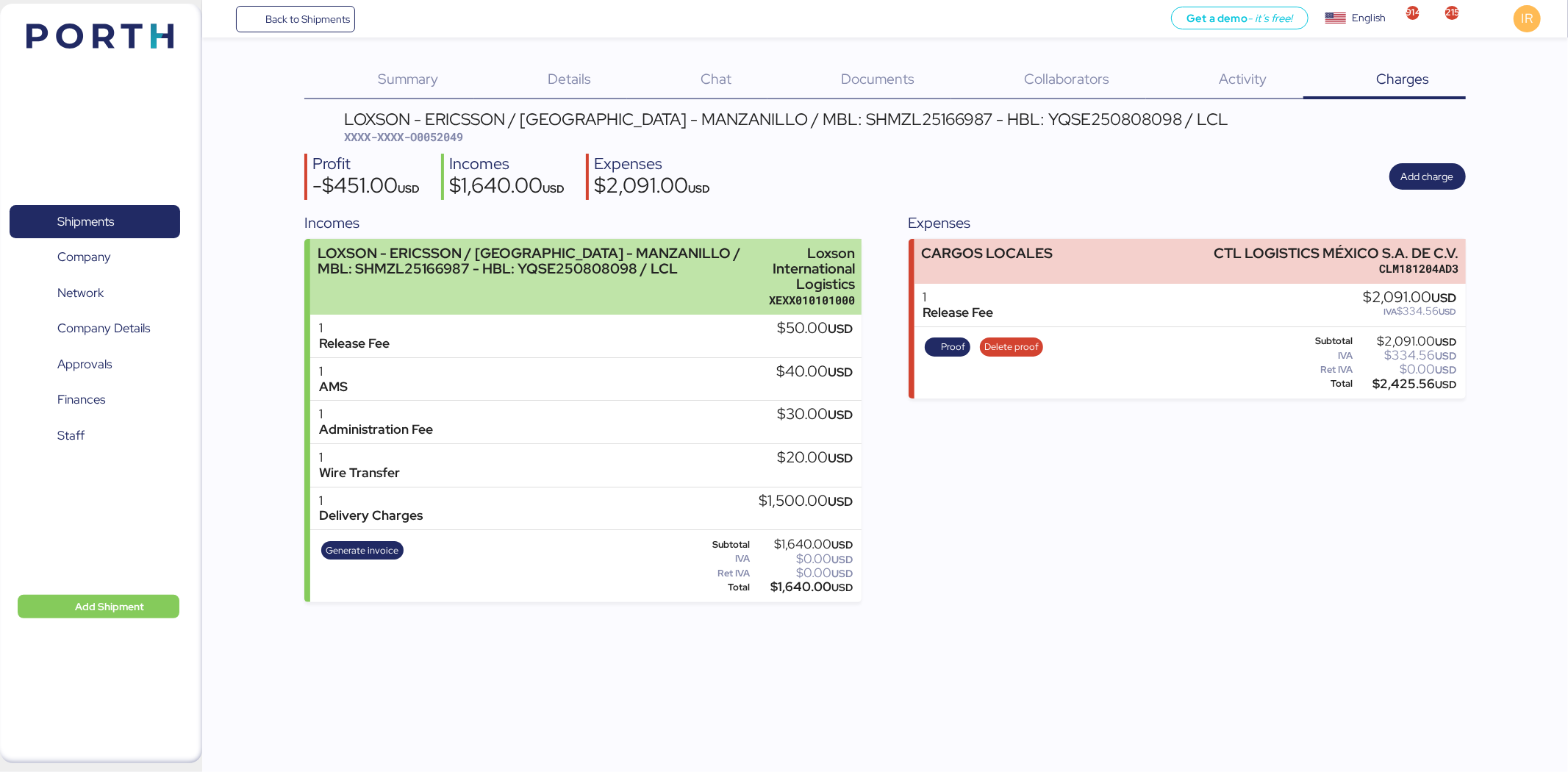
click at [538, 256] on div "LOXSON - ERICSSON / SHANGHAI - MANZANILLO / MBL: SHMZL25166987 - HBL: YQSE25080…" at bounding box center [530, 261] width 425 height 31
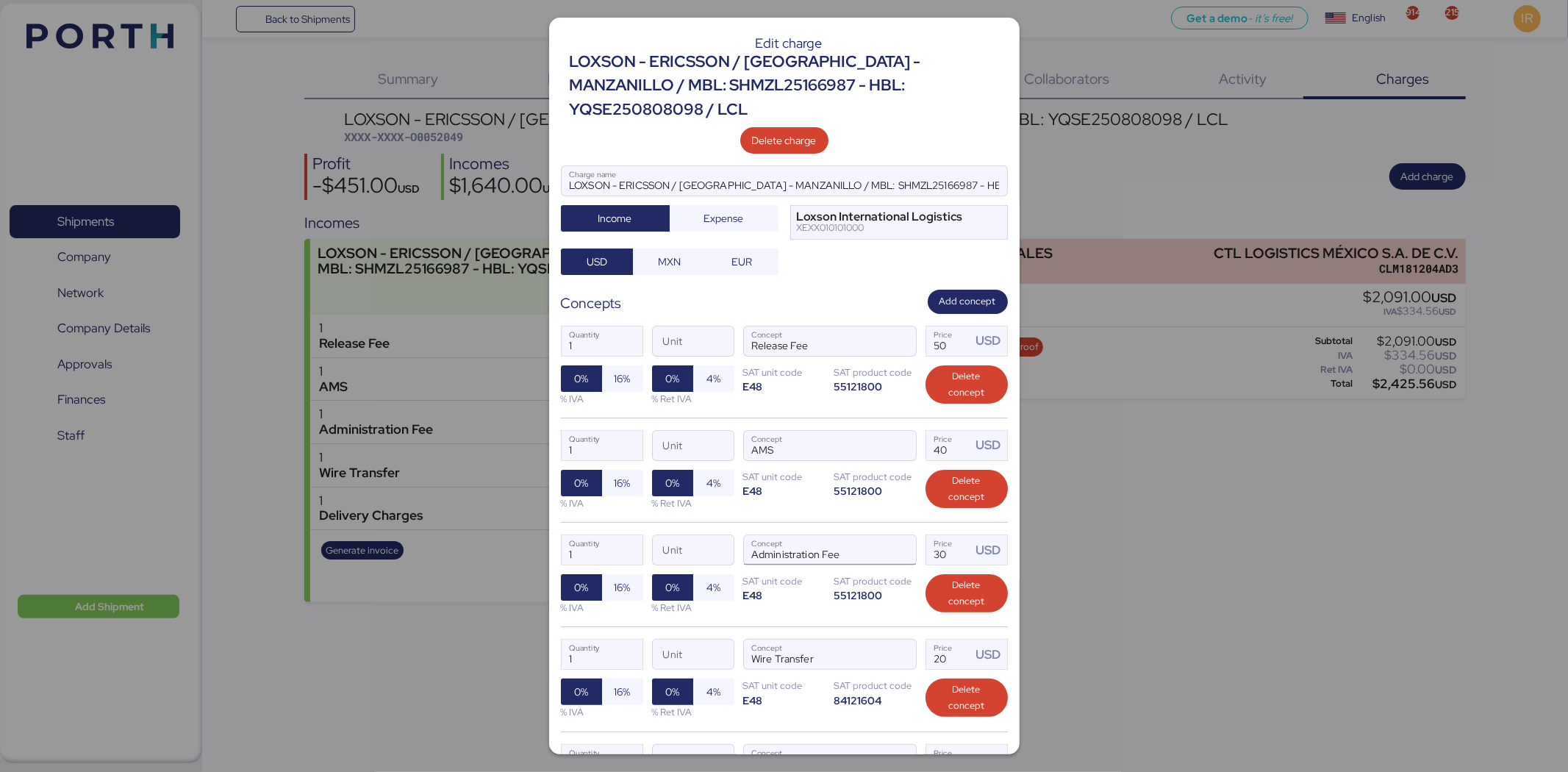
scroll to position [175, 0]
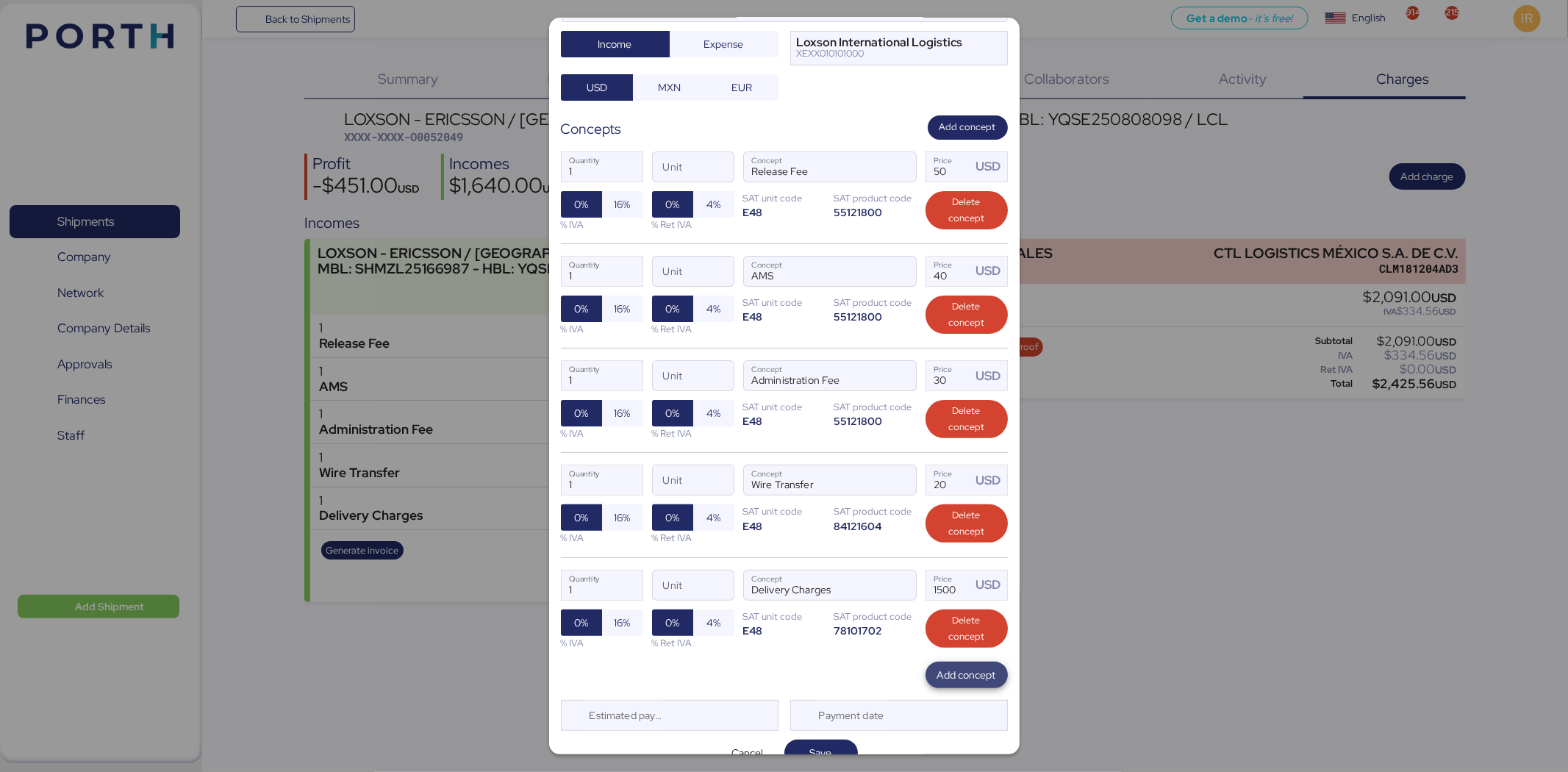
click at [957, 662] on span "Add concept" at bounding box center [967, 675] width 83 height 27
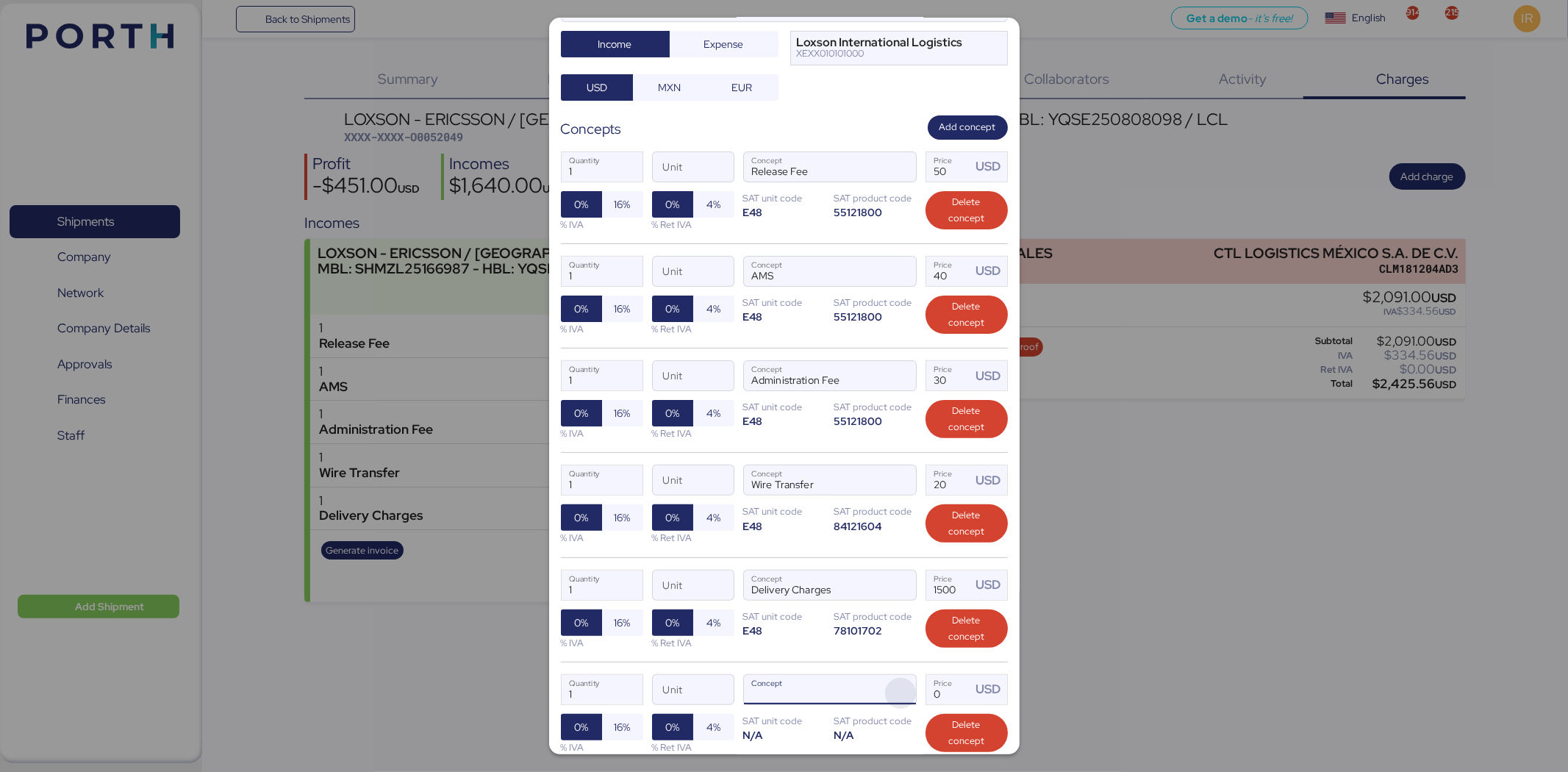
click at [889, 678] on span "button" at bounding box center [901, 694] width 31 height 31
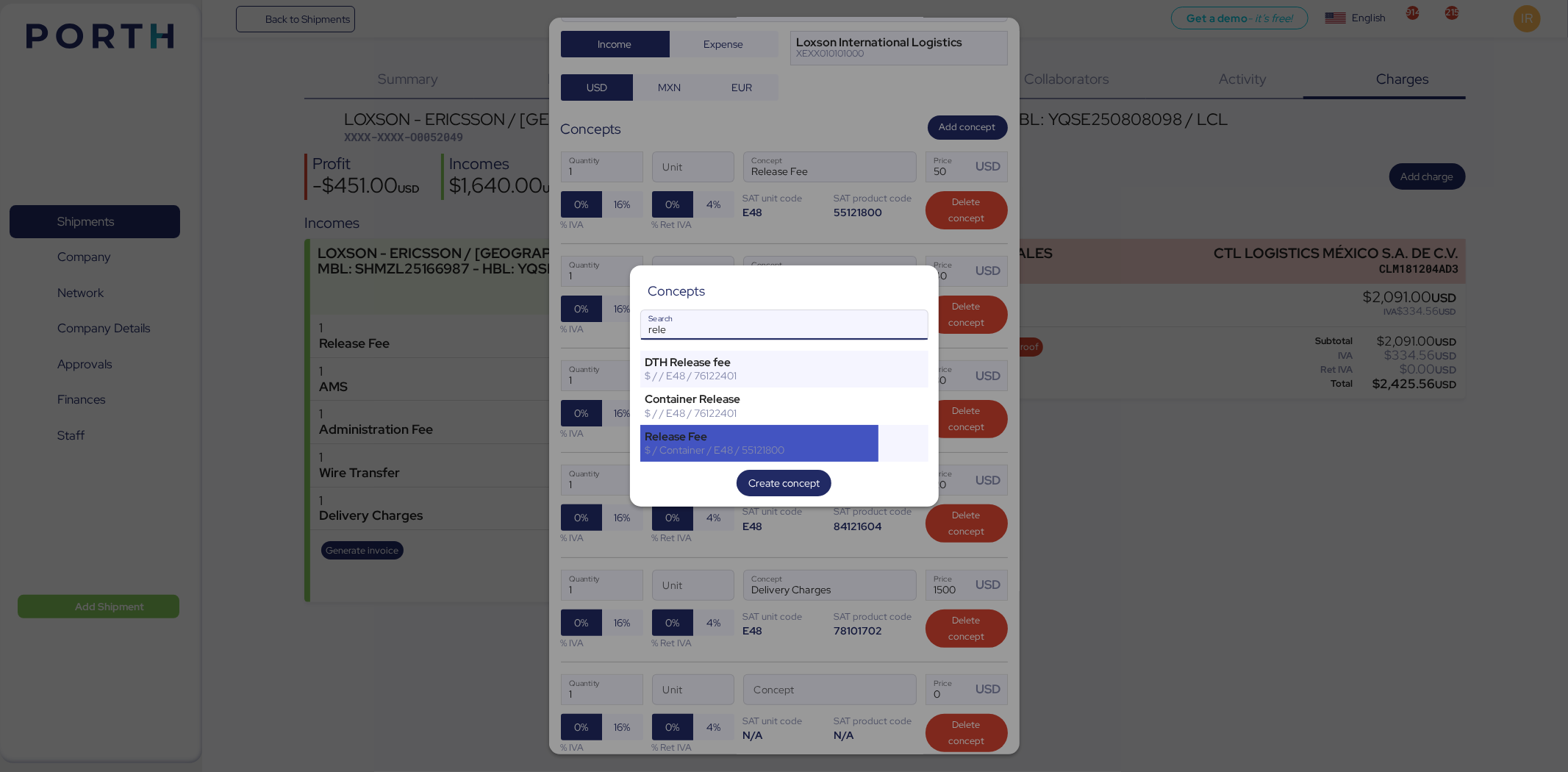
type input "rele"
click at [696, 448] on div "$ / Container / E48 / 55121800" at bounding box center [759, 449] width 229 height 13
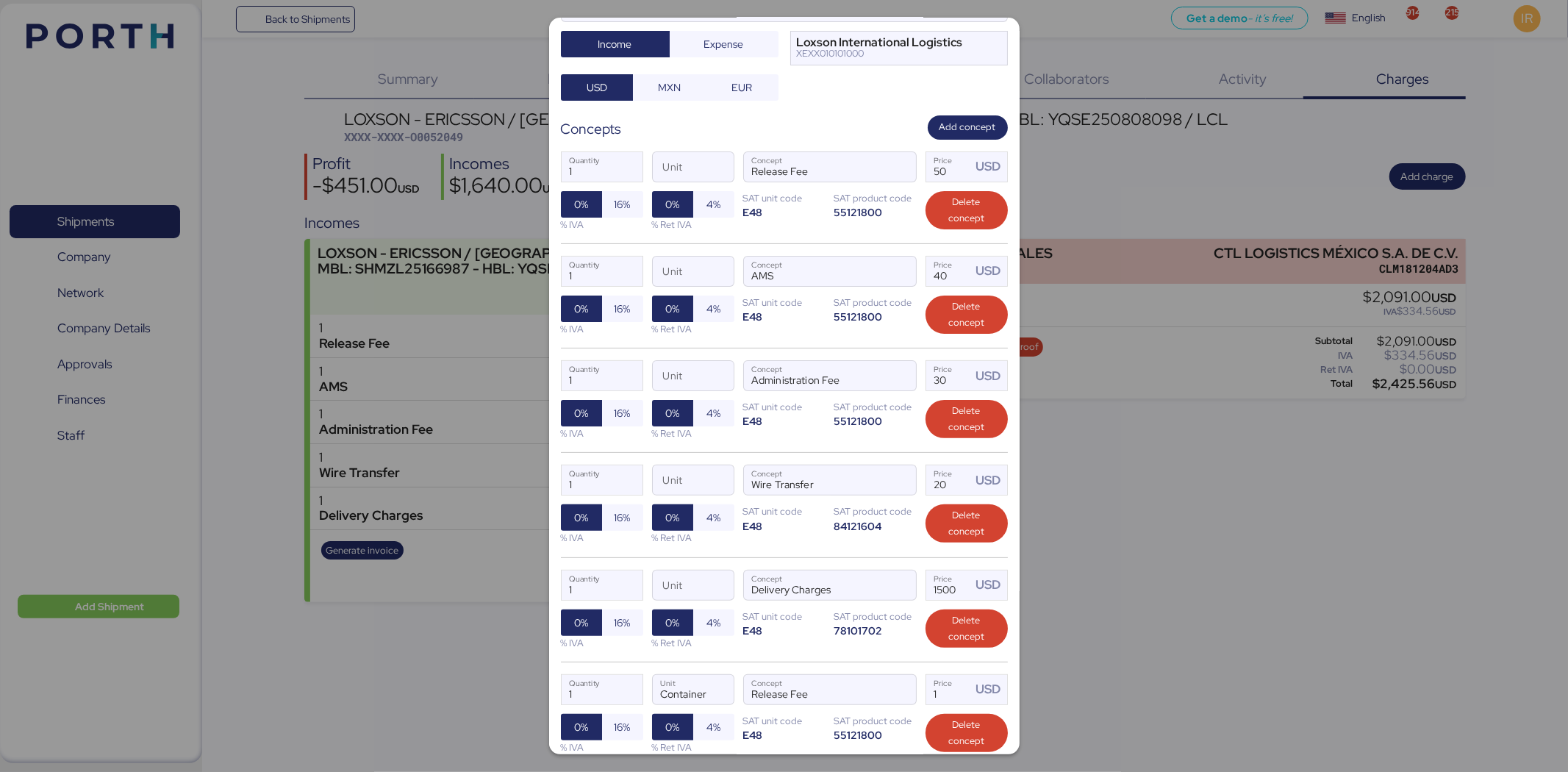
scroll to position [281, 0]
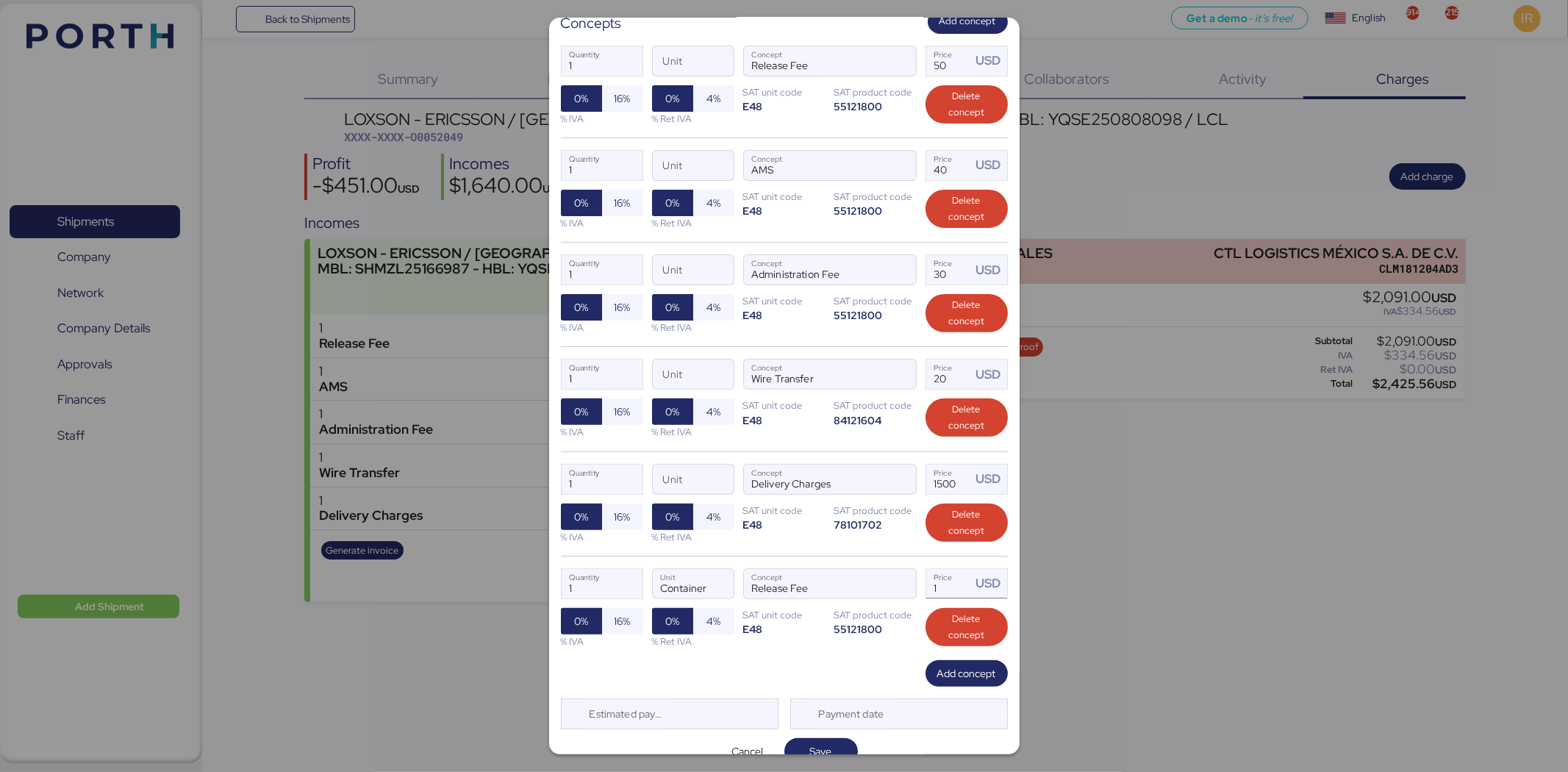
click at [947, 569] on input "1" at bounding box center [949, 584] width 46 height 29
drag, startPoint x: 947, startPoint y: 549, endPoint x: 919, endPoint y: 547, distance: 28.1
click at [926, 569] on input "1" at bounding box center [949, 584] width 46 height 29
type input "2091"
click at [831, 741] on span "Save" at bounding box center [821, 751] width 50 height 21
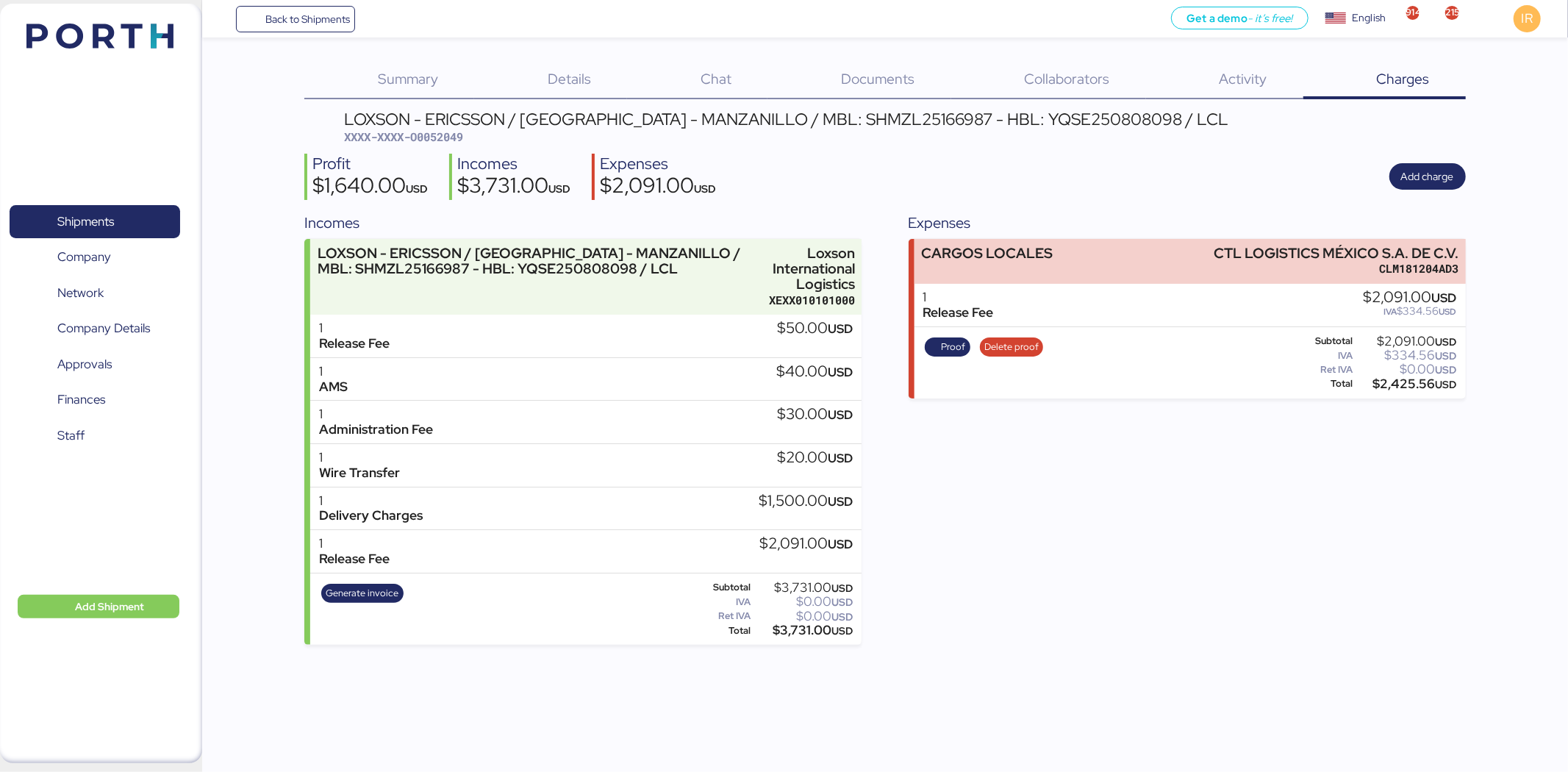
click at [438, 134] on span "XXXX-XXXX-O0052049" at bounding box center [403, 136] width 119 height 15
copy span "O0052049"
click at [456, 133] on span "XXXX-XXXX-O0052049" at bounding box center [403, 136] width 119 height 15
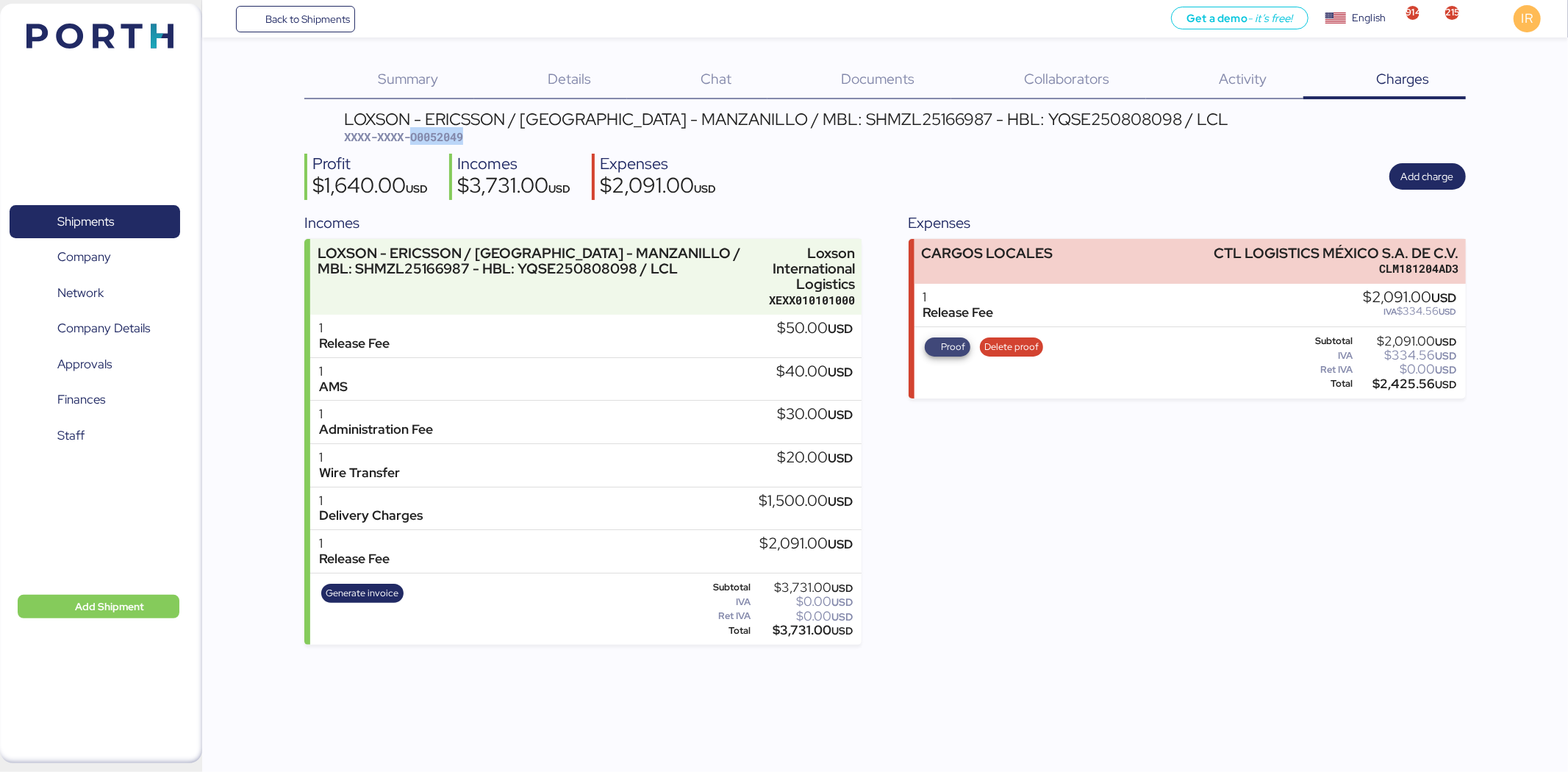
click at [944, 346] on span "Proof" at bounding box center [953, 347] width 24 height 16
